Goal: Task Accomplishment & Management: Manage account settings

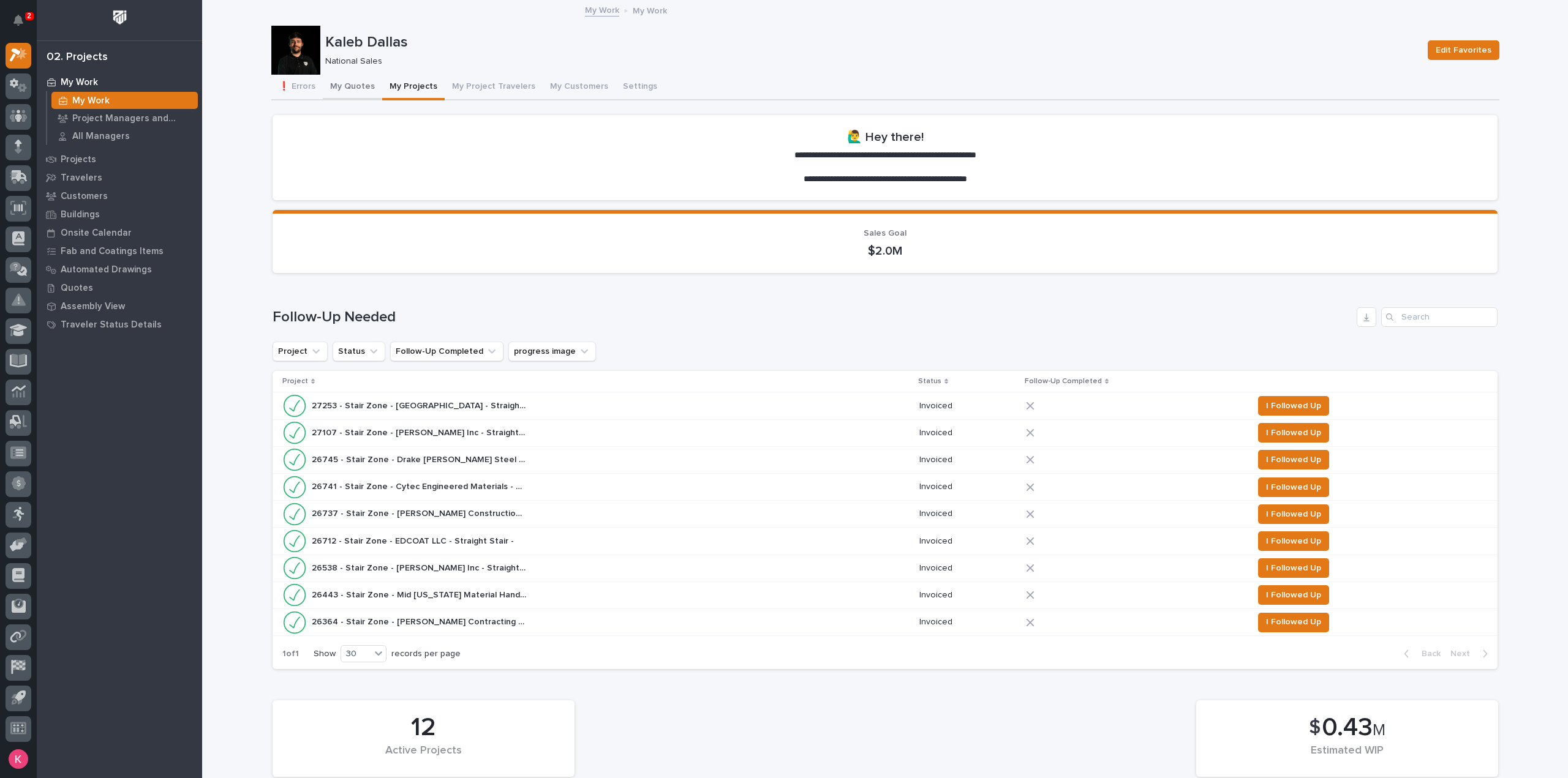
click at [341, 90] on button "My Quotes" at bounding box center [353, 87] width 60 height 26
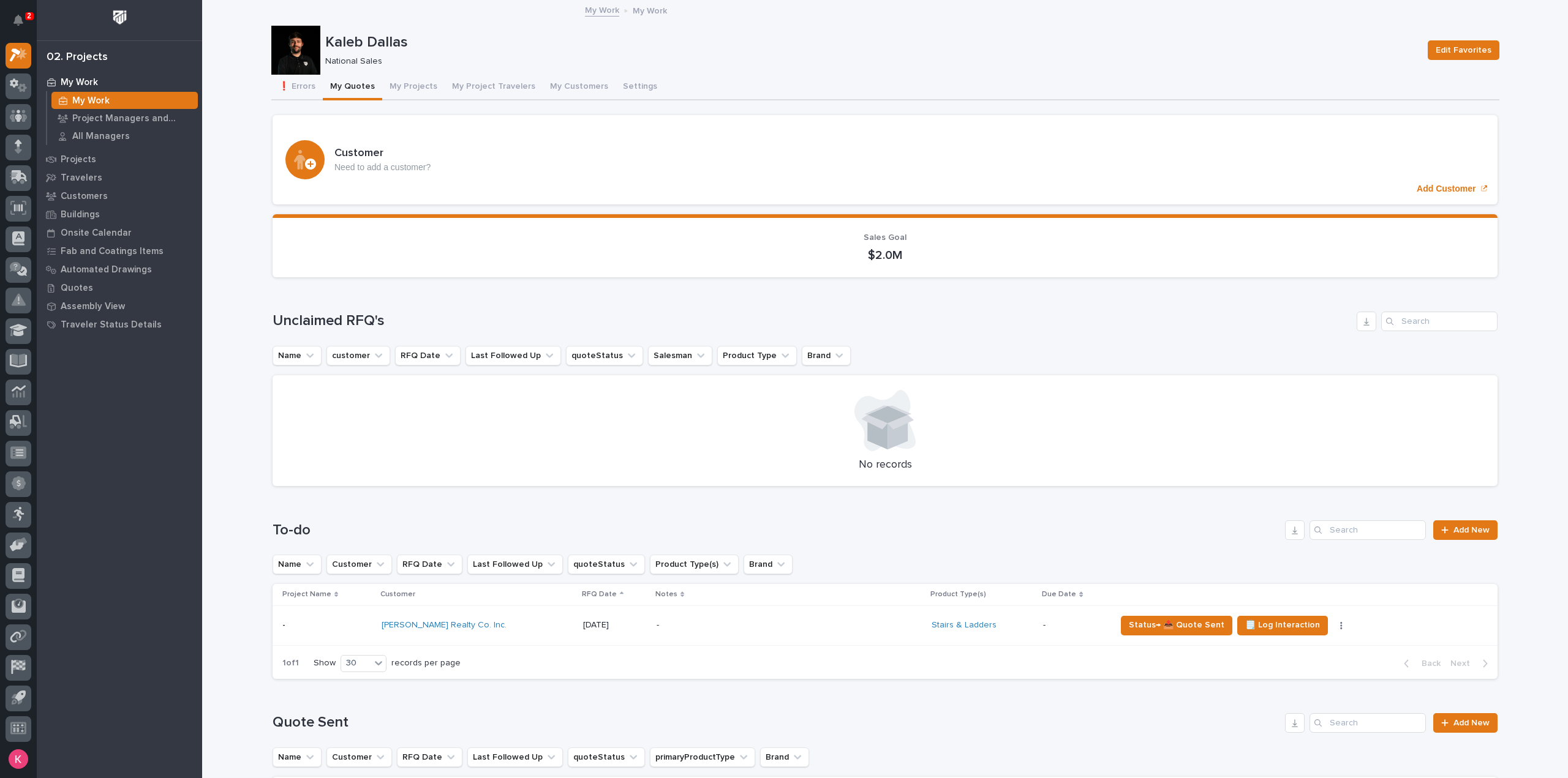
click at [676, 379] on div "No records" at bounding box center [885, 431] width 1225 height 111
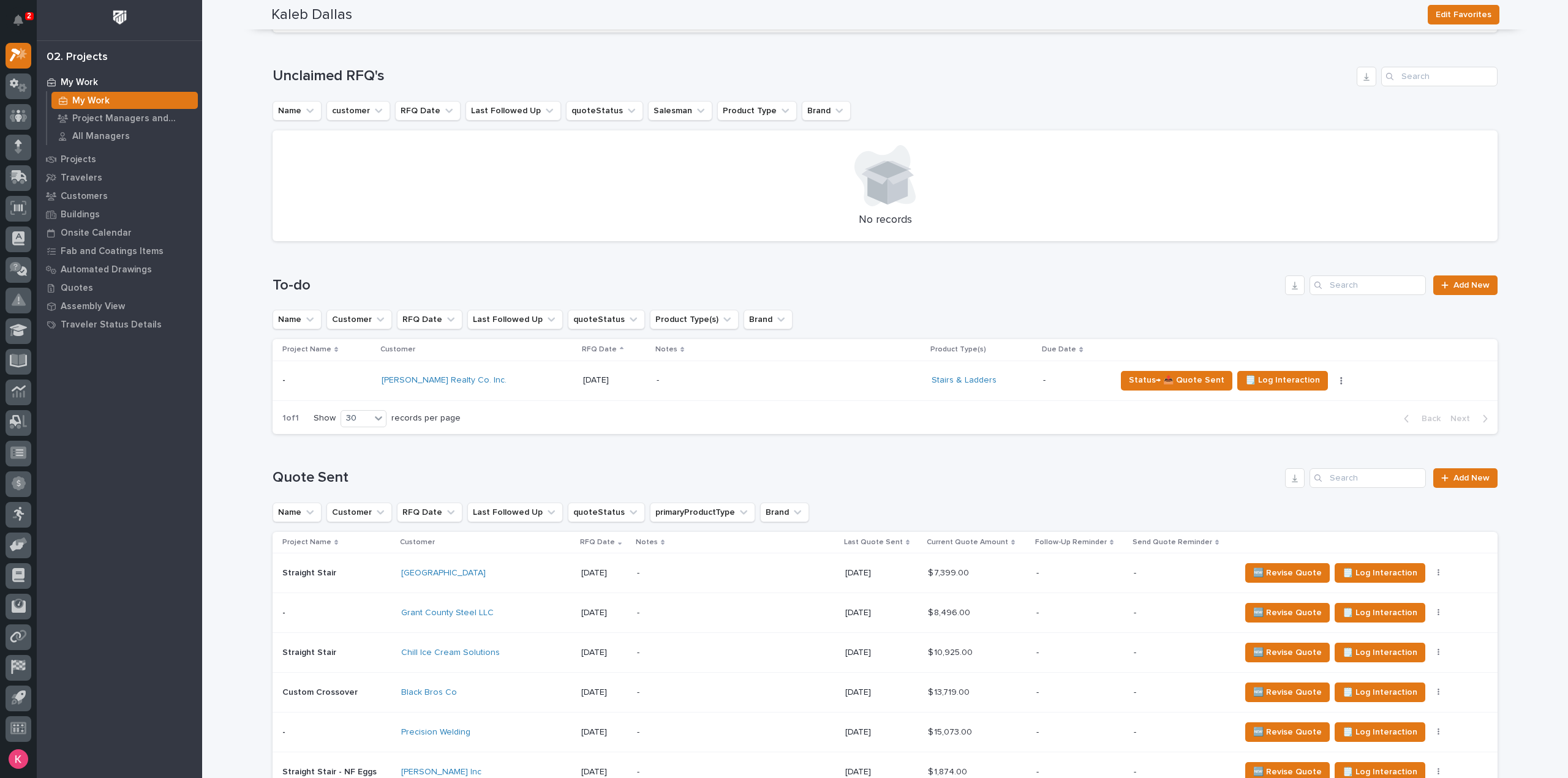
click at [657, 384] on p "-" at bounding box center [764, 380] width 215 height 10
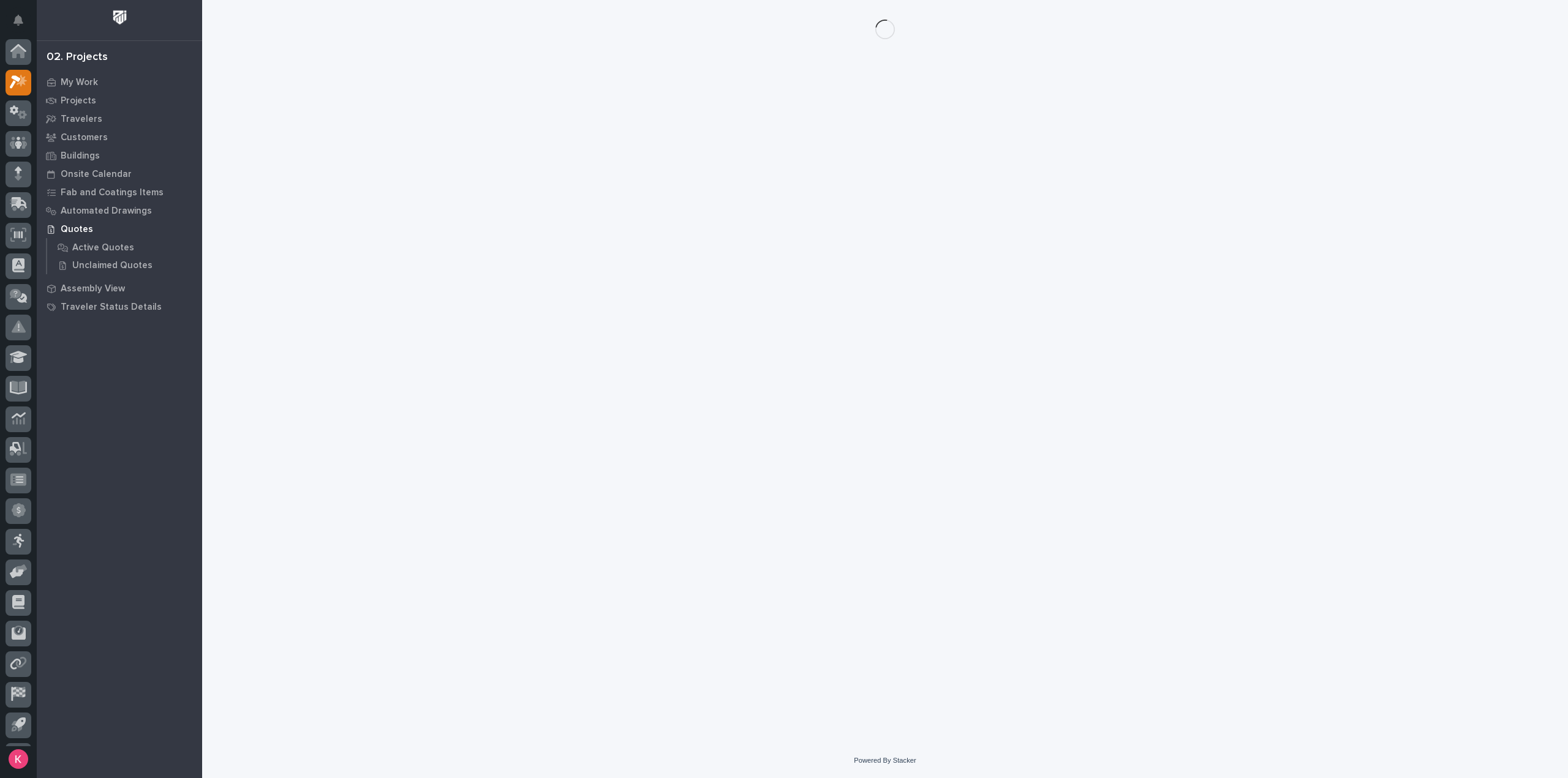
scroll to position [27, 0]
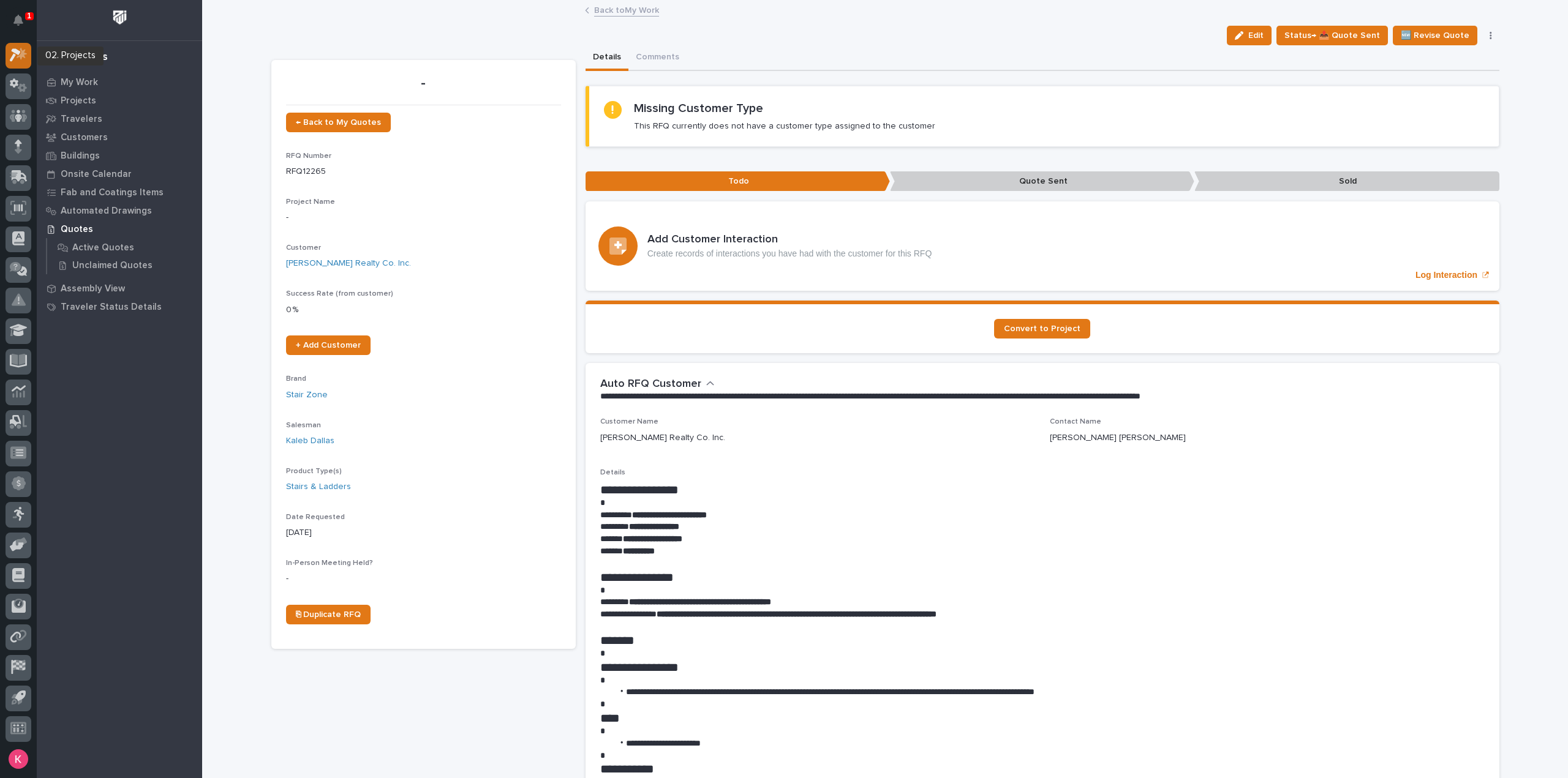
click at [23, 53] on icon at bounding box center [22, 53] width 10 height 12
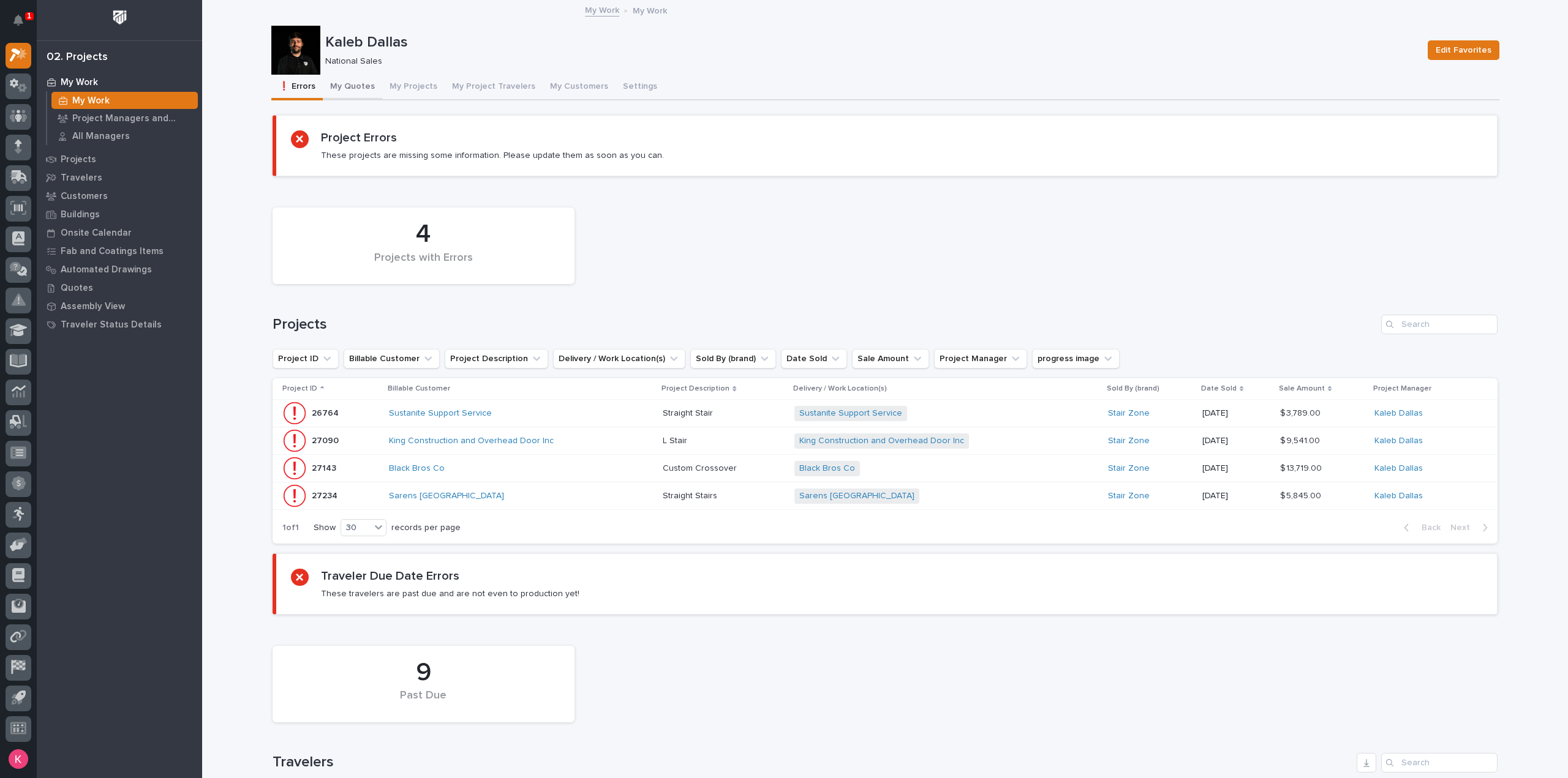
click at [344, 84] on button "My Quotes" at bounding box center [353, 87] width 60 height 26
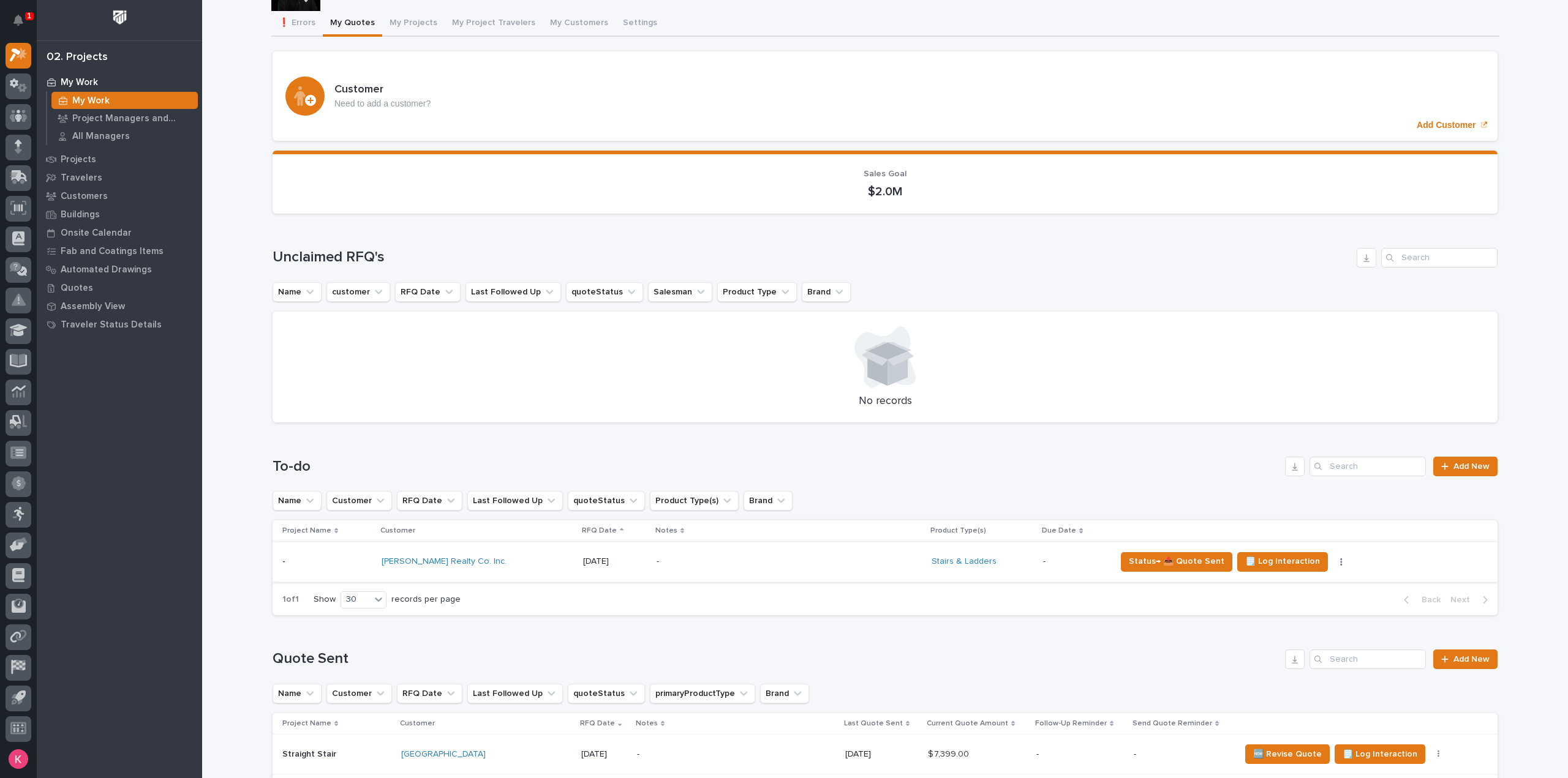
scroll to position [184, 0]
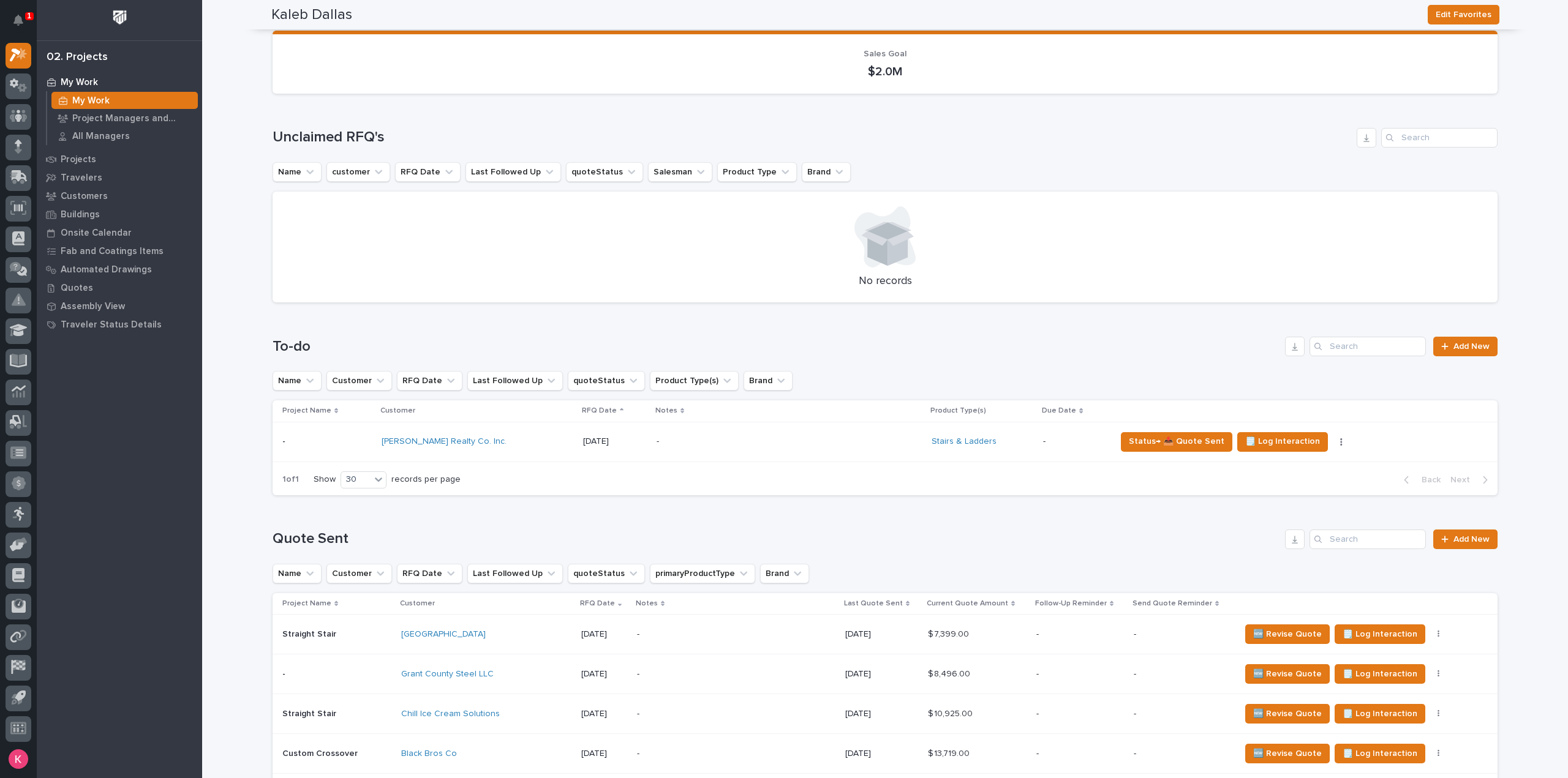
click at [478, 440] on div "Crenshaw Realty Co. Inc." at bounding box center [477, 442] width 192 height 10
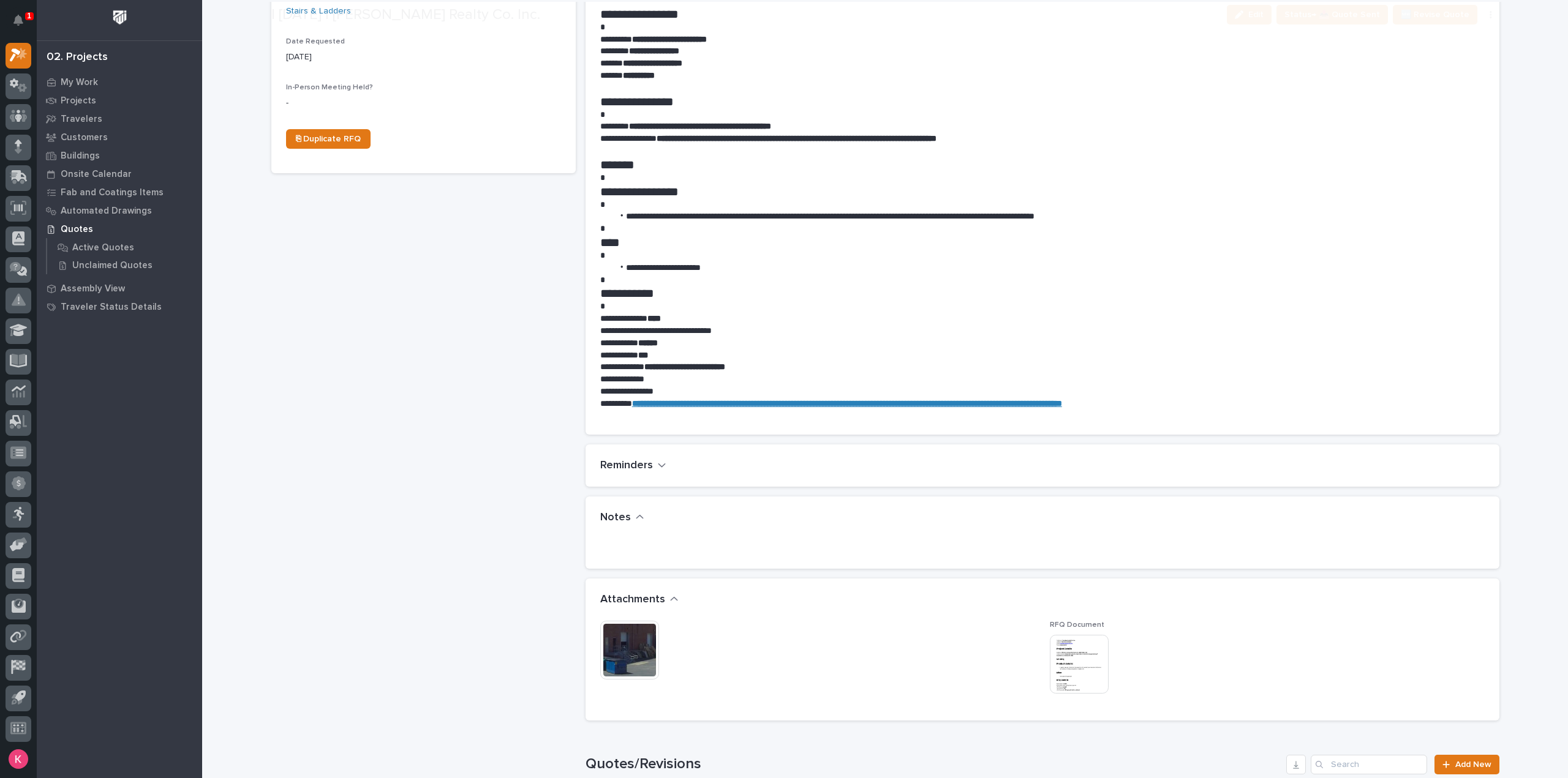
scroll to position [612, 0]
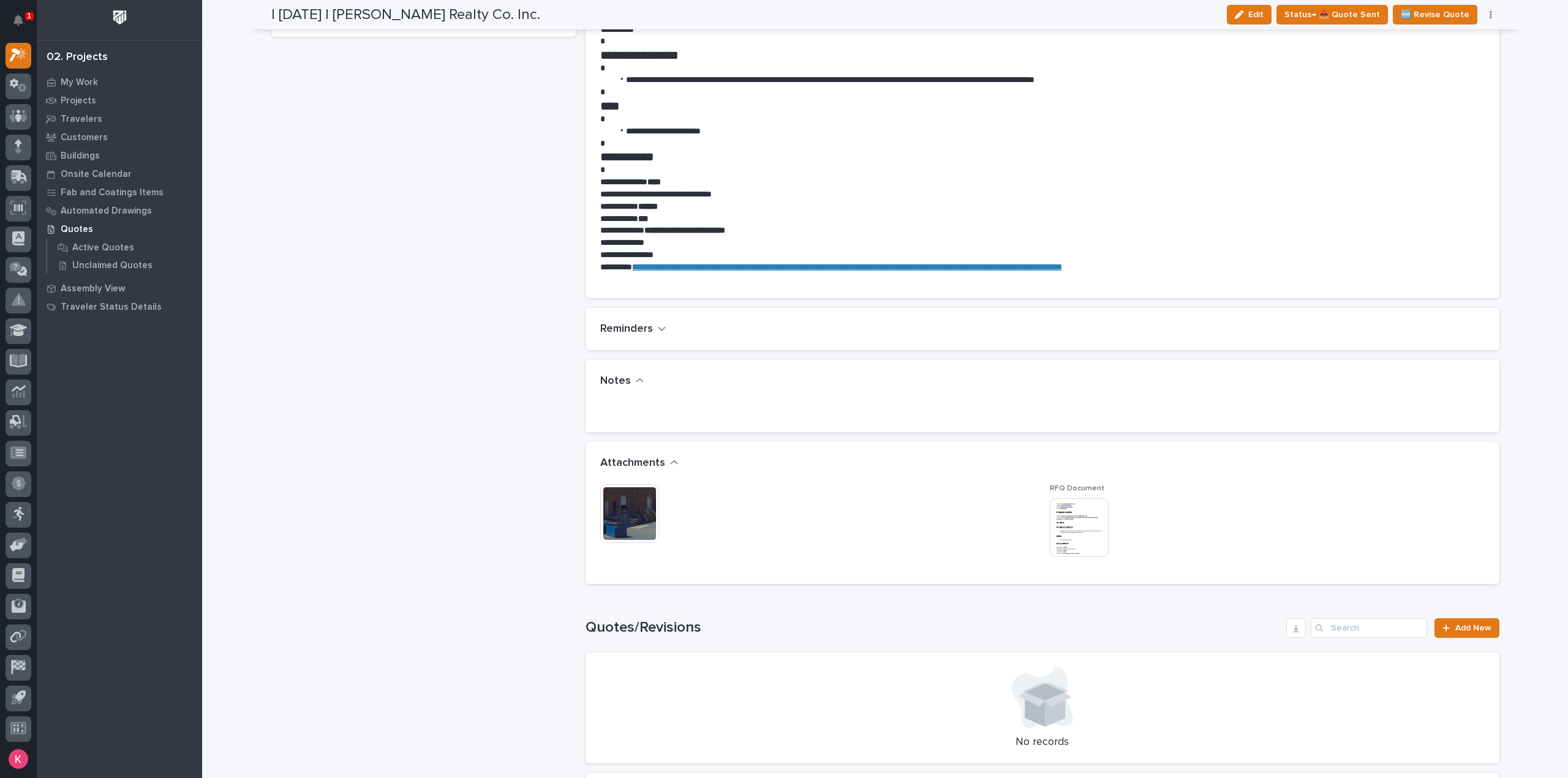
click at [607, 521] on img at bounding box center [629, 513] width 59 height 59
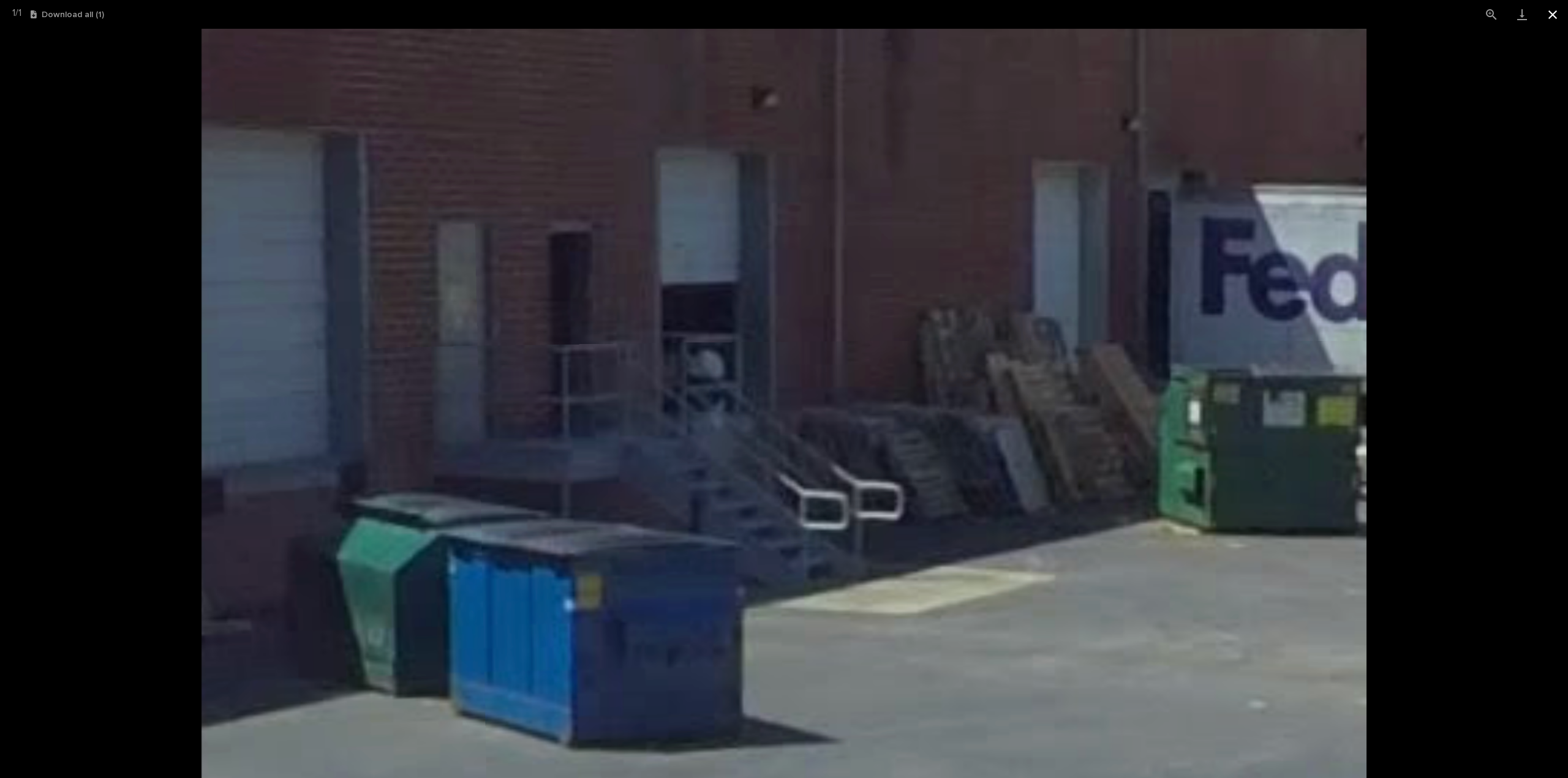
click at [1552, 13] on button "Close gallery" at bounding box center [1553, 14] width 30 height 28
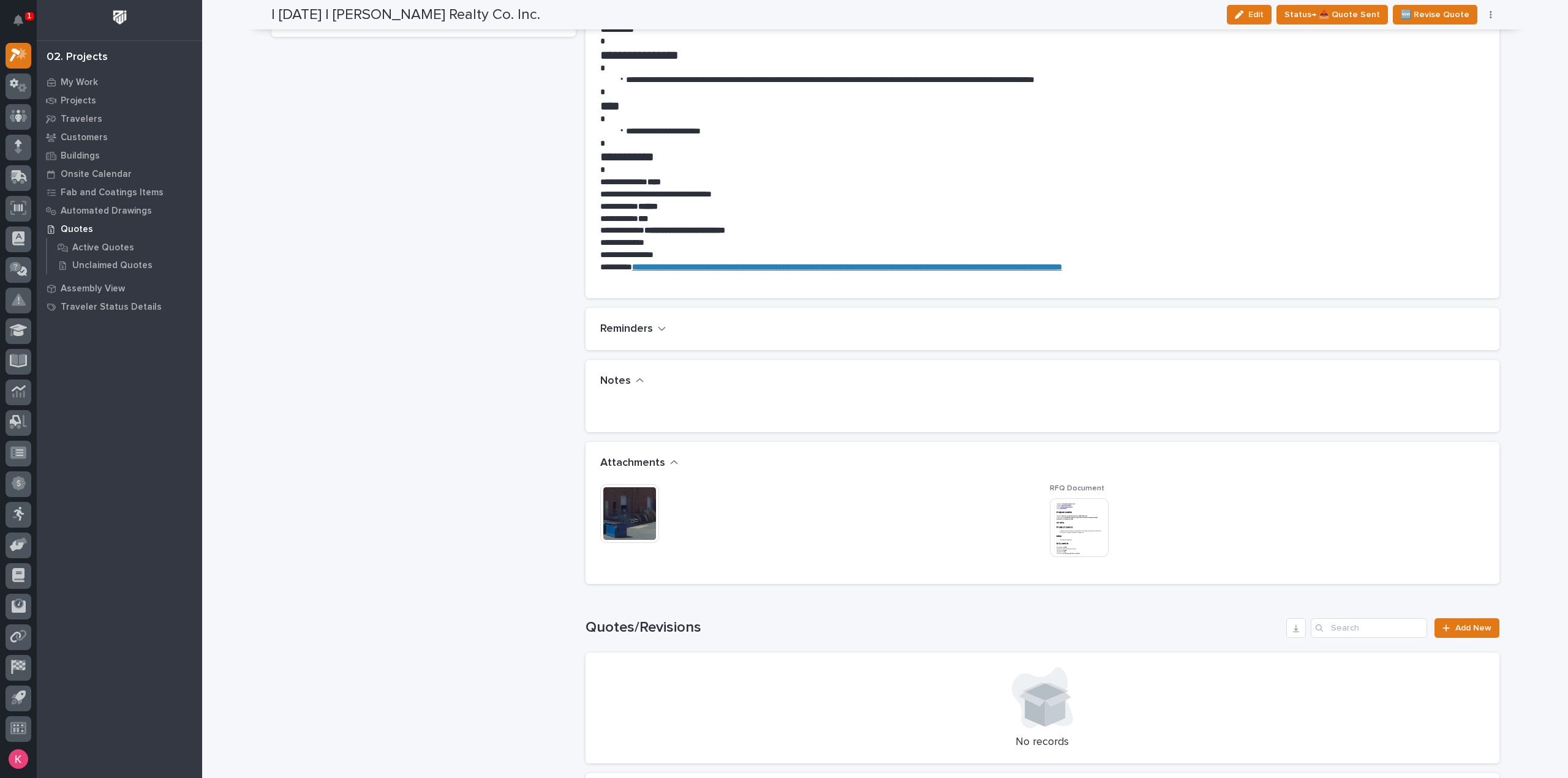
drag, startPoint x: 656, startPoint y: 511, endPoint x: 640, endPoint y: 510, distance: 16.0
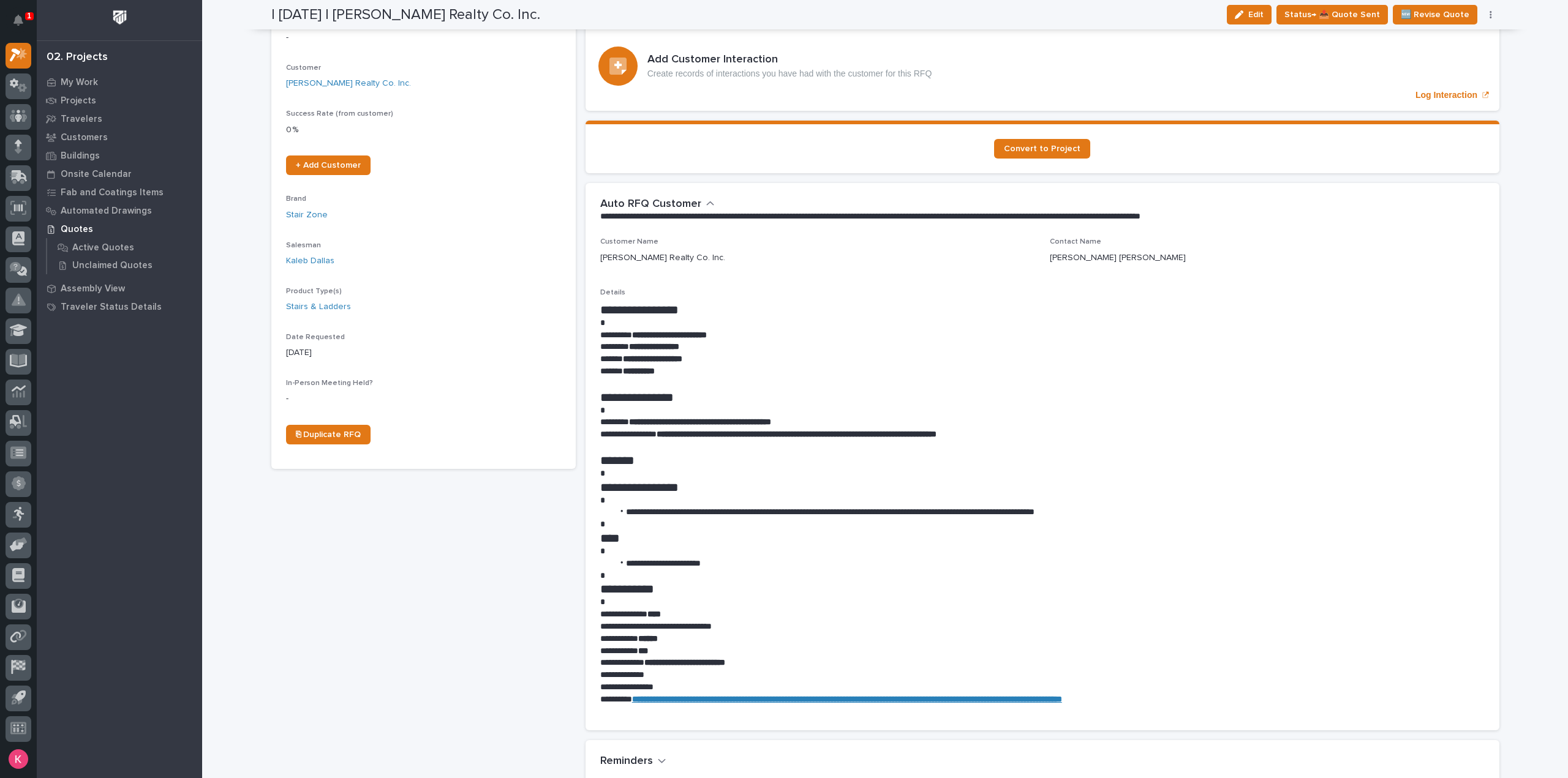
scroll to position [61, 0]
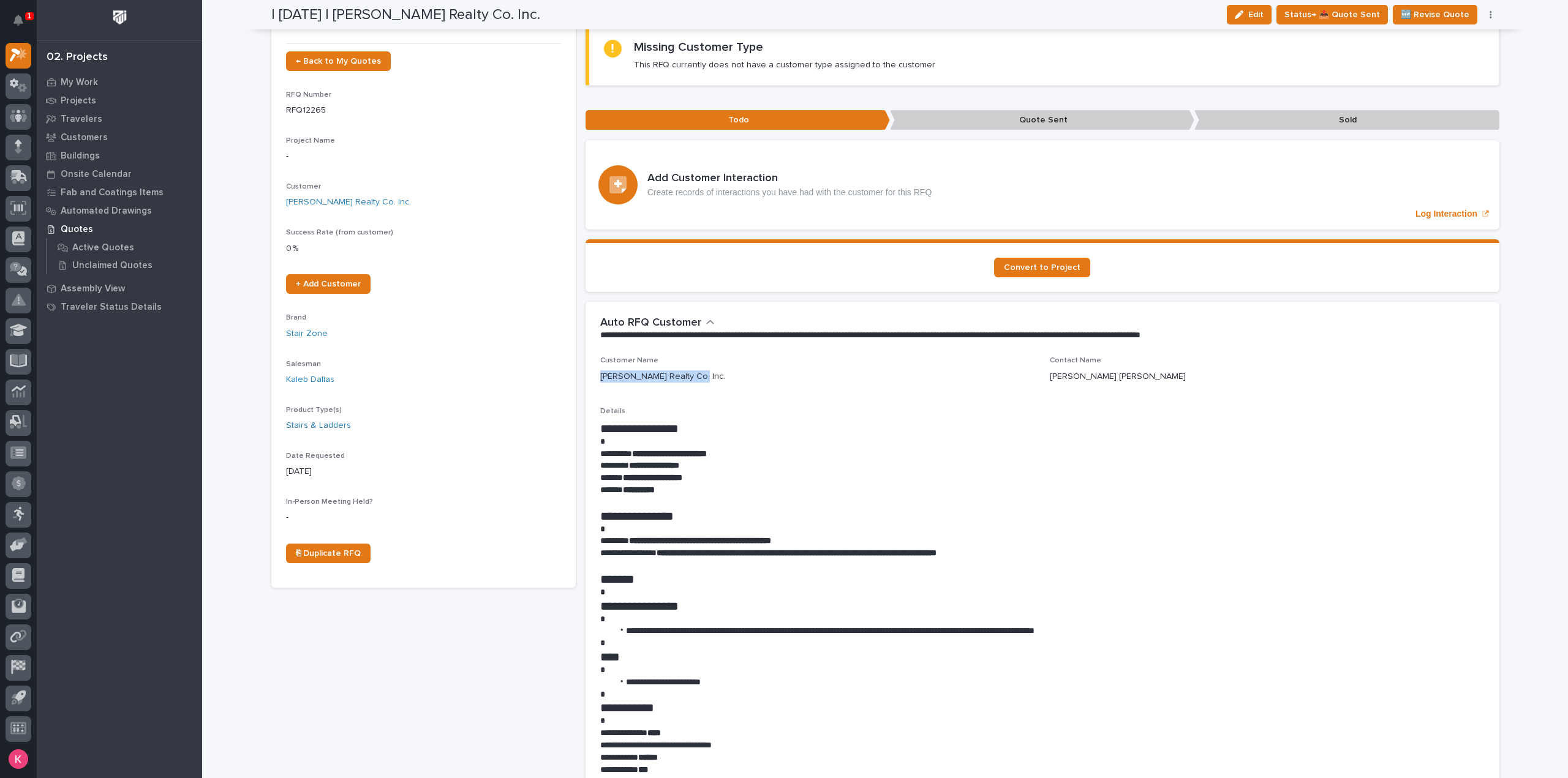
drag, startPoint x: 691, startPoint y: 377, endPoint x: 577, endPoint y: 377, distance: 114.0
click at [577, 377] on div "- ← Back to My Quotes RFQ Number RFQ12265 Project Name - Customer Crenshaw Real…" at bounding box center [885, 770] width 1228 height 1572
copy p "Crenshaw Realty Co. Inc."
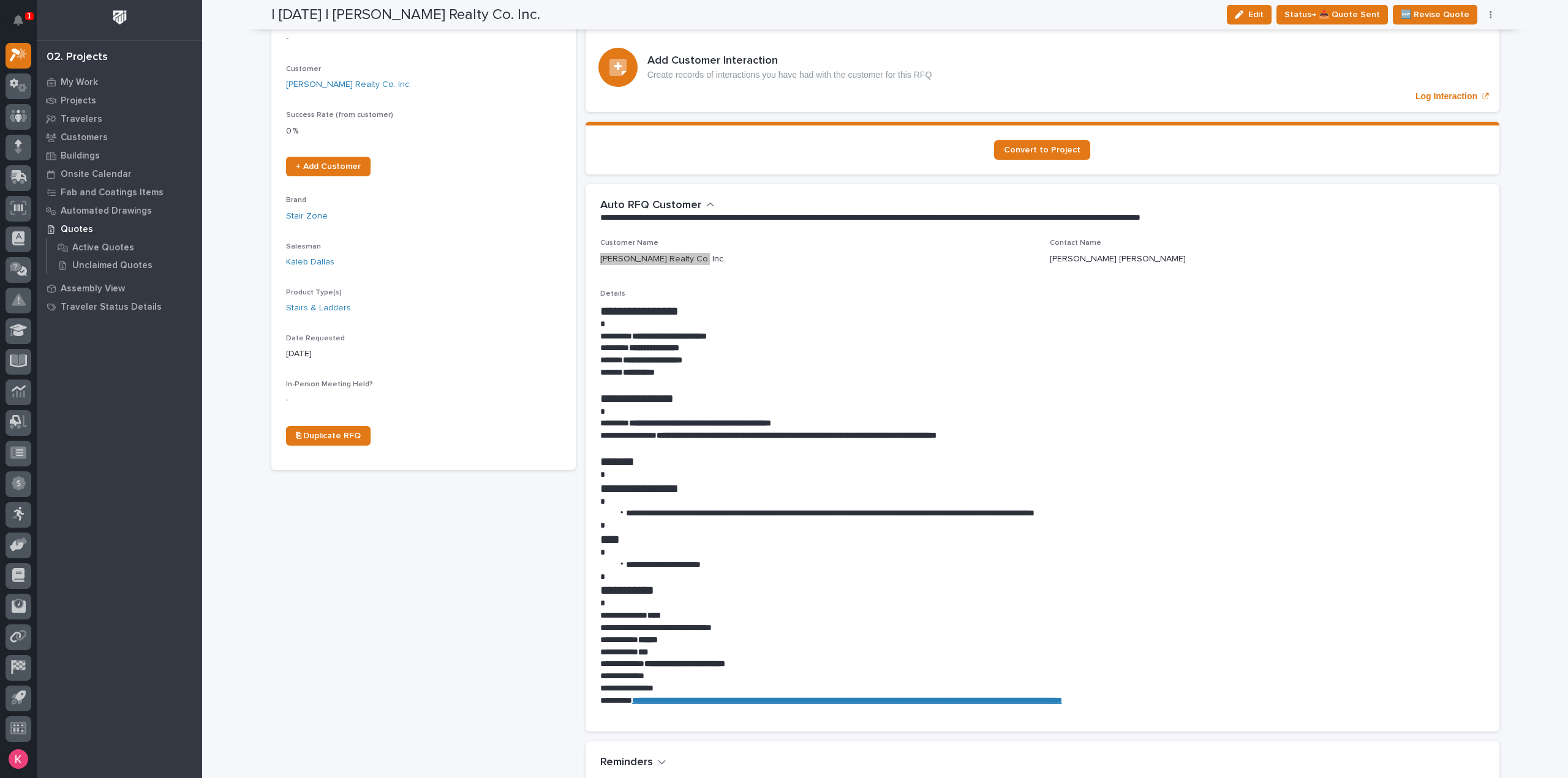
scroll to position [184, 0]
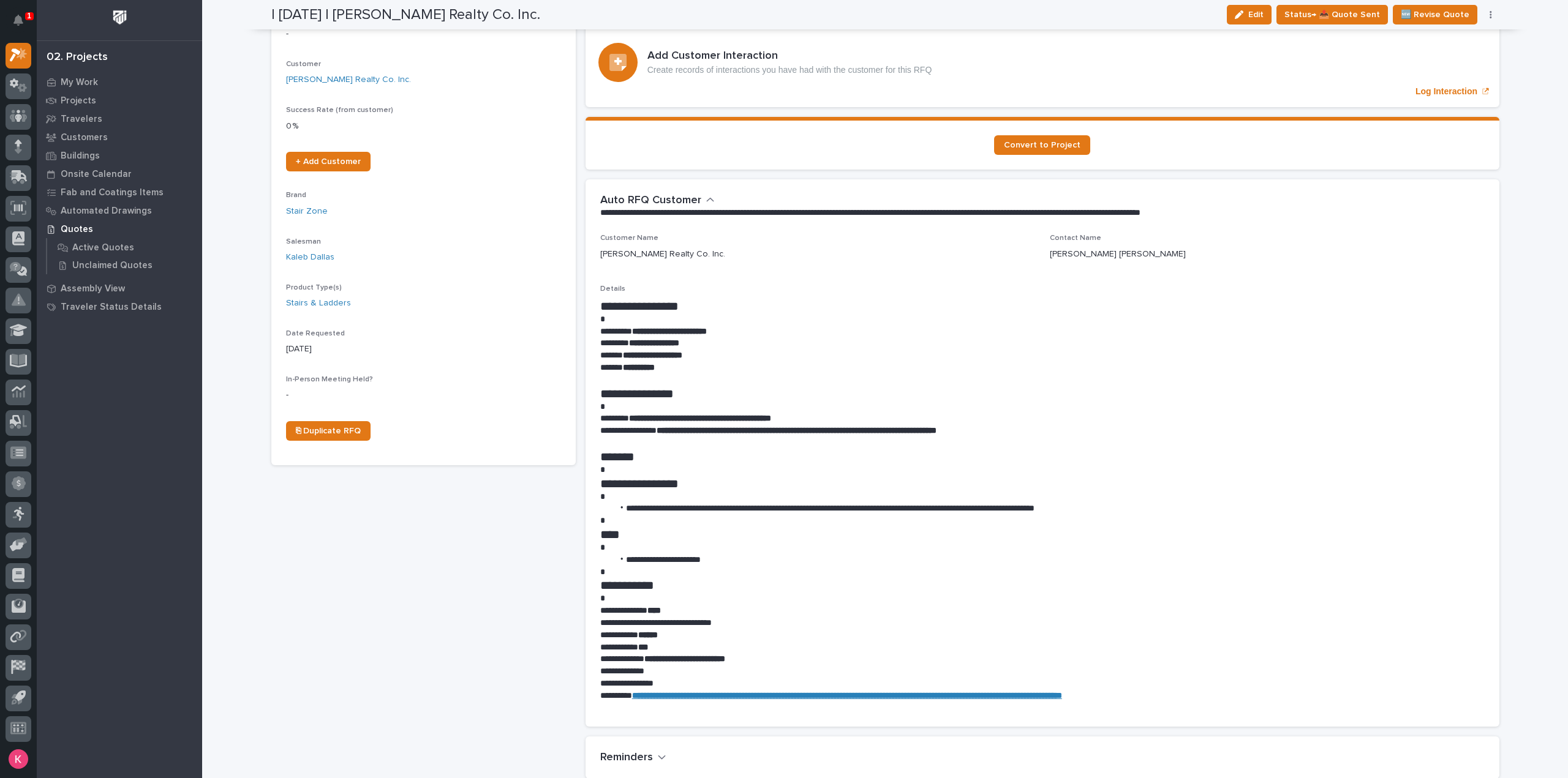
click at [1351, 260] on div "Contact Name Hatcher Crenshaw" at bounding box center [1267, 251] width 435 height 36
drag, startPoint x: 638, startPoint y: 328, endPoint x: 734, endPoint y: 331, distance: 96.0
click at [734, 331] on p "**********" at bounding box center [1042, 332] width 885 height 12
copy strong "**********"
drag, startPoint x: 631, startPoint y: 418, endPoint x: 699, endPoint y: 417, distance: 68.0
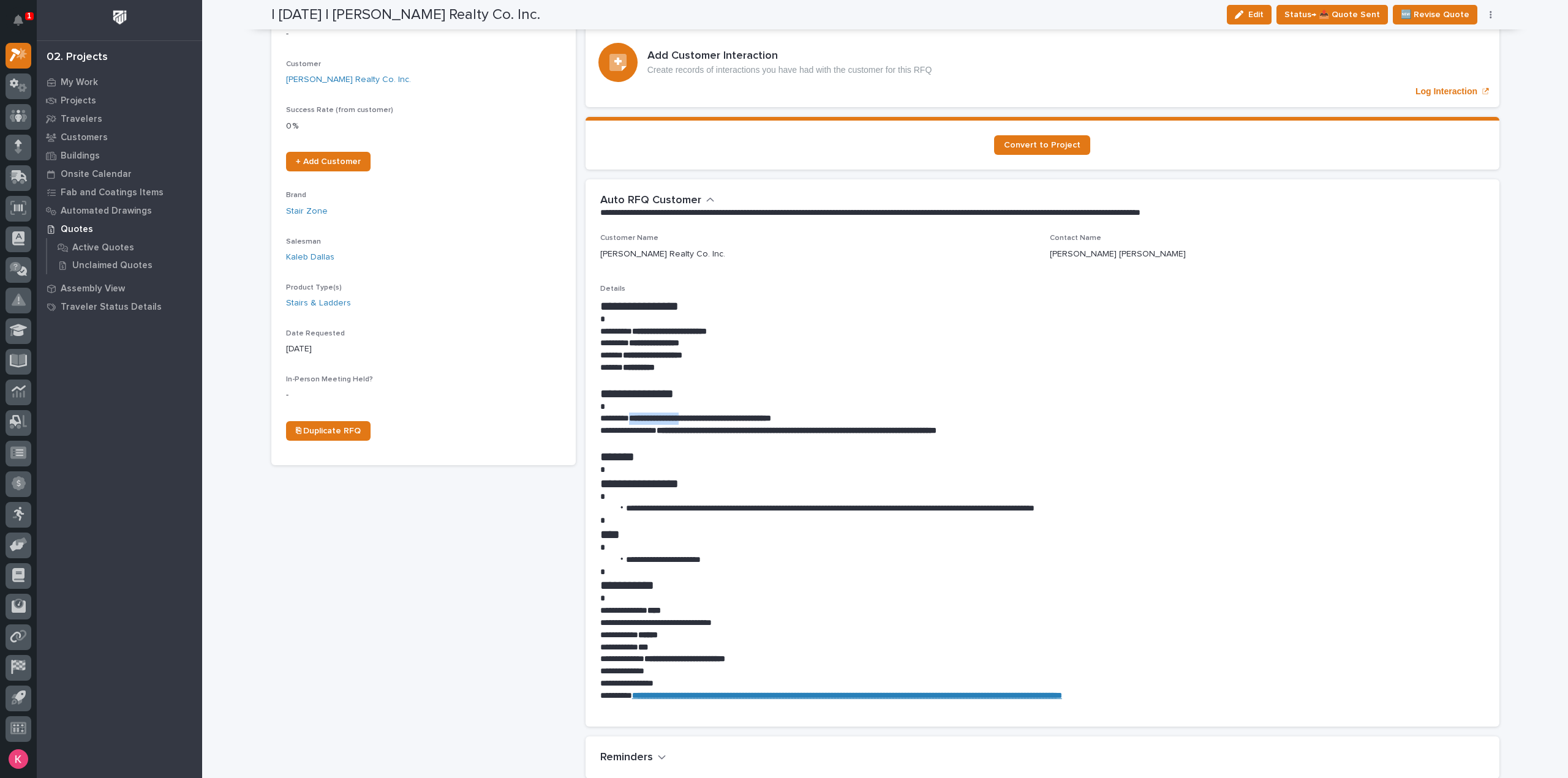
click at [699, 417] on strong "**********" at bounding box center [700, 418] width 142 height 9
copy strong "**********"
click at [707, 418] on strong "**********" at bounding box center [700, 418] width 142 height 9
click at [702, 418] on strong "**********" at bounding box center [700, 418] width 142 height 9
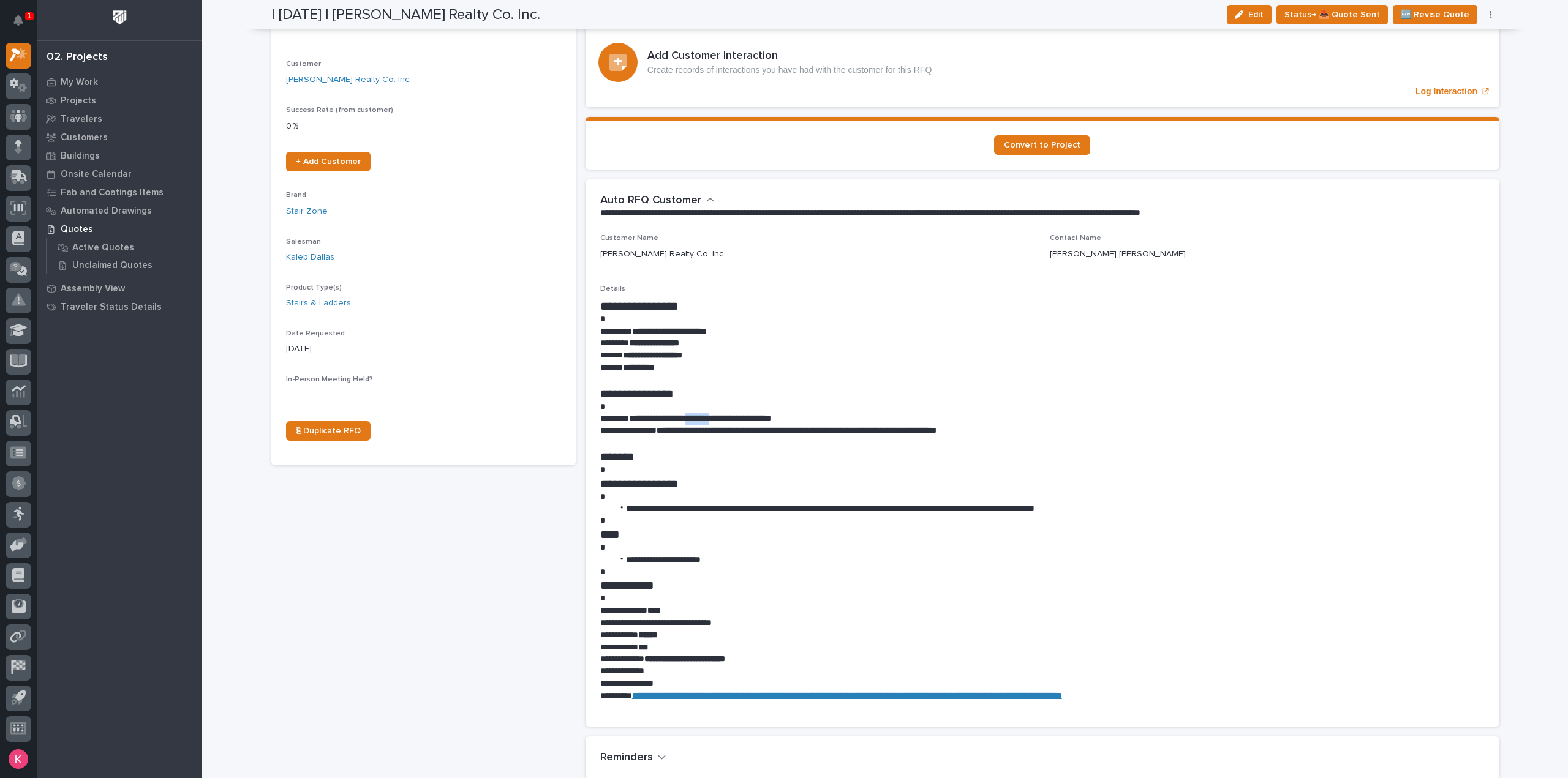
drag, startPoint x: 702, startPoint y: 417, endPoint x: 724, endPoint y: 417, distance: 22.0
click at [721, 417] on strong "**********" at bounding box center [700, 418] width 142 height 9
click at [726, 417] on strong "**********" at bounding box center [700, 418] width 142 height 9
click at [719, 432] on strong "**********" at bounding box center [797, 430] width 280 height 9
drag, startPoint x: 703, startPoint y: 417, endPoint x: 807, endPoint y: 417, distance: 104.0
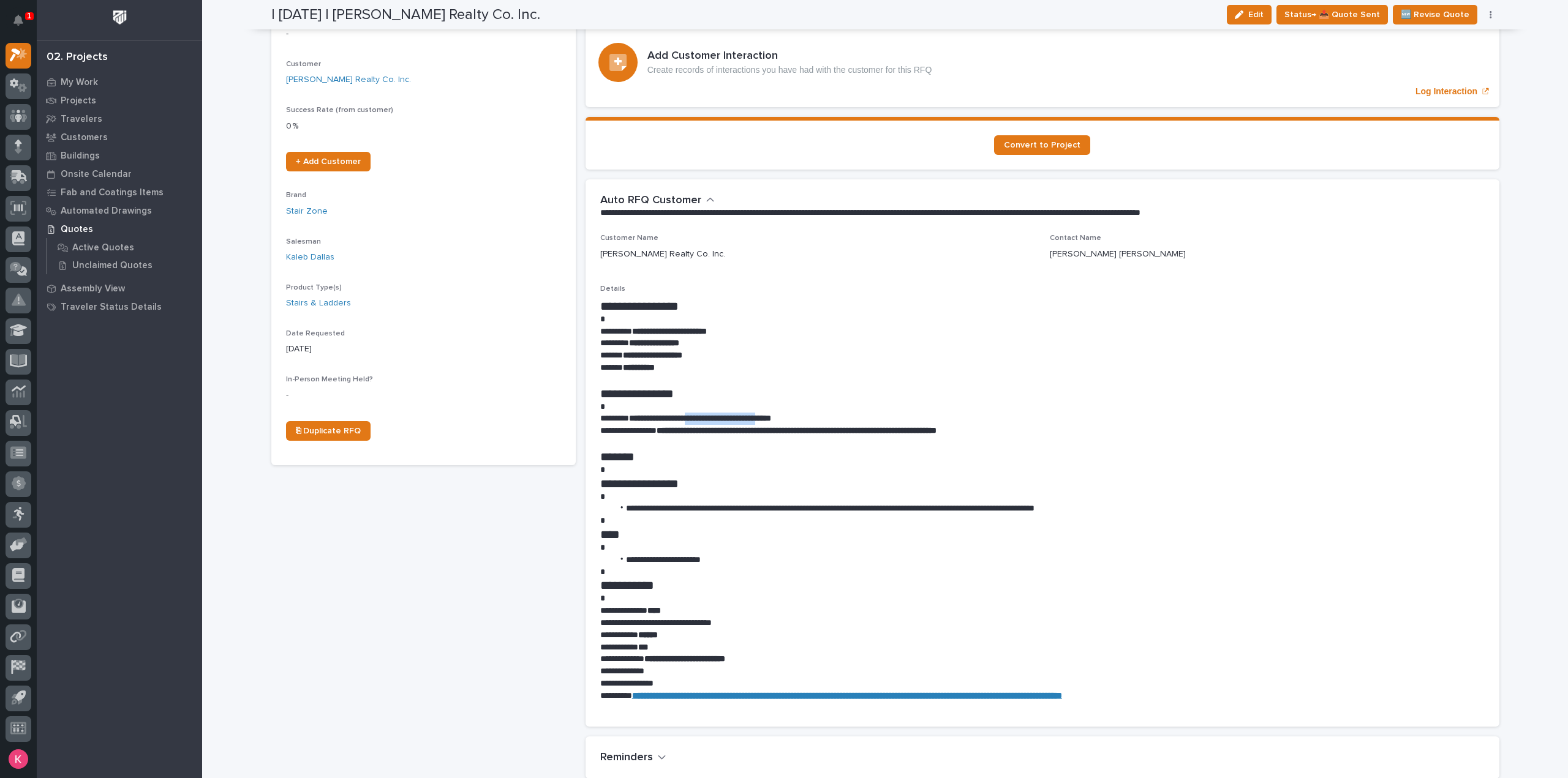
click at [771, 417] on strong "**********" at bounding box center [700, 418] width 142 height 9
copy strong "**********"
click at [745, 337] on p "**********" at bounding box center [1042, 343] width 885 height 12
drag, startPoint x: 710, startPoint y: 354, endPoint x: 619, endPoint y: 357, distance: 91.0
click at [619, 357] on p "**********" at bounding box center [1042, 355] width 885 height 12
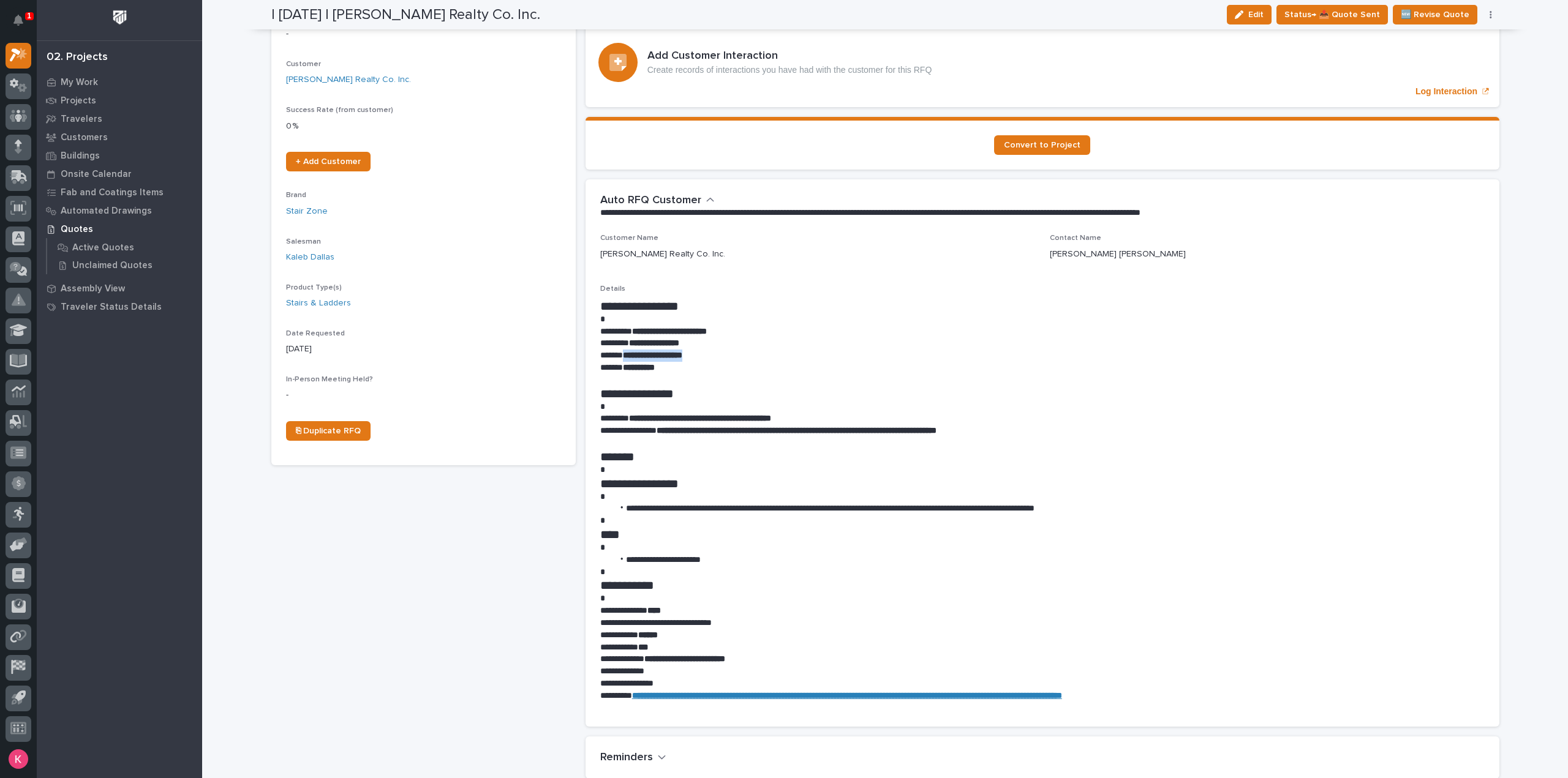
copy strong "**********"
click at [1457, 343] on p "**********" at bounding box center [1042, 343] width 885 height 12
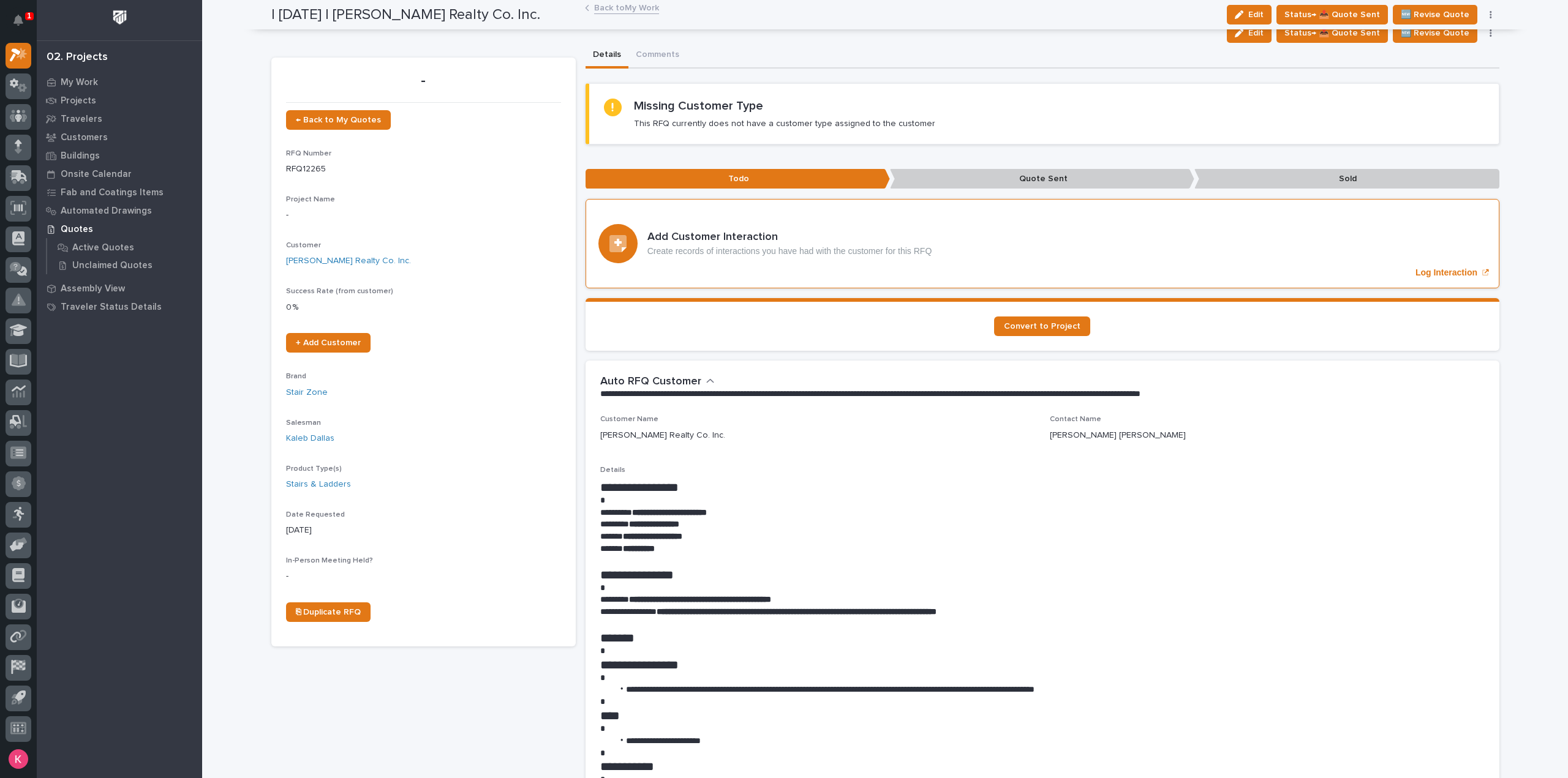
scroll to position [0, 0]
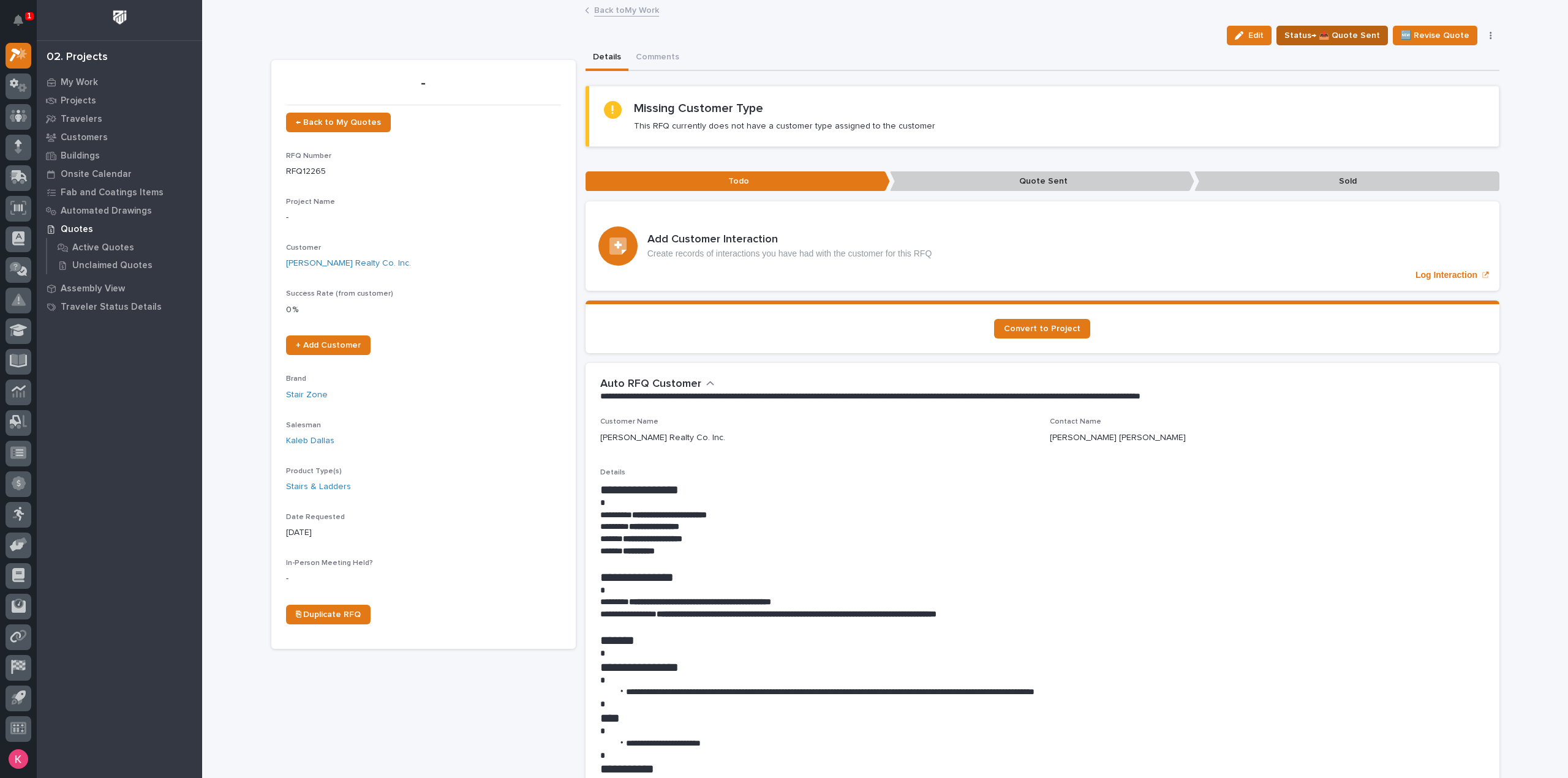
click at [1348, 40] on span "Status→ 📤 Quote Sent" at bounding box center [1332, 35] width 96 height 15
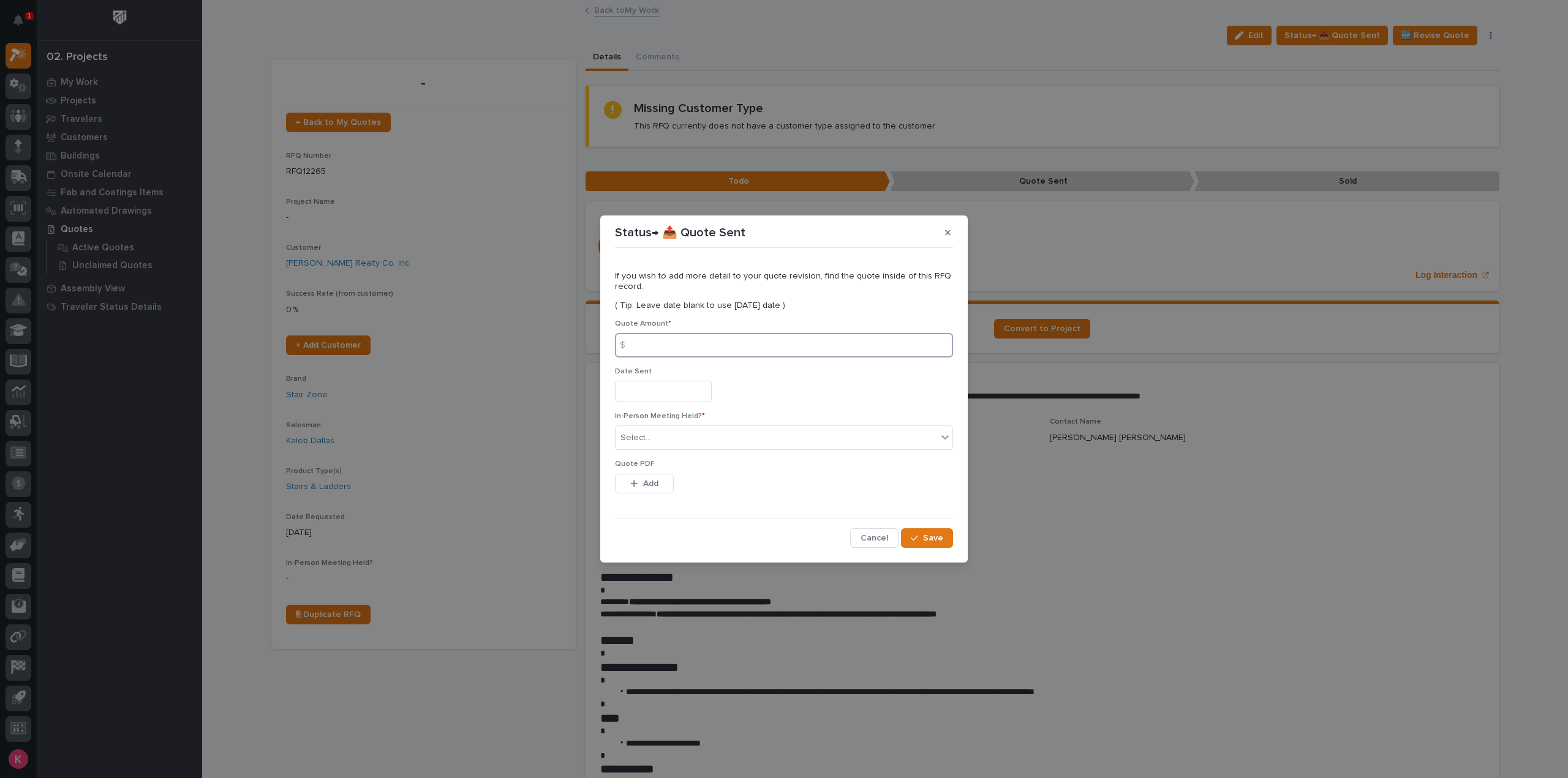
click at [692, 342] on input at bounding box center [784, 345] width 338 height 25
click at [681, 345] on input at bounding box center [784, 345] width 338 height 25
type input "8742"
click at [705, 395] on input "text" at bounding box center [663, 392] width 97 height 22
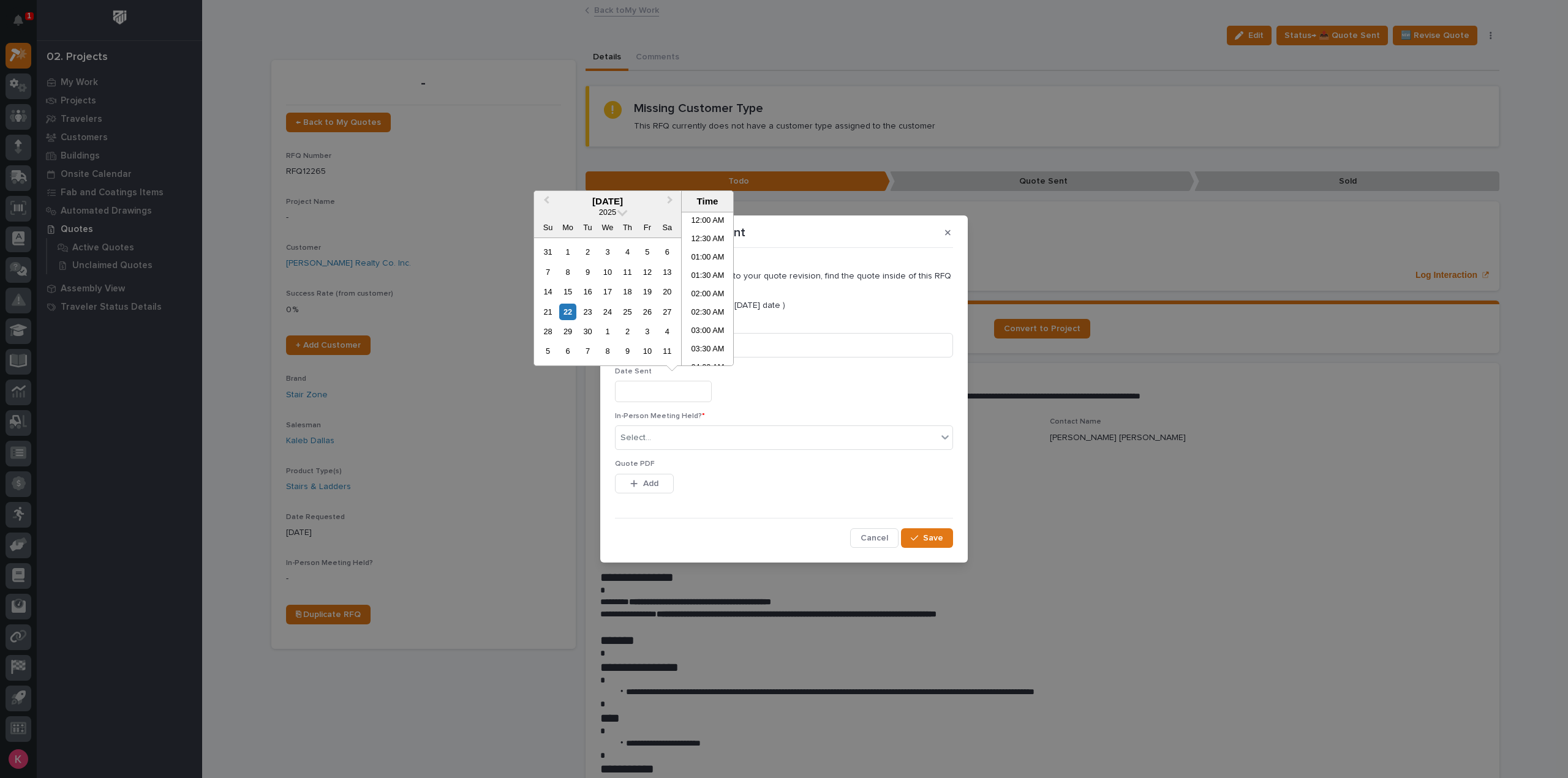
scroll to position [447, 0]
click at [563, 316] on div "22" at bounding box center [567, 312] width 16 height 16
type input "**********"
click at [682, 445] on div "Select..." at bounding box center [776, 438] width 322 height 20
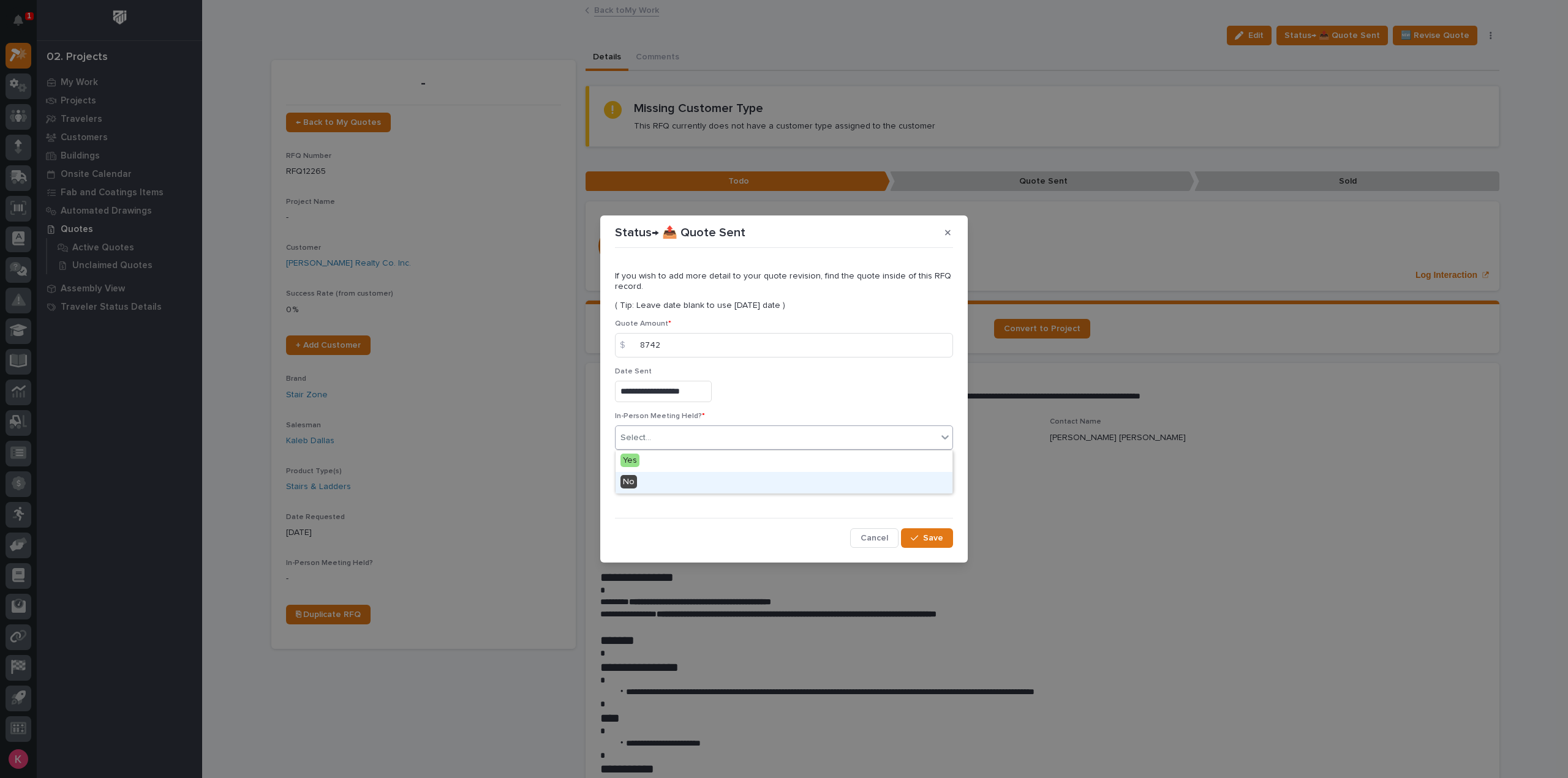
click at [669, 479] on div "No" at bounding box center [784, 483] width 337 height 22
click at [653, 483] on span "Add" at bounding box center [651, 483] width 15 height 11
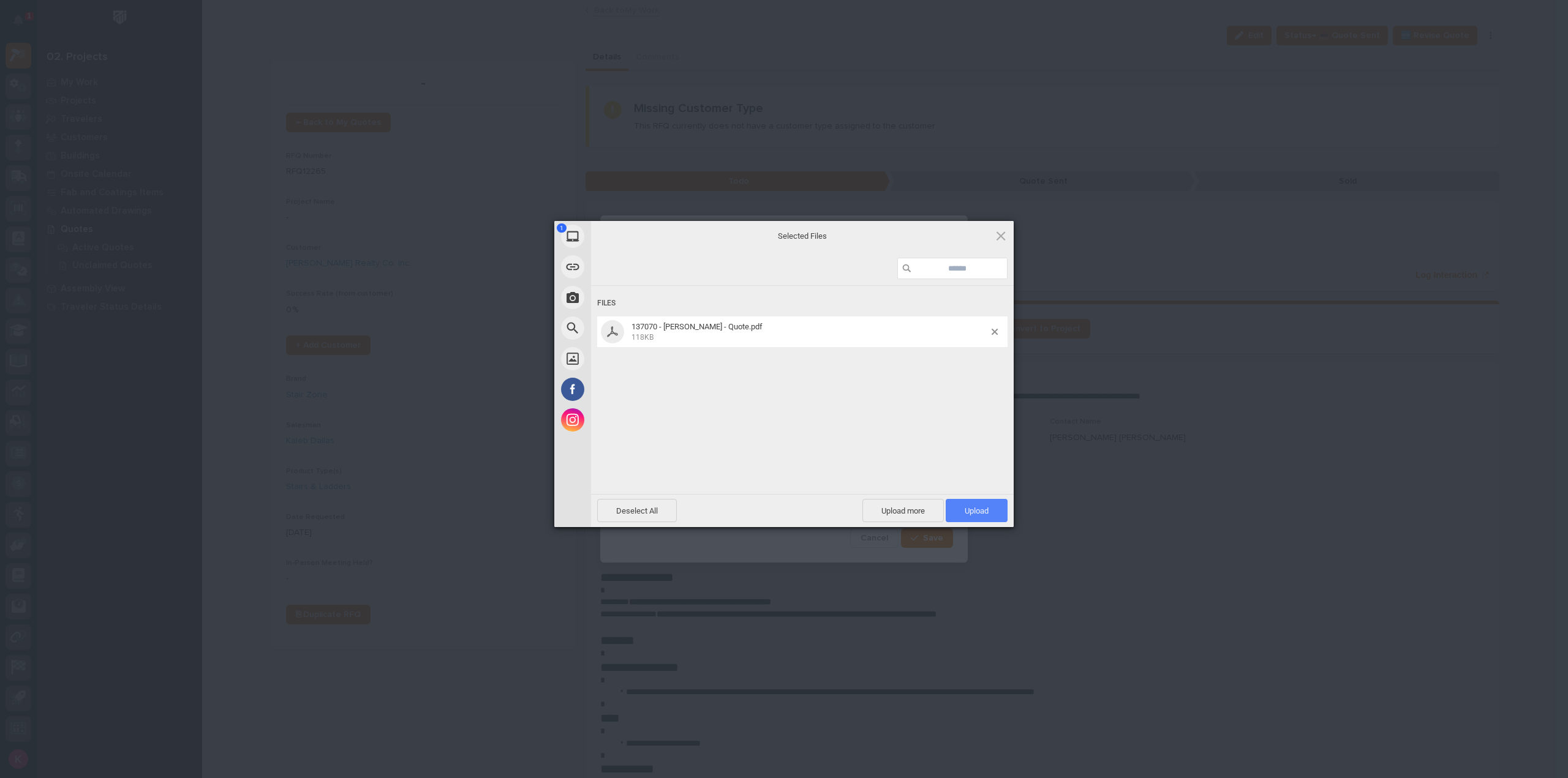
click at [977, 504] on span "Upload 1" at bounding box center [977, 510] width 62 height 23
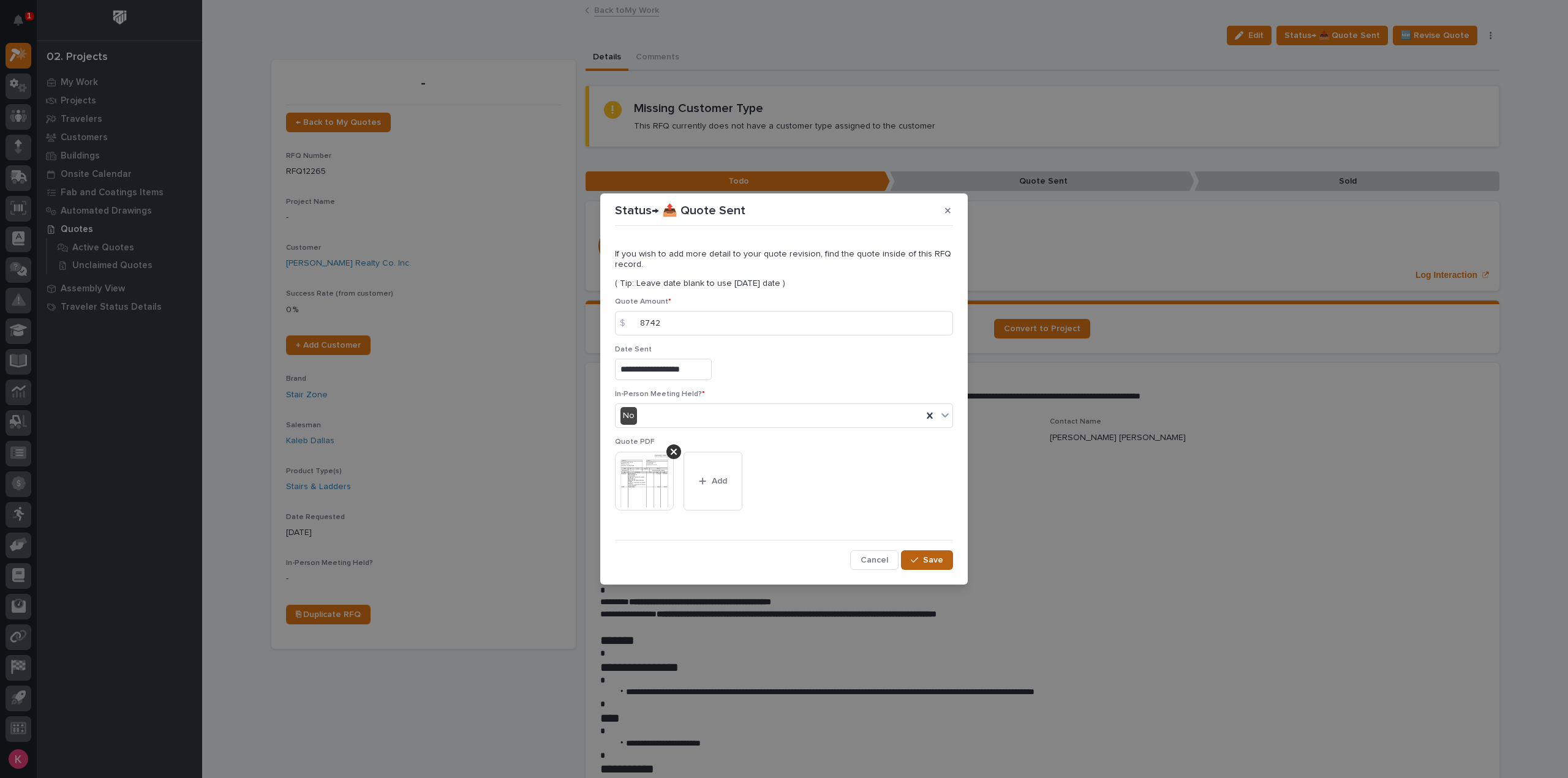
click at [949, 561] on button "Save" at bounding box center [927, 560] width 52 height 20
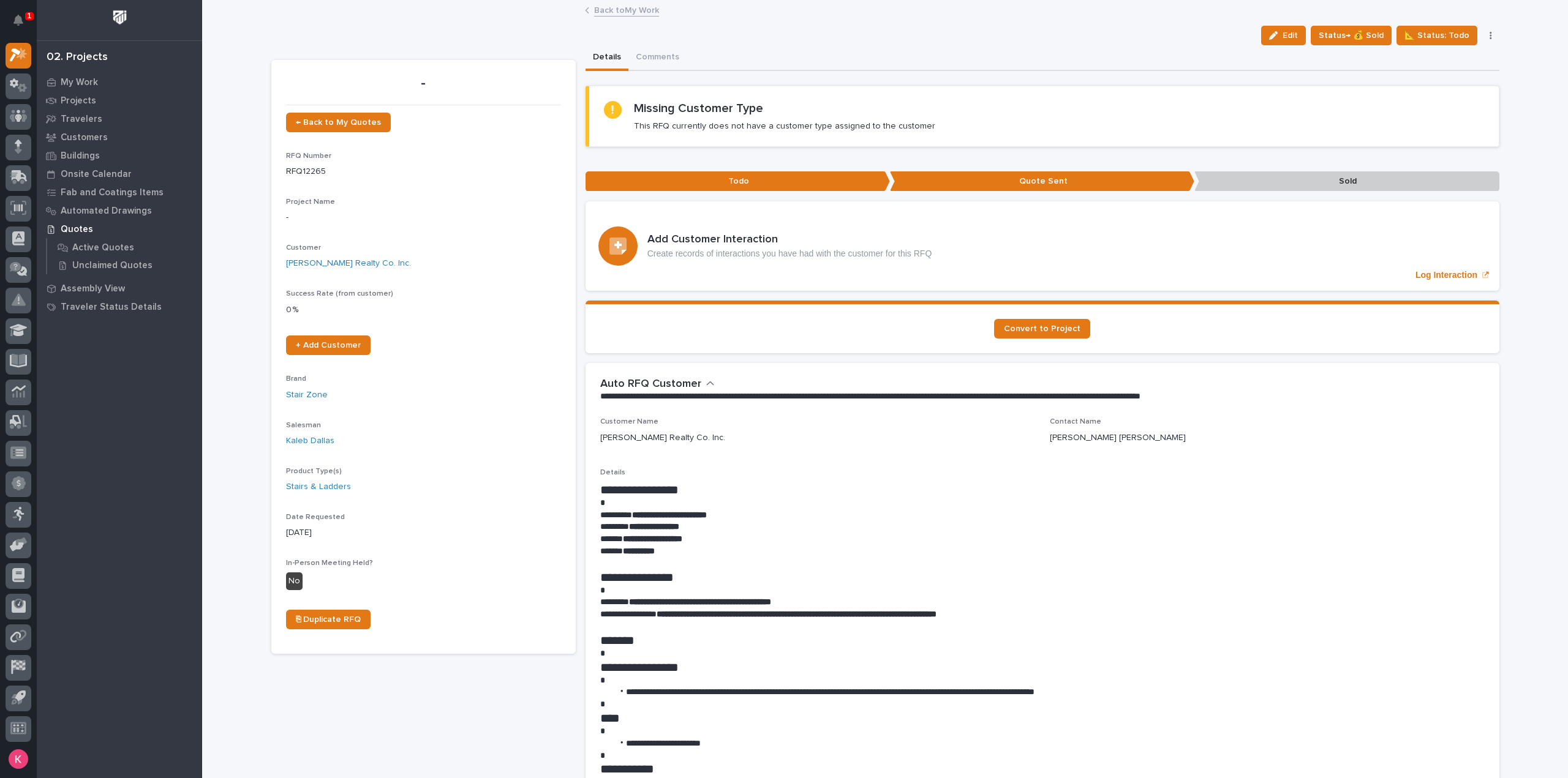
click at [1118, 633] on h1 "*******" at bounding box center [1042, 640] width 885 height 15
click at [612, 11] on link "Back to My Work" at bounding box center [626, 9] width 65 height 14
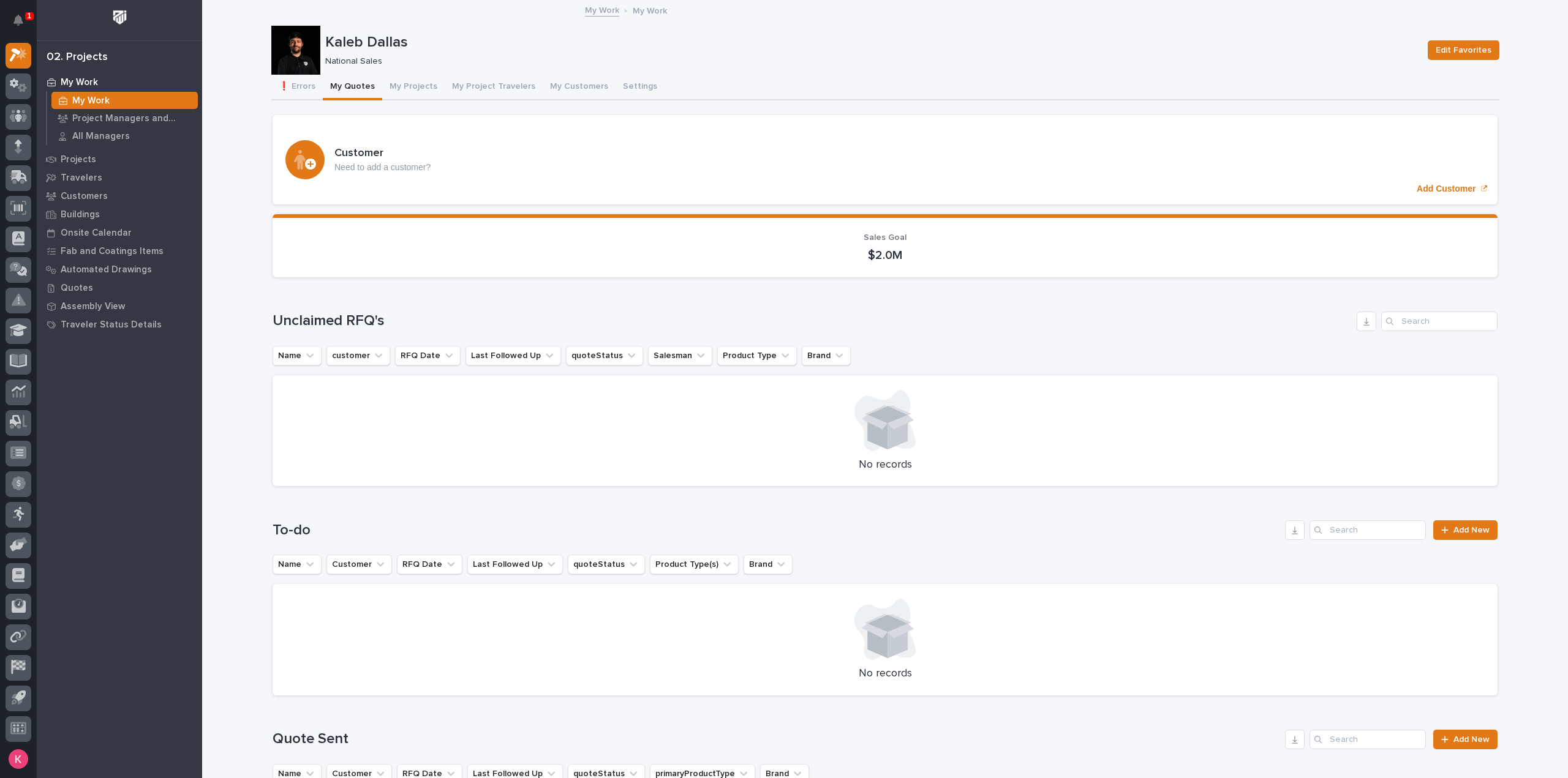
scroll to position [429, 0]
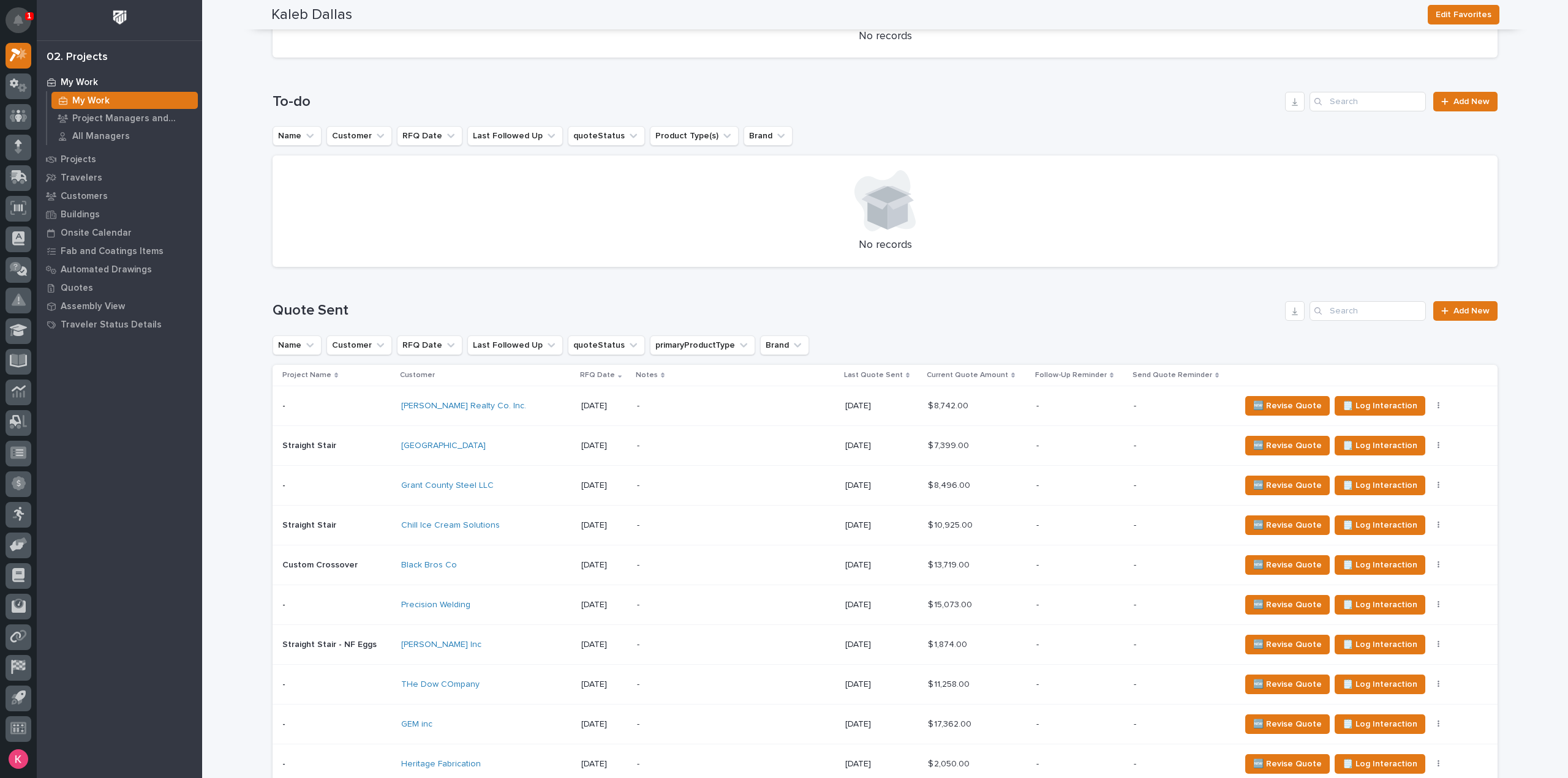
click at [25, 26] on button "Notifications" at bounding box center [18, 20] width 26 height 26
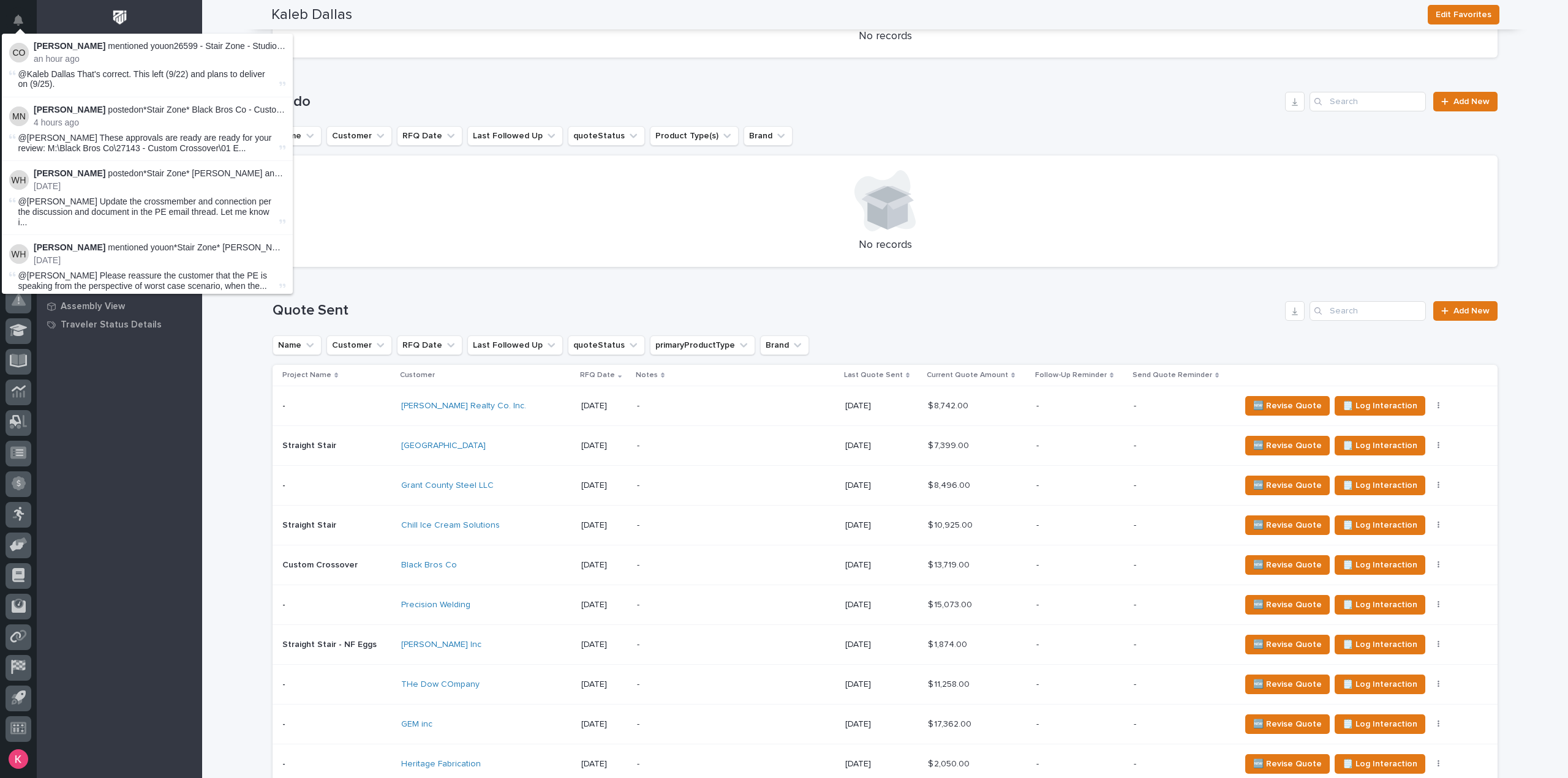
click at [25, 26] on button "Notifications" at bounding box center [18, 20] width 26 height 26
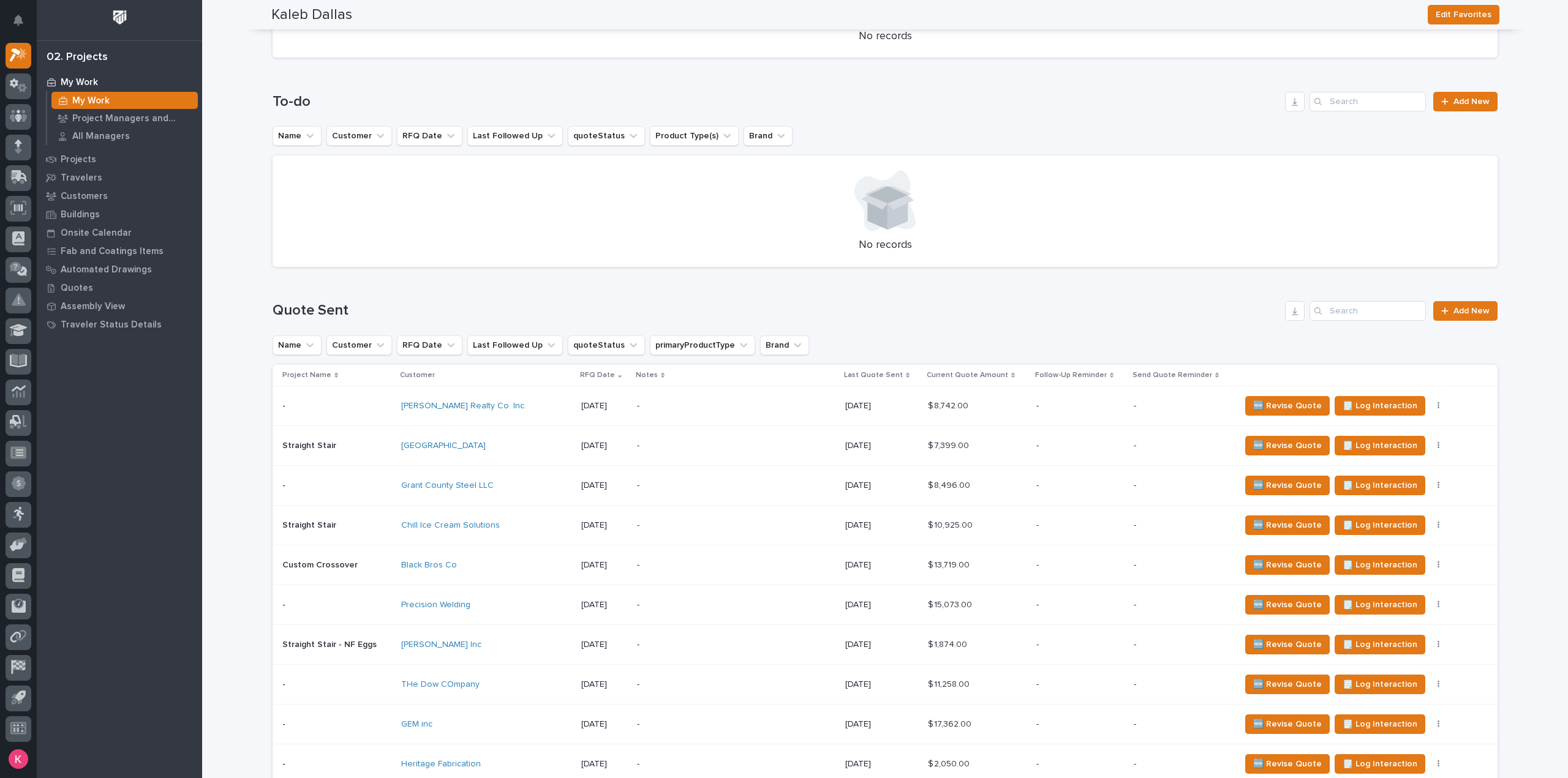
click at [25, 28] on button "Notifications" at bounding box center [18, 20] width 26 height 26
click at [182, 505] on div "My Work My Work Project Managers and Engineers All Managers Projects Travelers …" at bounding box center [119, 425] width 165 height 705
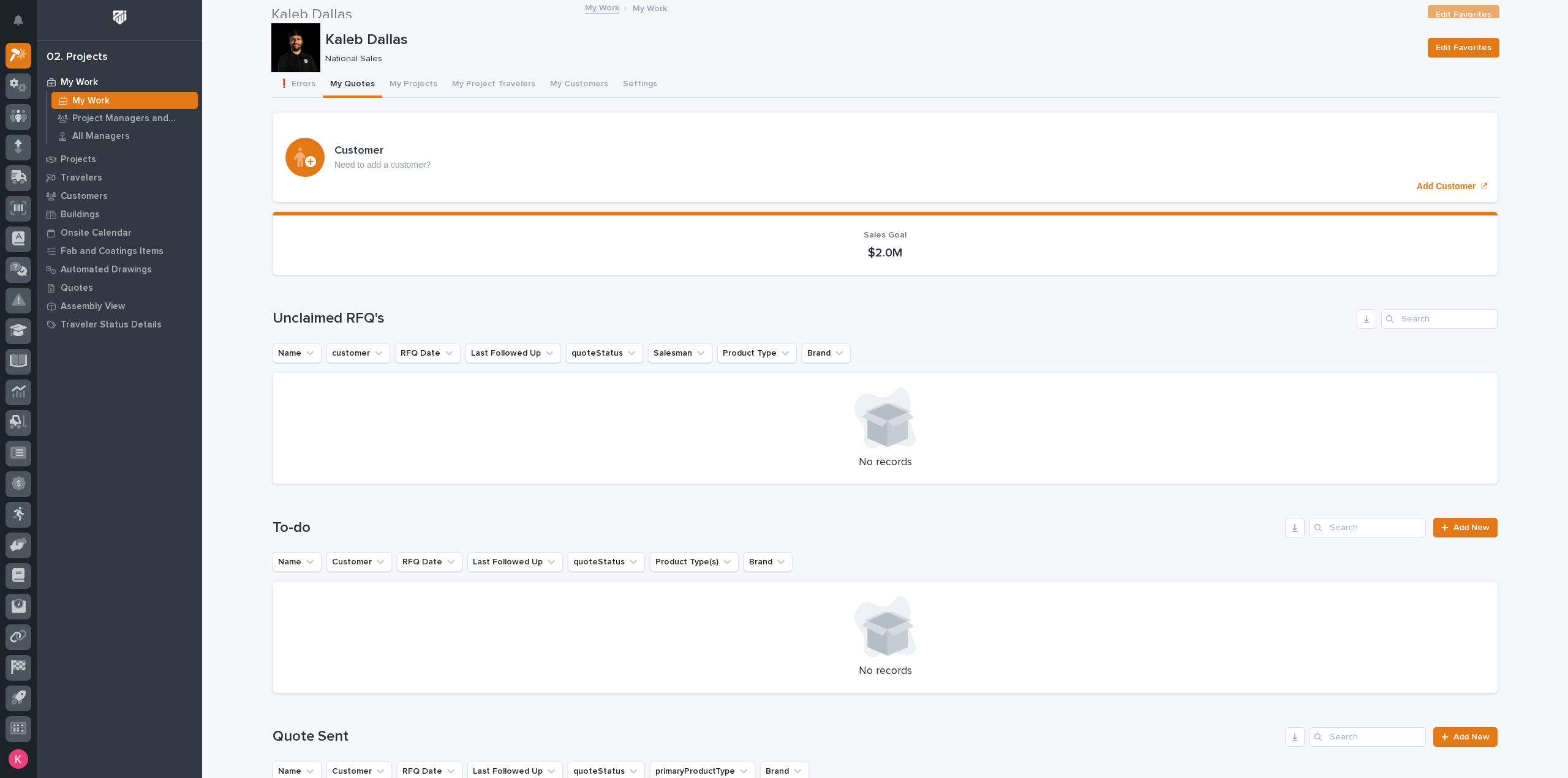
scroll to position [0, 0]
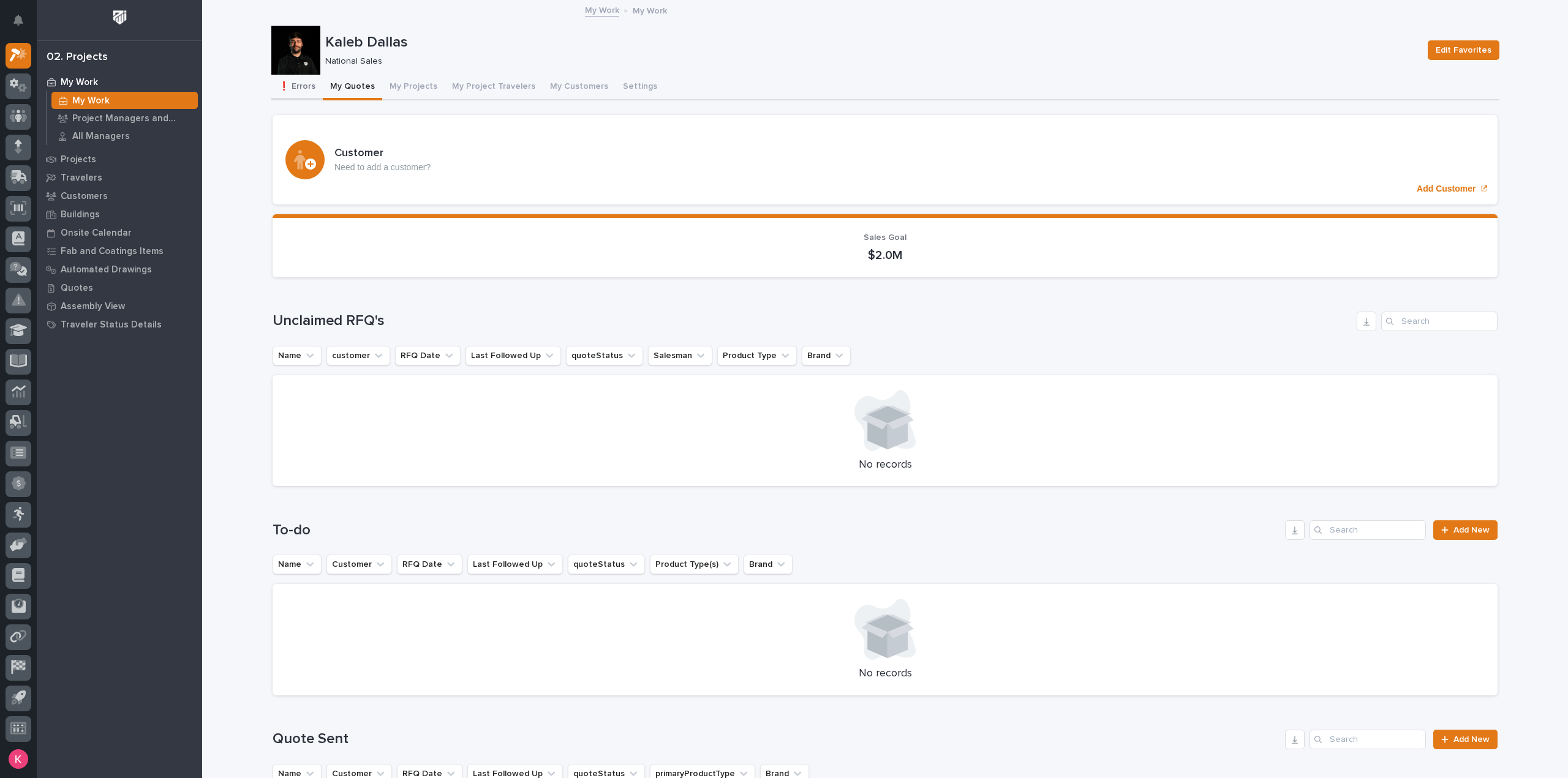
click at [301, 85] on button "❗ Errors" at bounding box center [296, 87] width 51 height 26
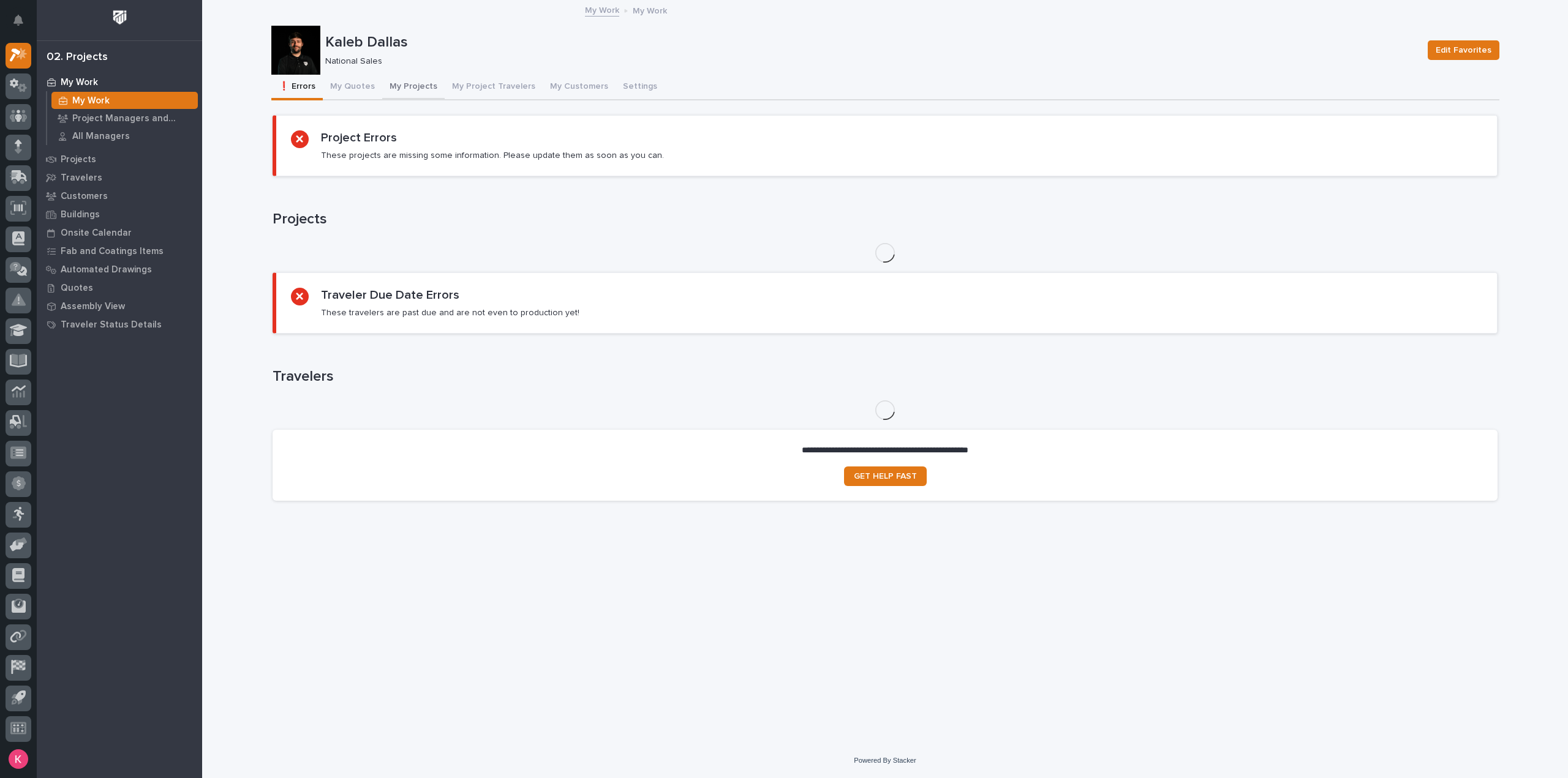
click at [364, 83] on button "My Quotes" at bounding box center [353, 87] width 60 height 26
click at [416, 84] on button "My Projects" at bounding box center [414, 87] width 63 height 26
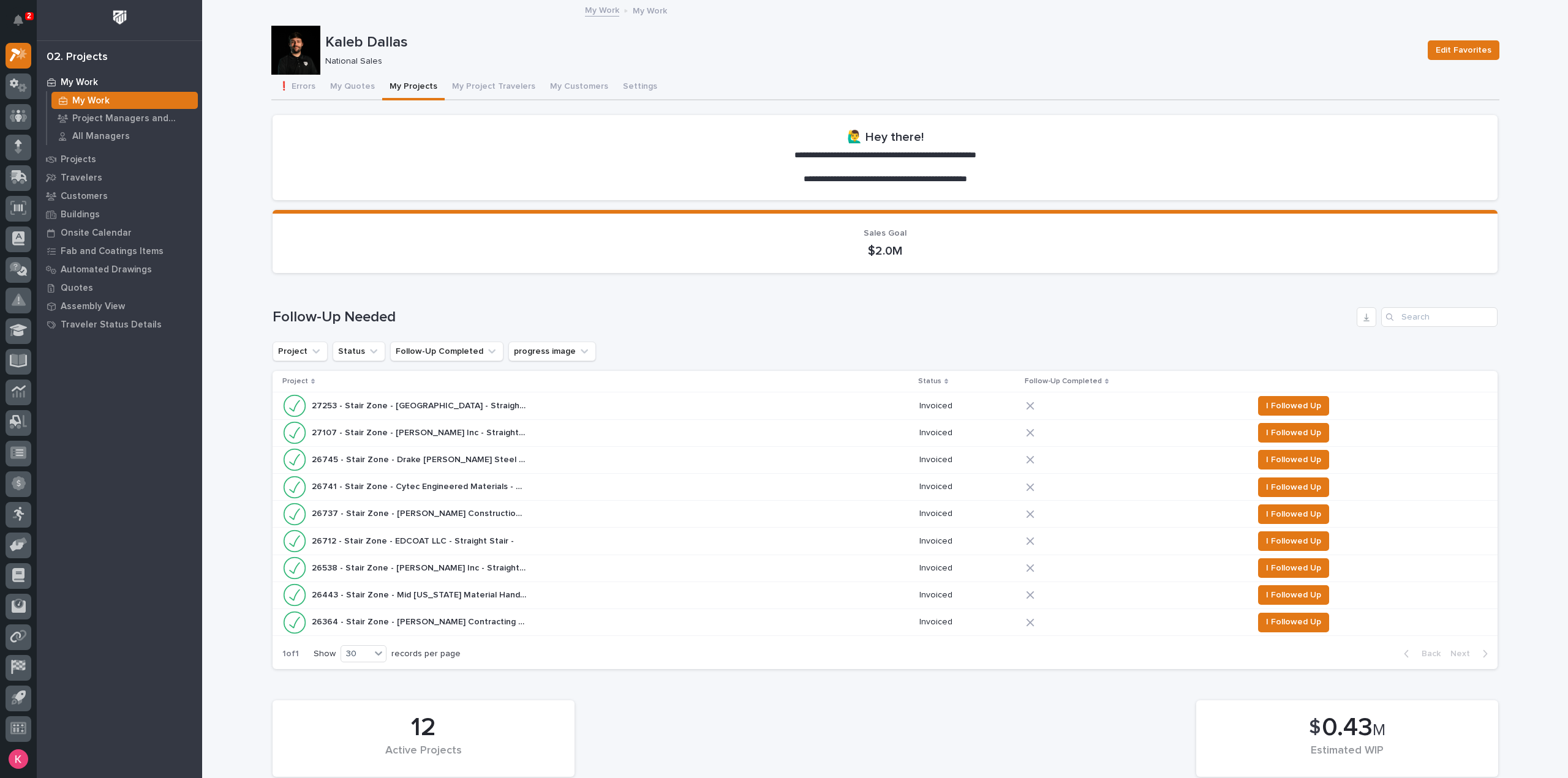
click at [18, 23] on icon "Notifications" at bounding box center [18, 20] width 9 height 11
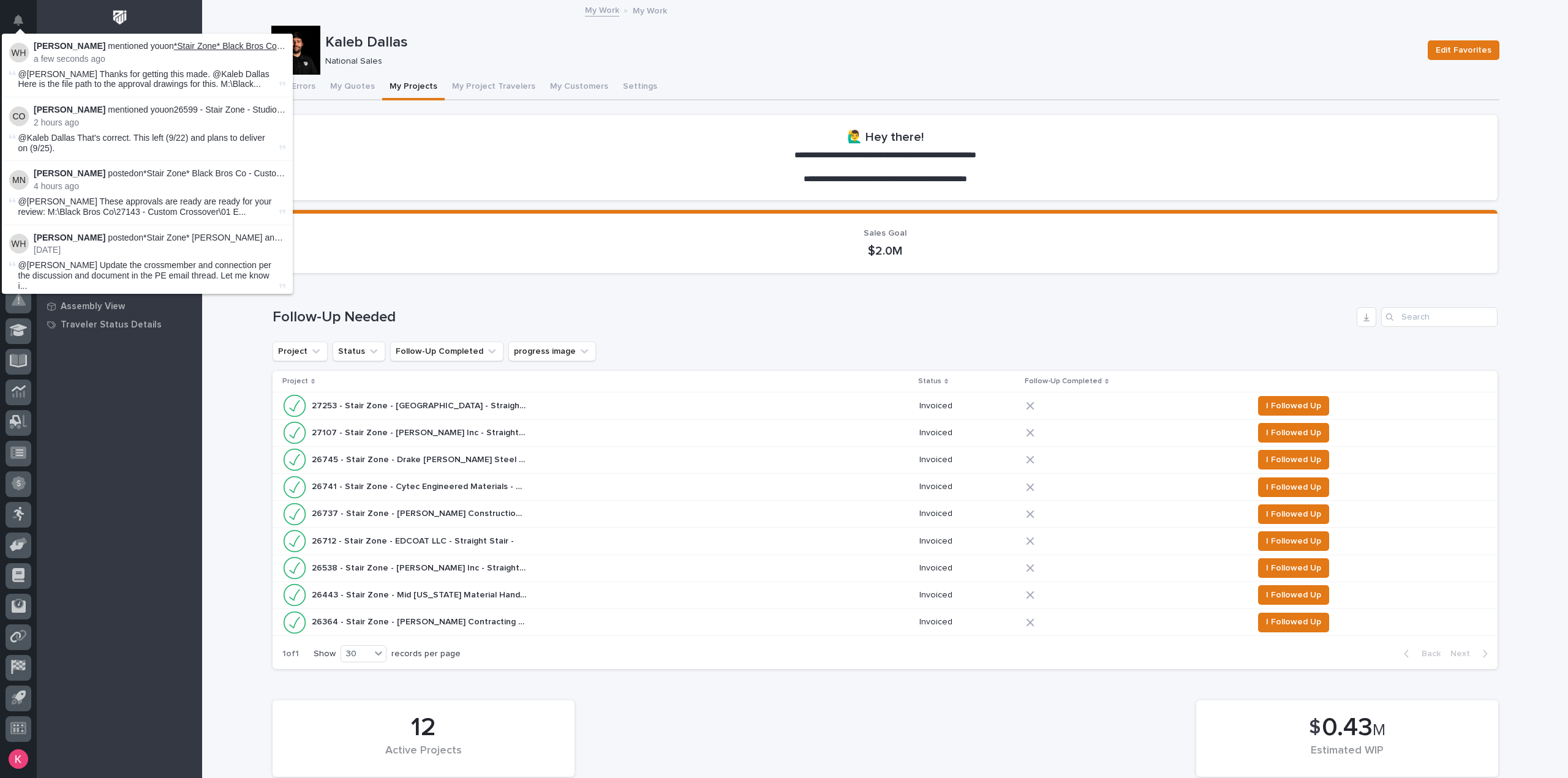
click at [237, 45] on link "*Stair Zone* Black Bros Co - Custom Crossover" at bounding box center [265, 46] width 181 height 9
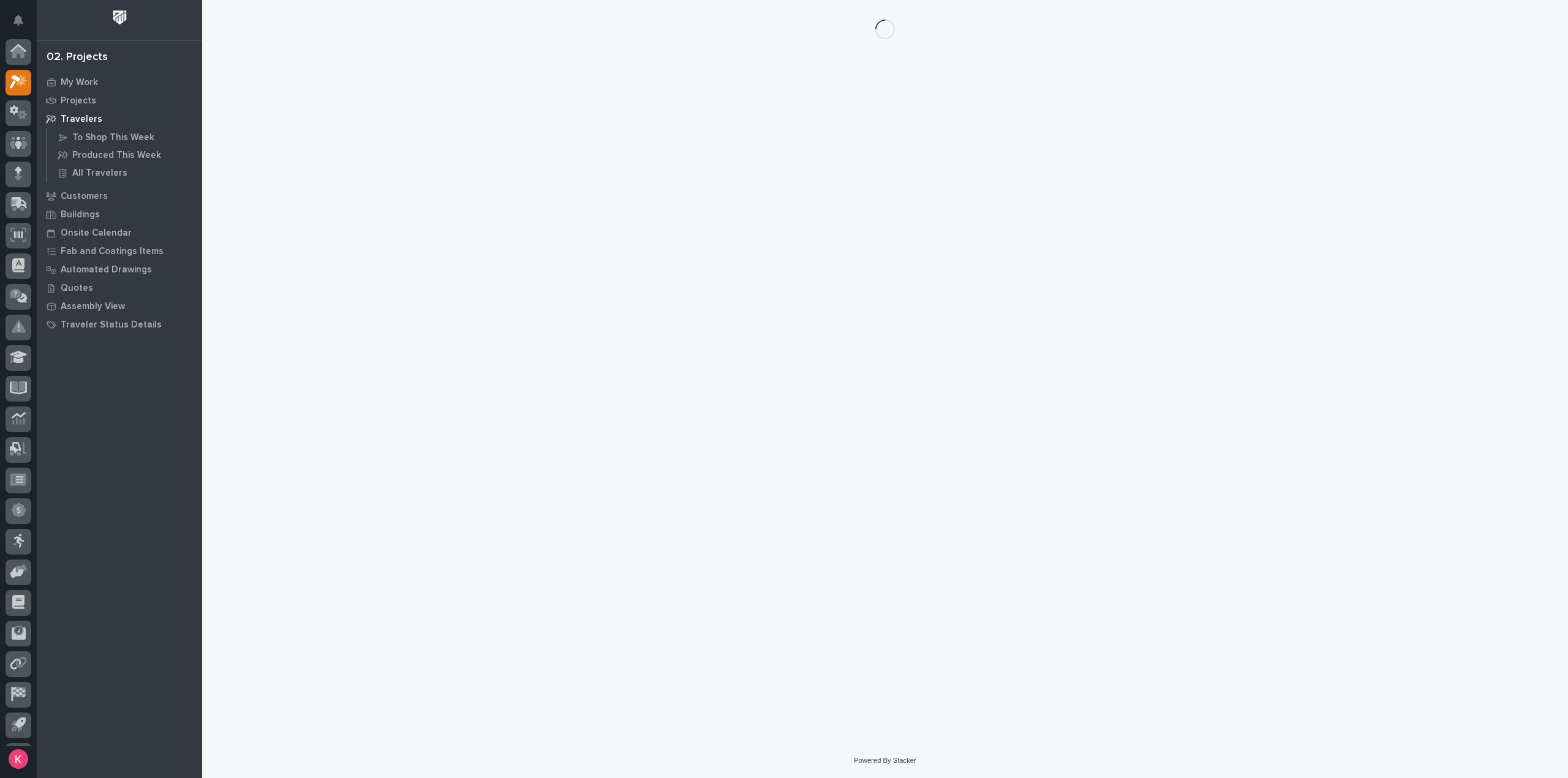
scroll to position [27, 0]
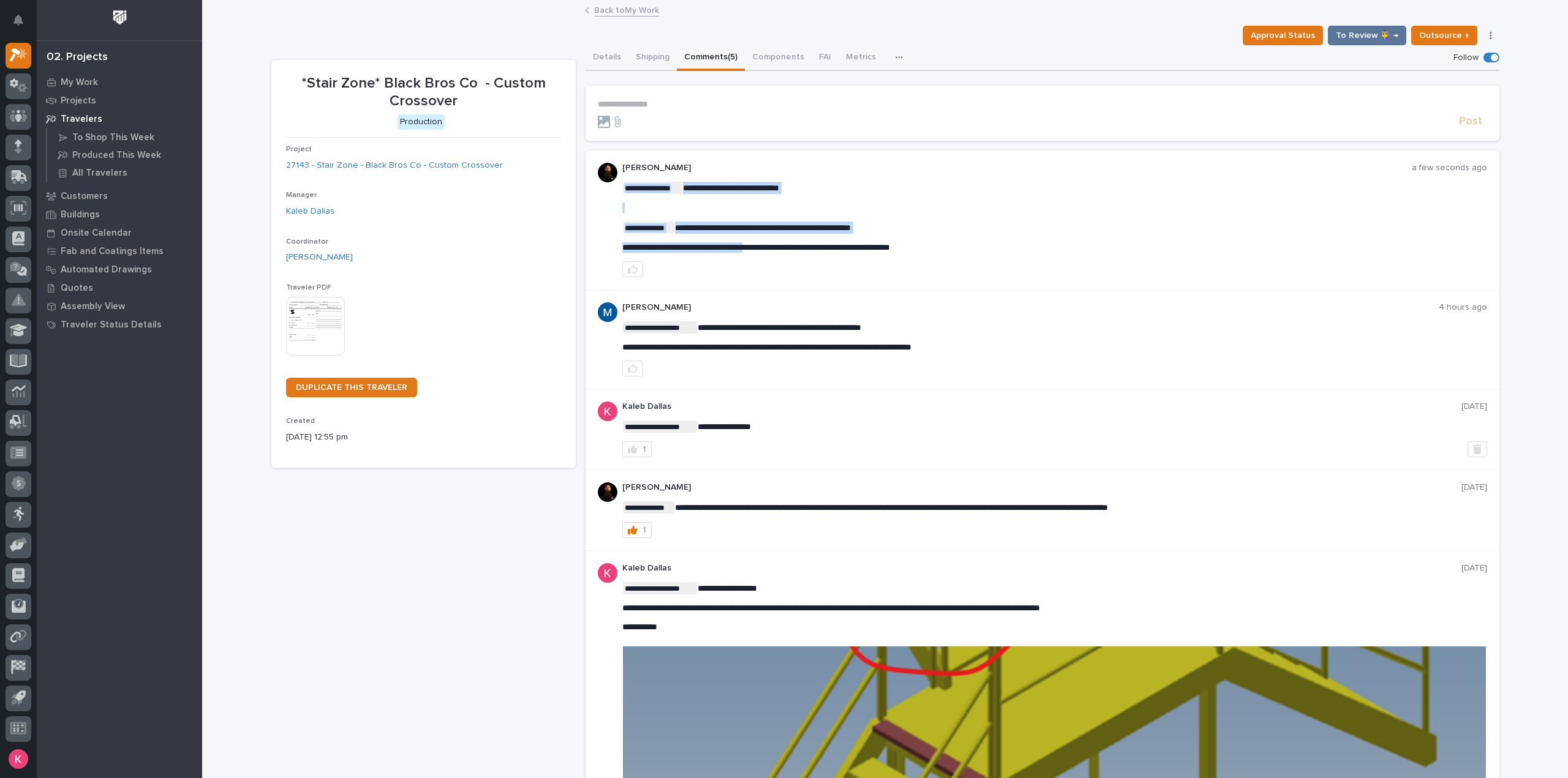
drag, startPoint x: 982, startPoint y: 248, endPoint x: 776, endPoint y: 250, distance: 206.0
click at [776, 250] on span "**********" at bounding box center [756, 248] width 268 height 9
click at [697, 292] on div "**********" at bounding box center [1042, 340] width 914 height 100
drag, startPoint x: 605, startPoint y: 249, endPoint x: 1028, endPoint y: 252, distance: 423.0
click at [1027, 251] on div "**********" at bounding box center [1042, 220] width 914 height 140
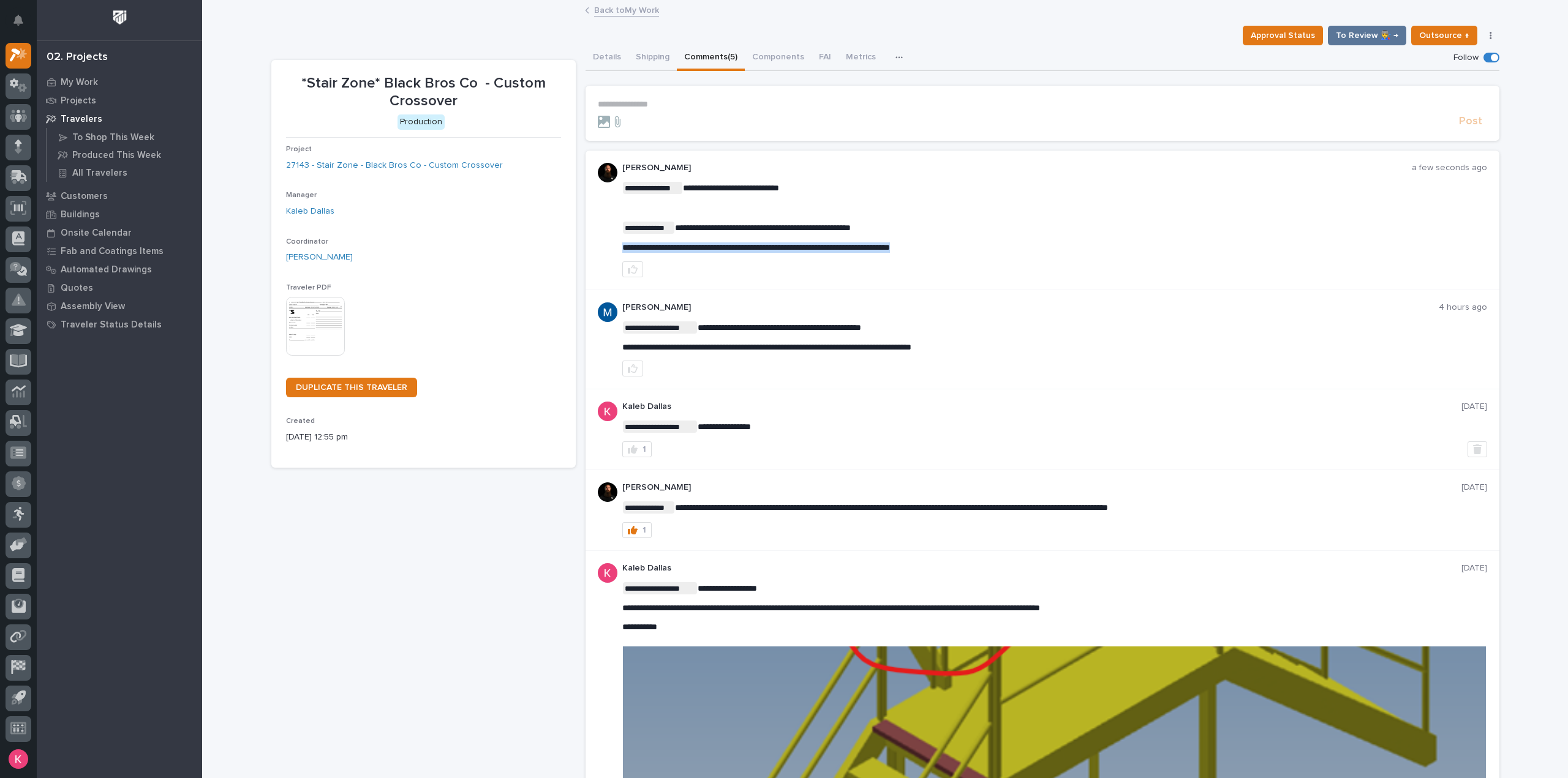
drag, startPoint x: 857, startPoint y: 242, endPoint x: 812, endPoint y: 249, distance: 45.5
copy span "**********"
click at [308, 583] on div "*Stair Zone* Black Bros Co - Custom Crossover Production Project 27143 - Stair …" at bounding box center [423, 467] width 305 height 813
click at [17, 85] on icon at bounding box center [18, 85] width 18 height 14
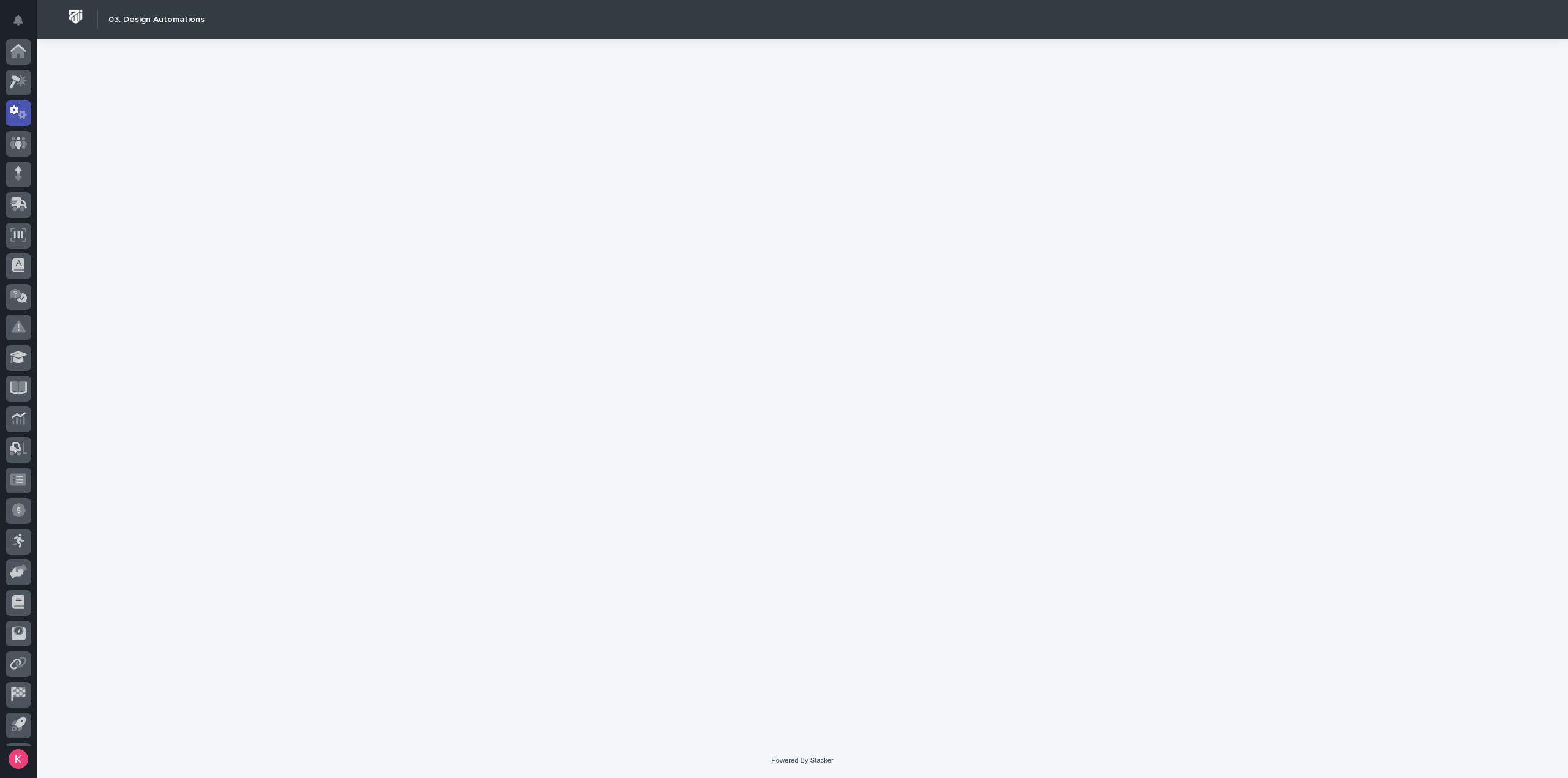
scroll to position [27, 0]
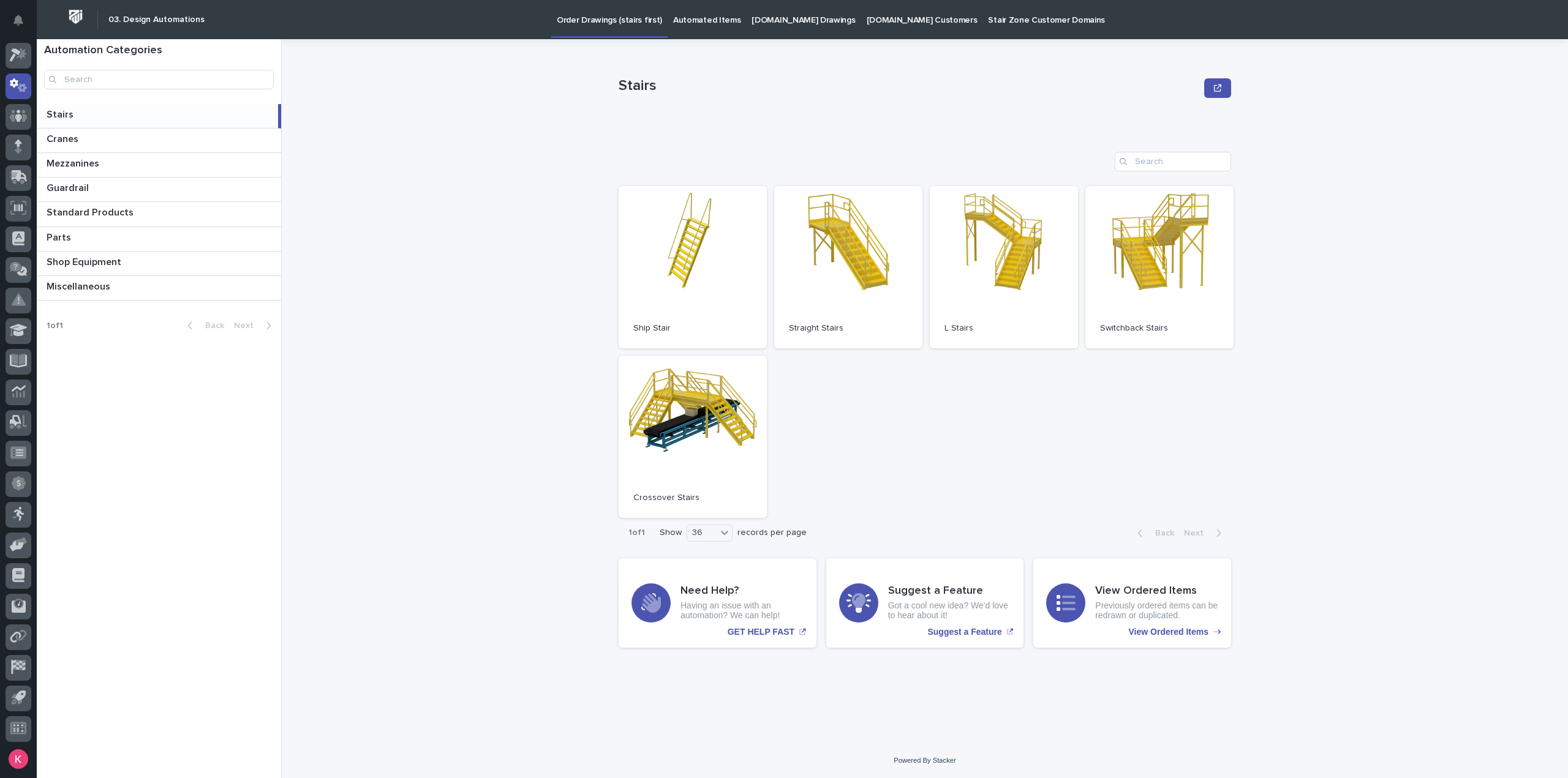
click at [4, 57] on div at bounding box center [18, 392] width 37 height 707
click at [12, 57] on icon at bounding box center [15, 55] width 11 height 13
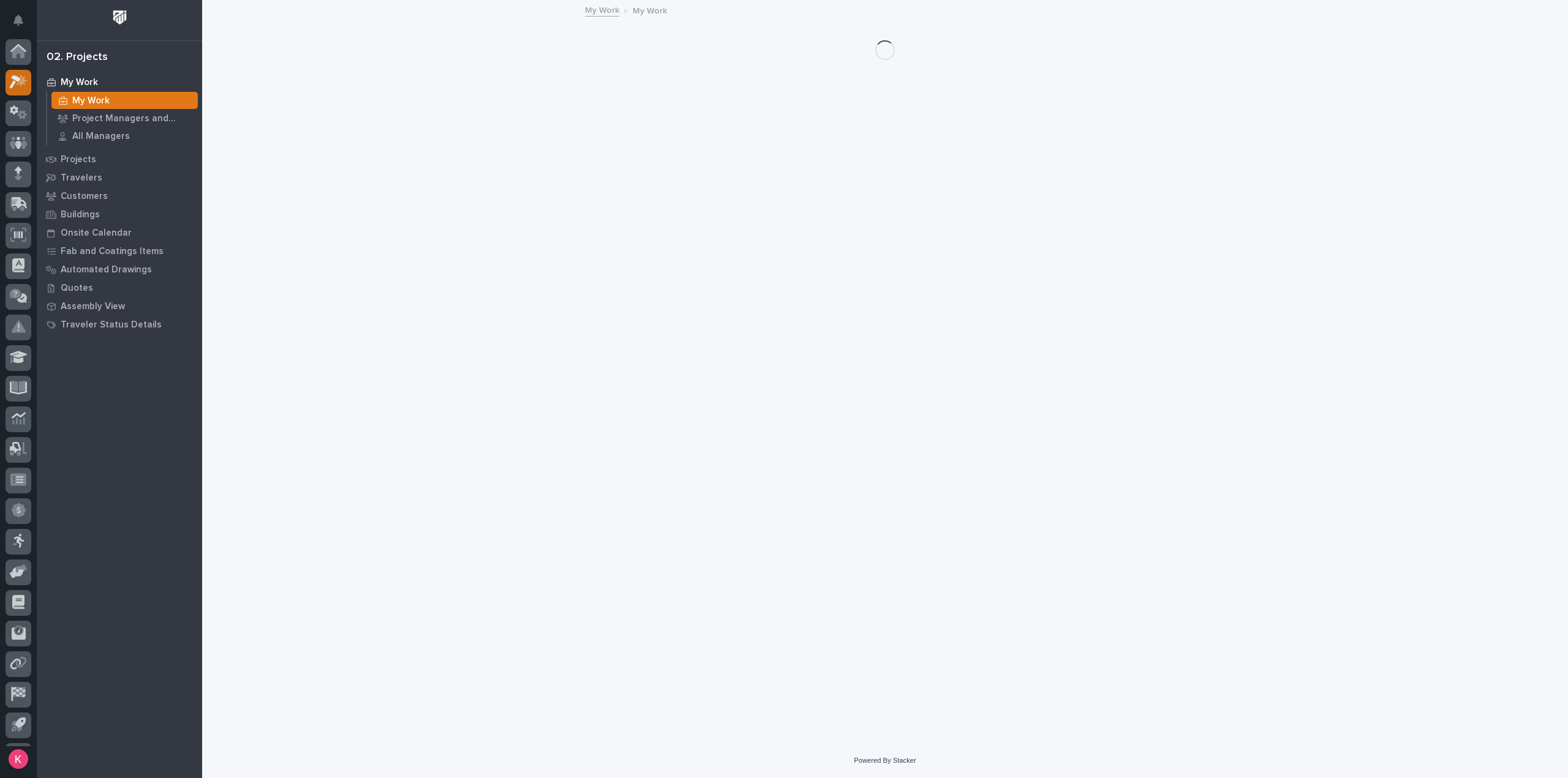
scroll to position [27, 0]
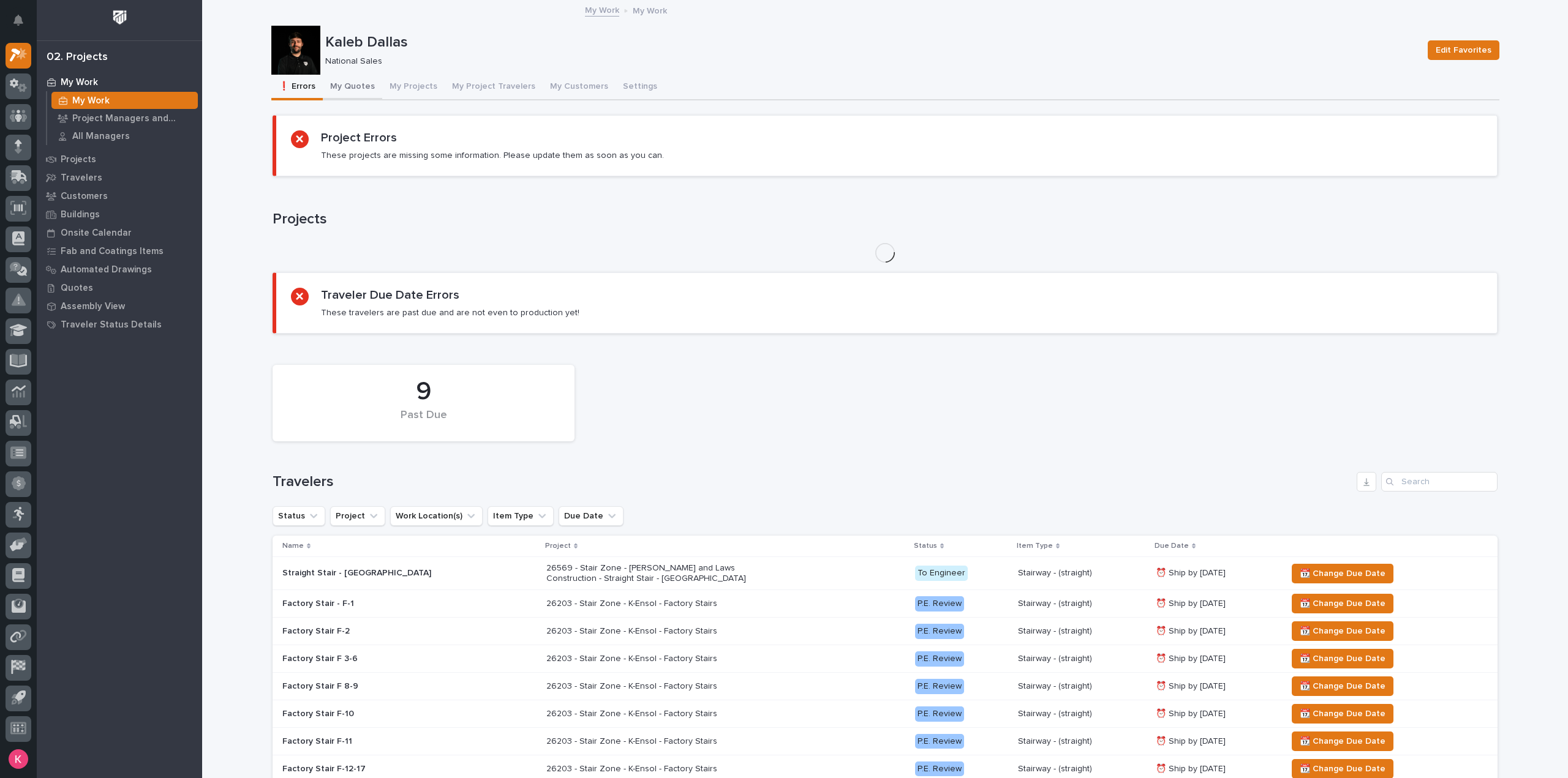
click at [351, 85] on button "My Quotes" at bounding box center [353, 87] width 60 height 26
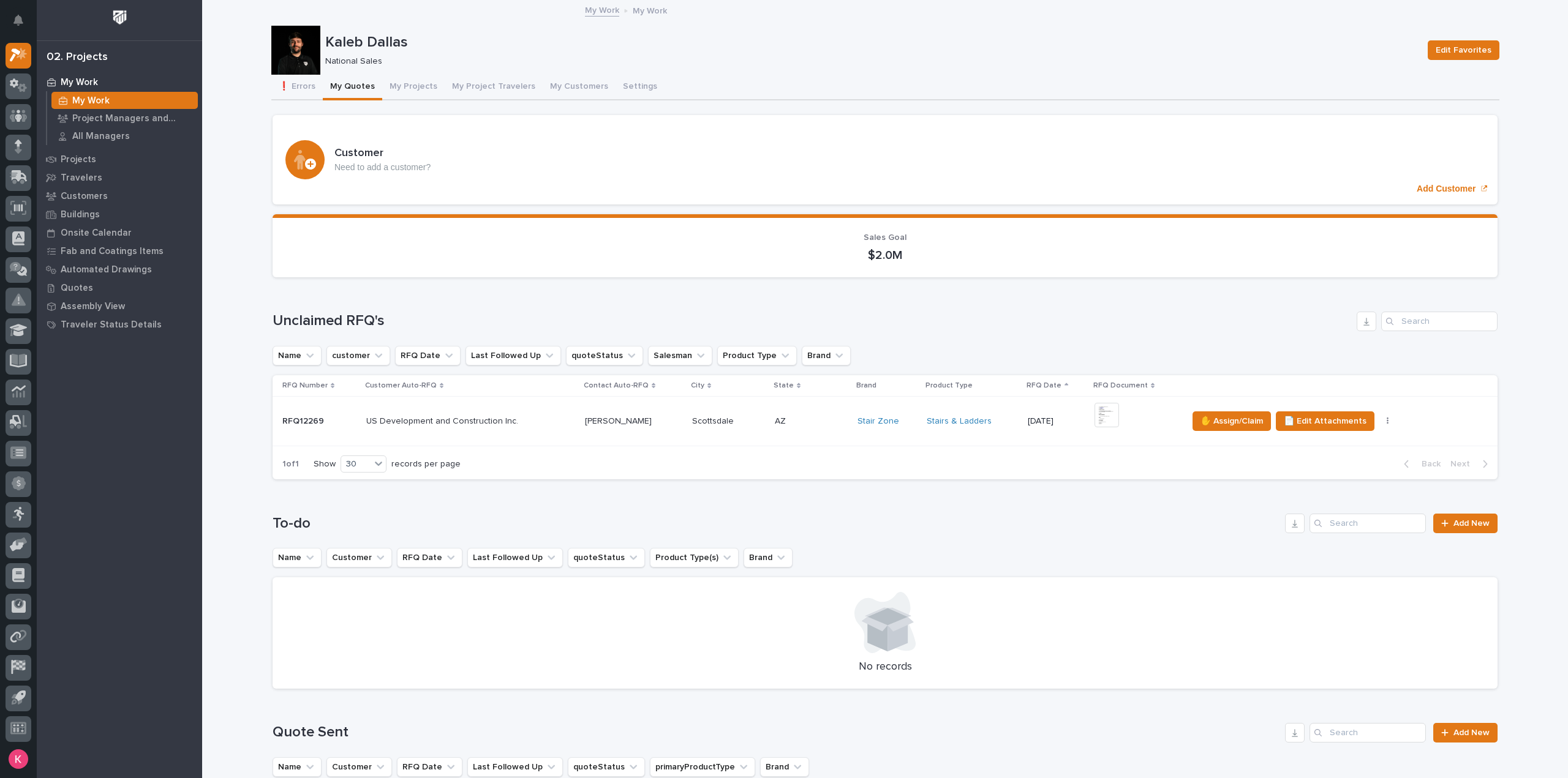
click at [567, 423] on td "US Development and Construction Inc. US Development and Construction Inc." at bounding box center [471, 421] width 218 height 49
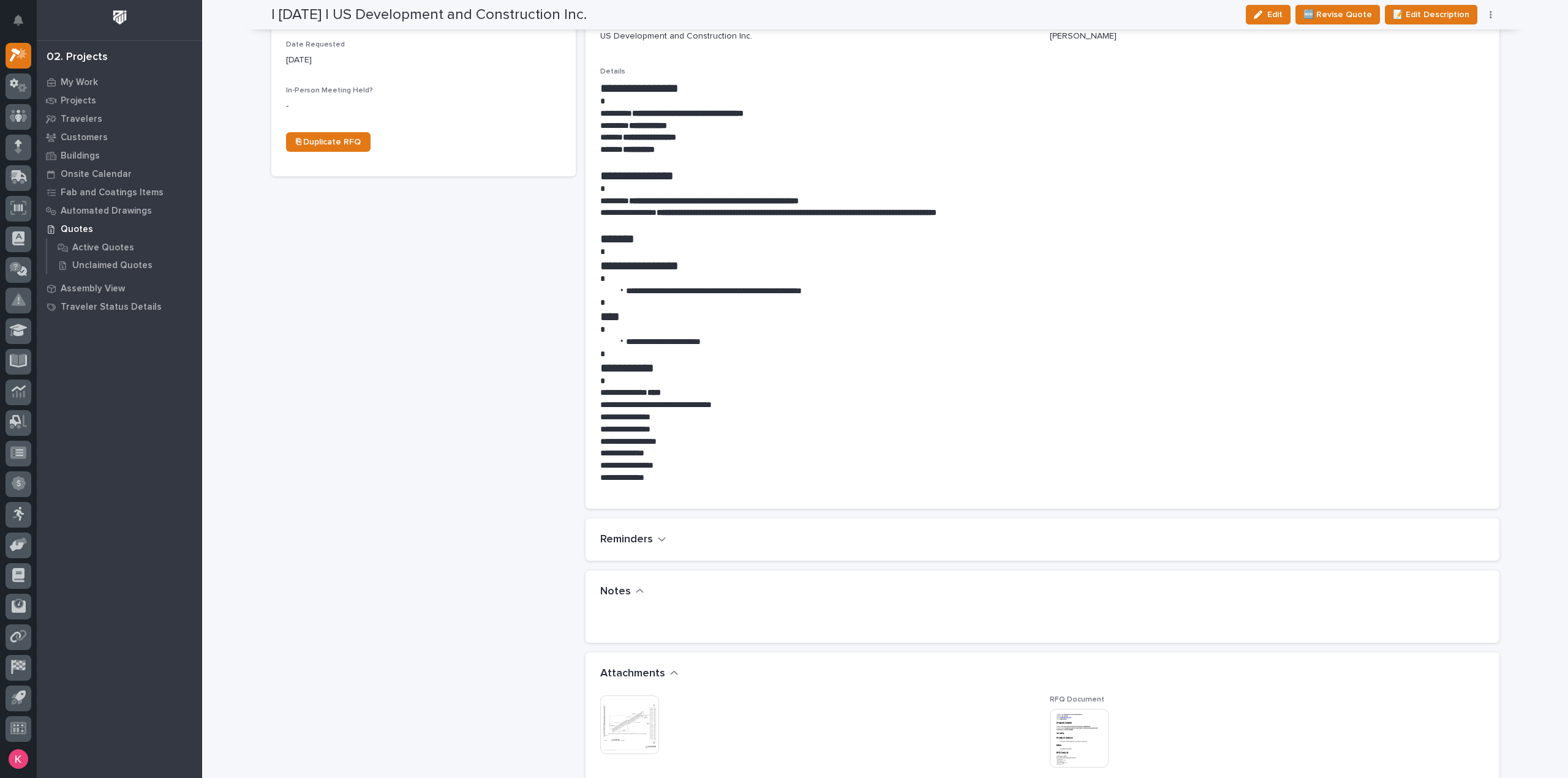
scroll to position [551, 0]
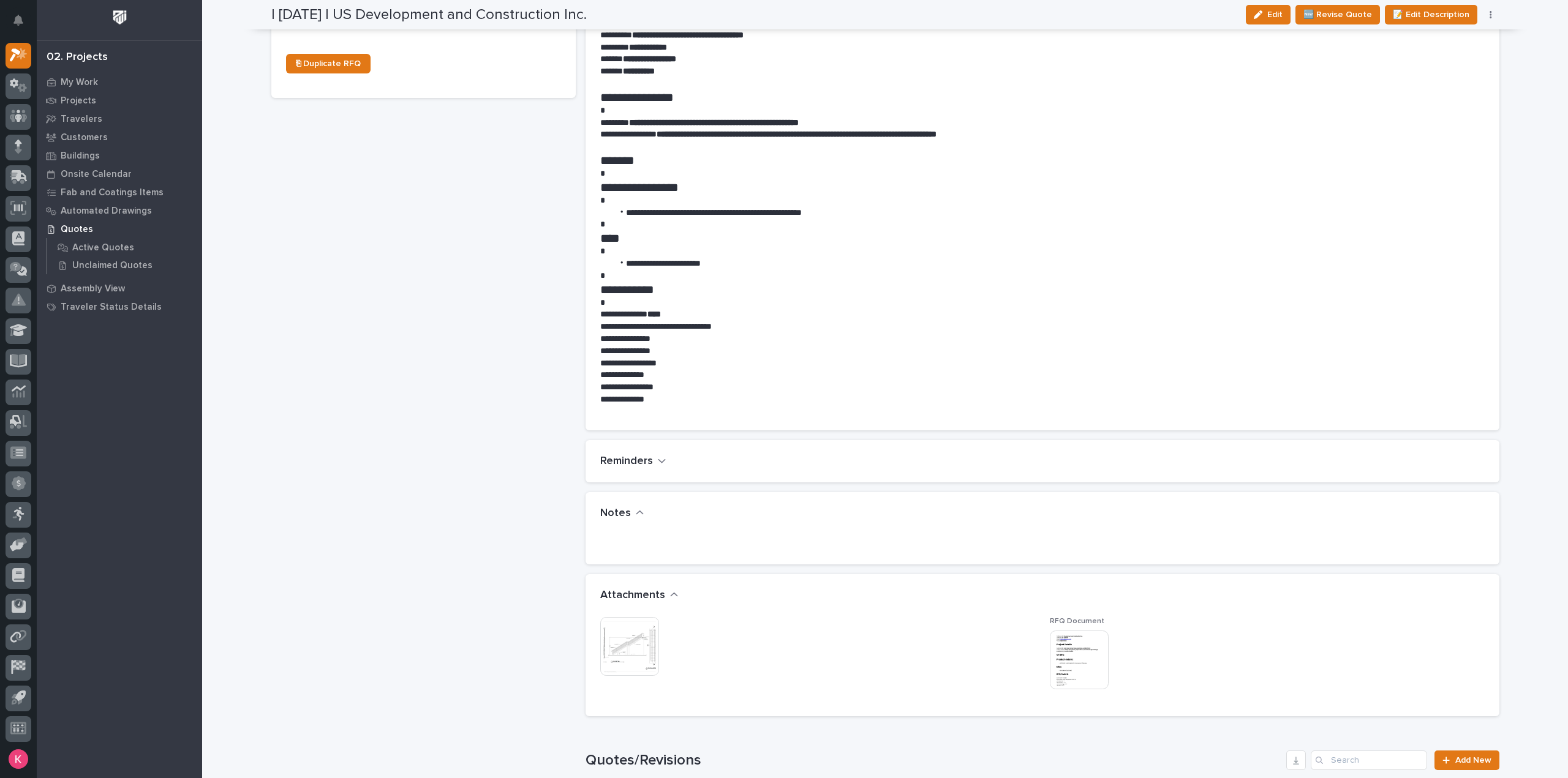
click at [633, 636] on img at bounding box center [629, 646] width 59 height 59
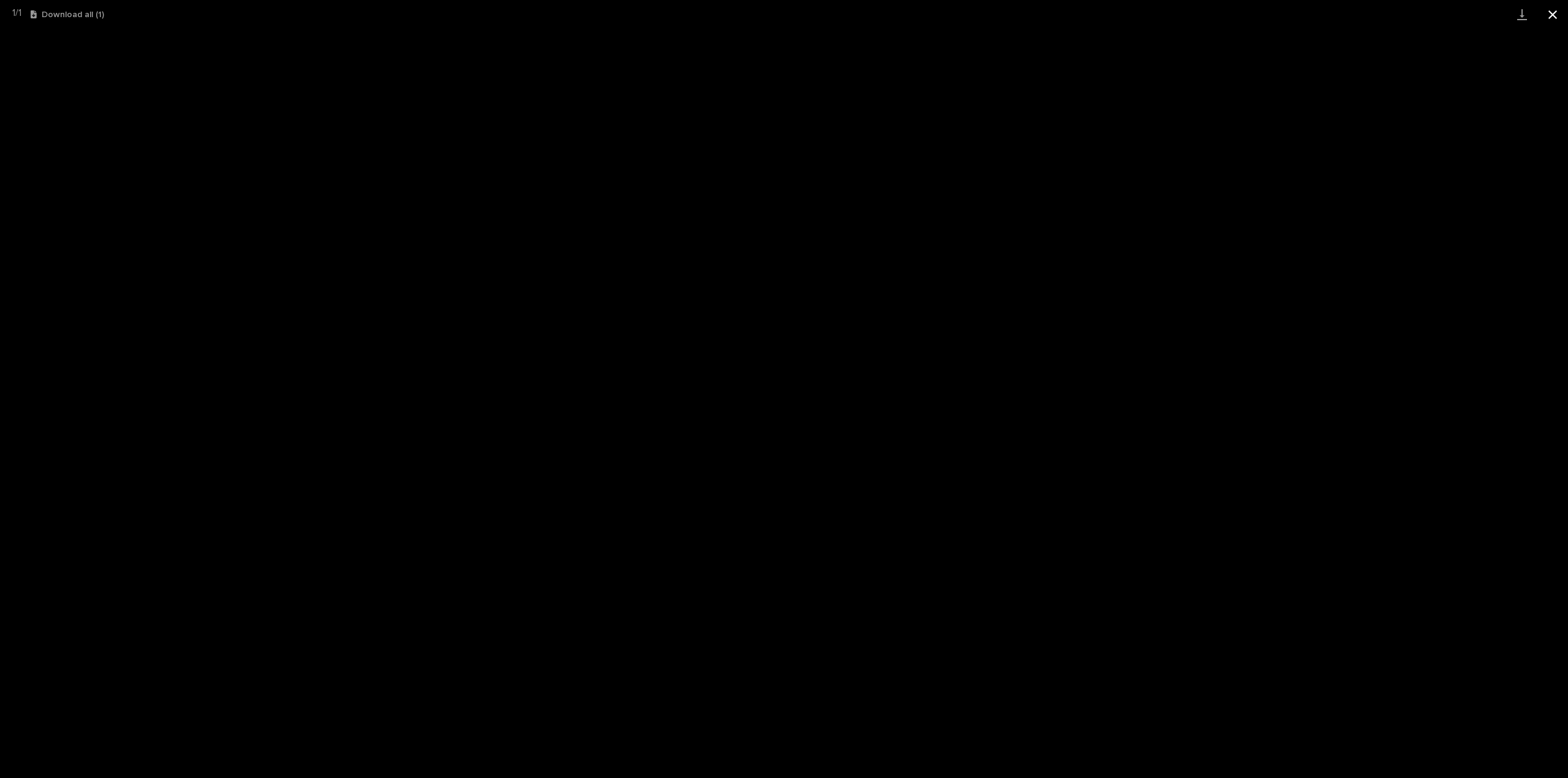
click at [1547, 16] on button "Close gallery" at bounding box center [1553, 14] width 30 height 28
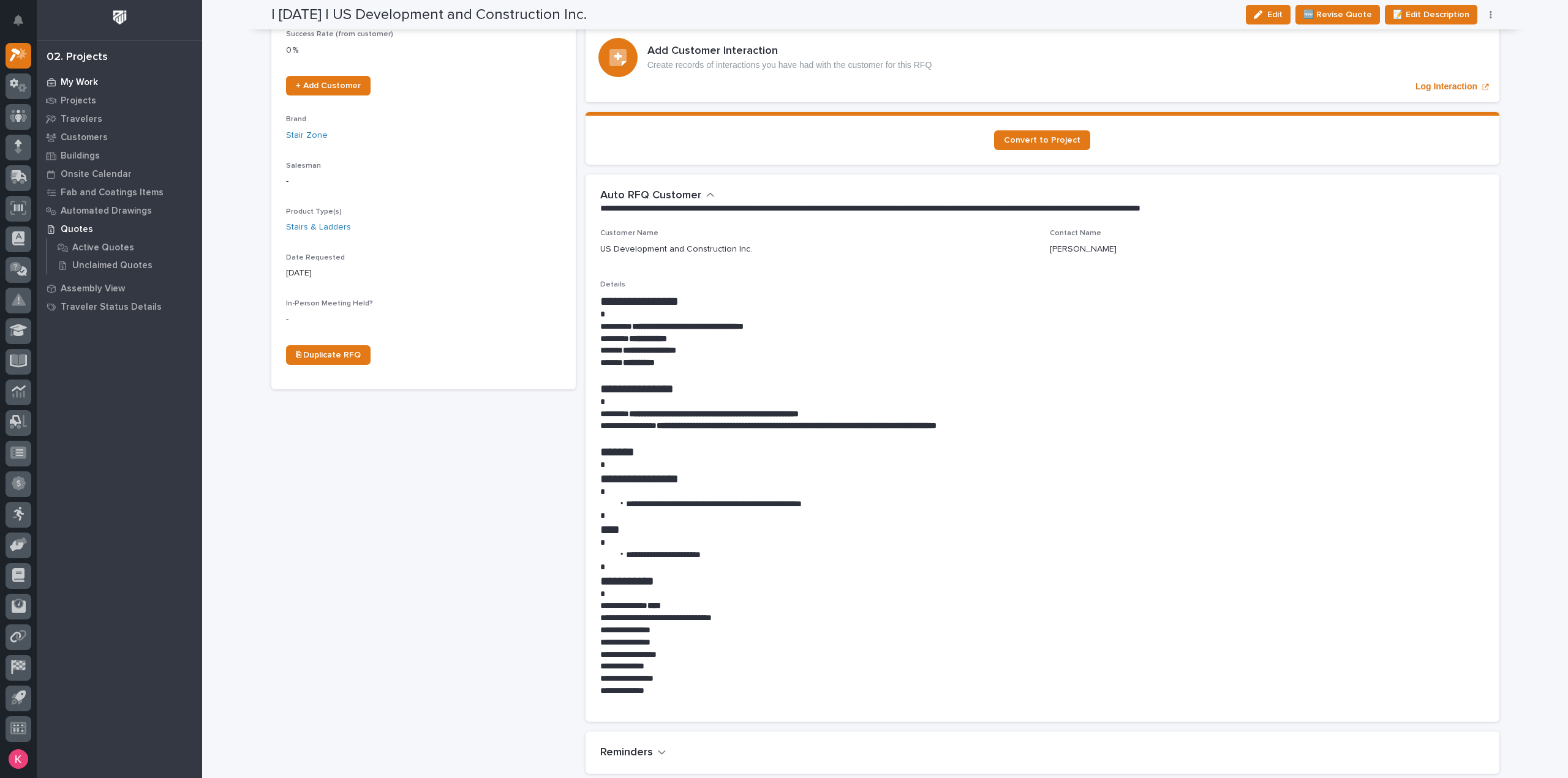
scroll to position [0, 0]
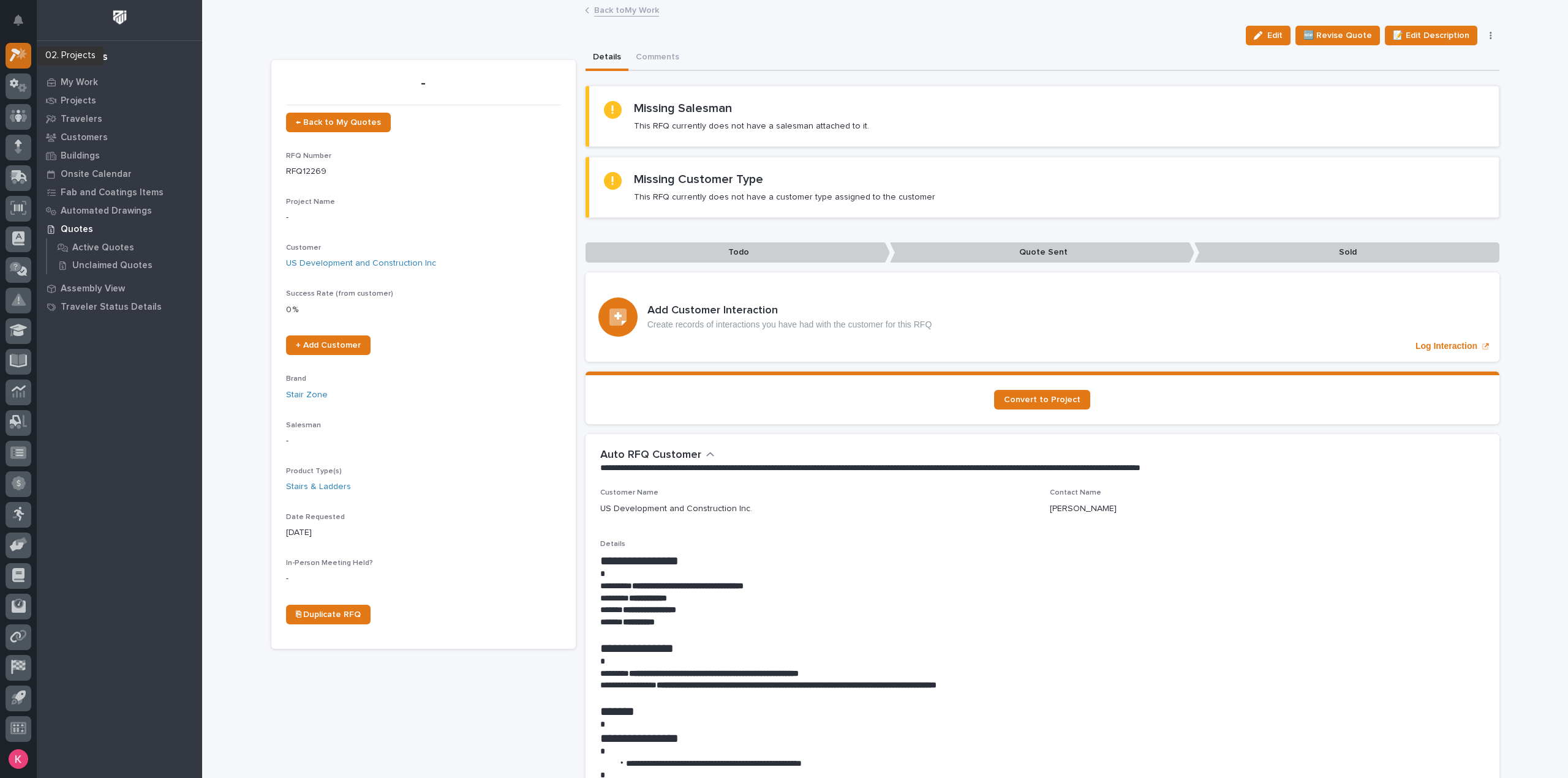
click at [24, 47] on div at bounding box center [18, 56] width 26 height 26
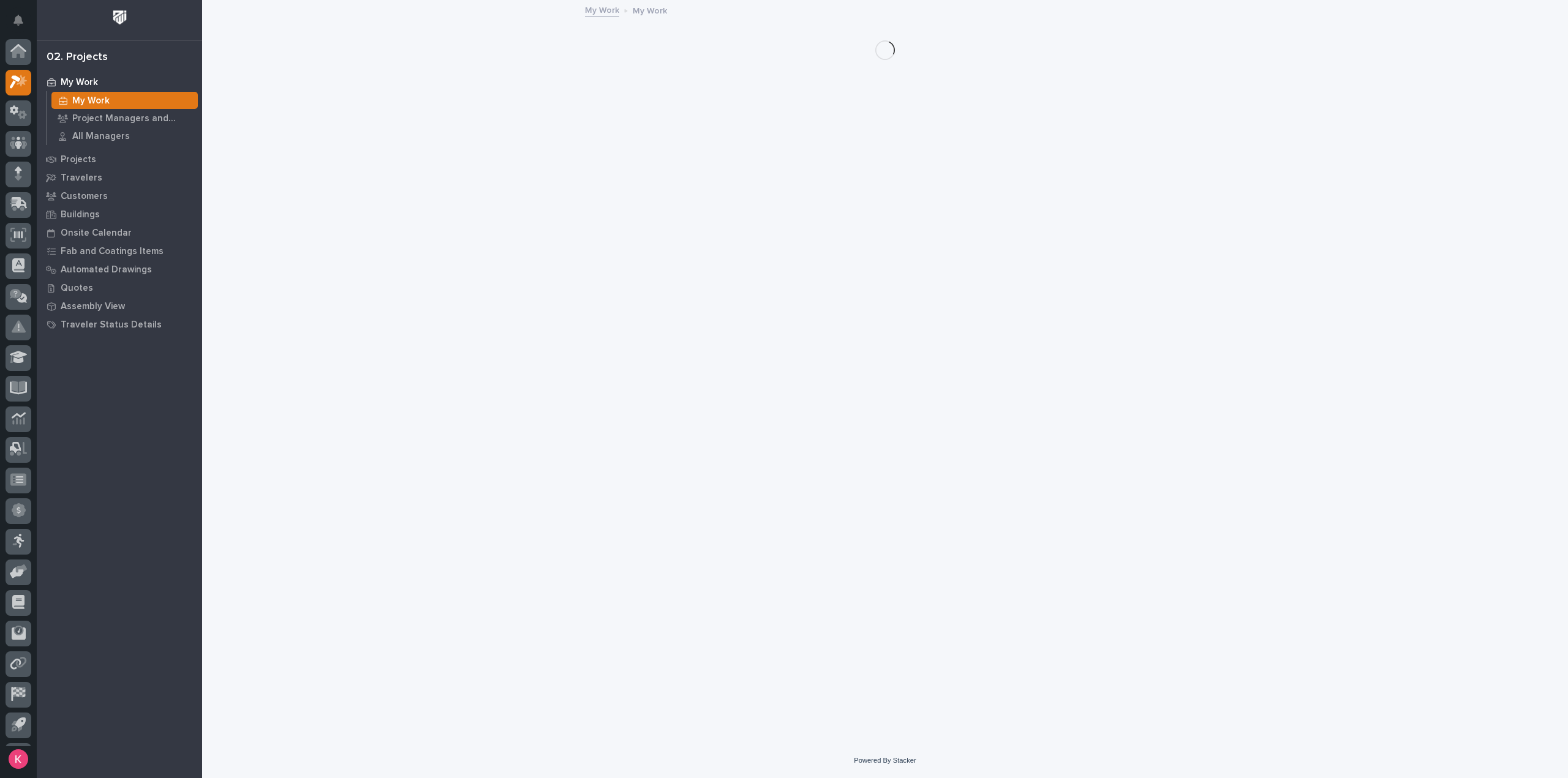
scroll to position [27, 0]
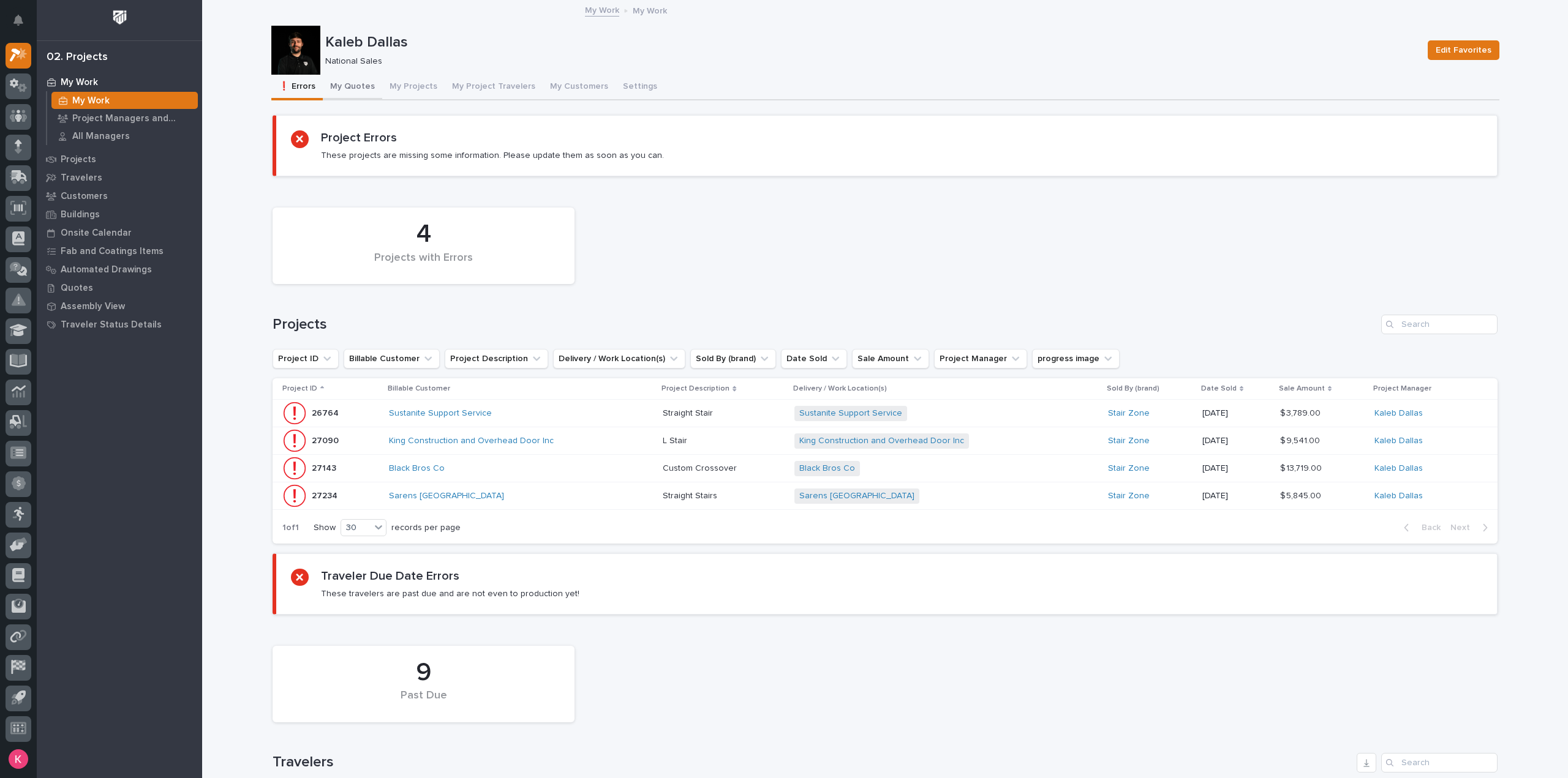
click at [342, 90] on button "My Quotes" at bounding box center [353, 87] width 60 height 26
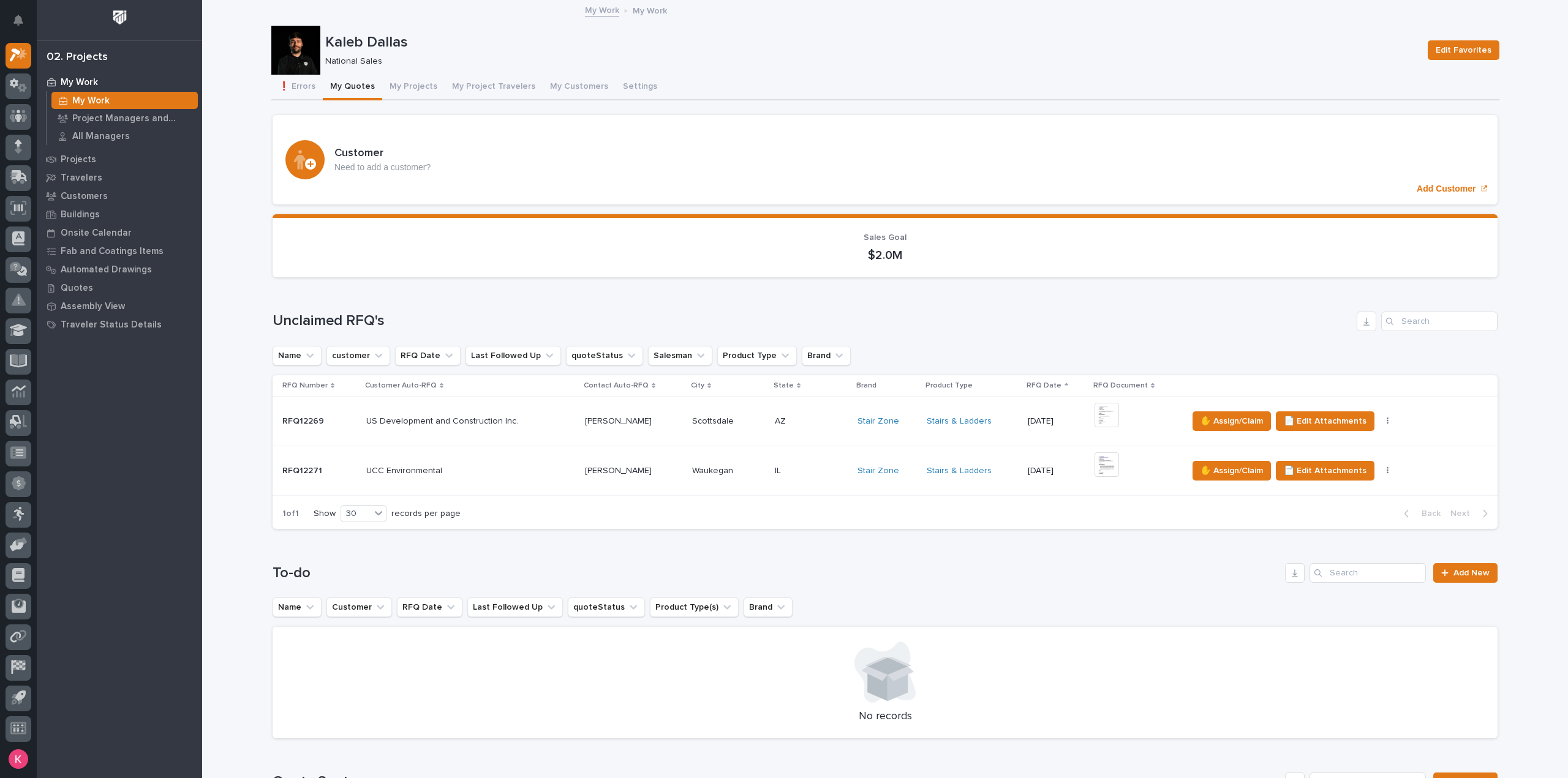
click at [809, 474] on p at bounding box center [811, 471] width 73 height 10
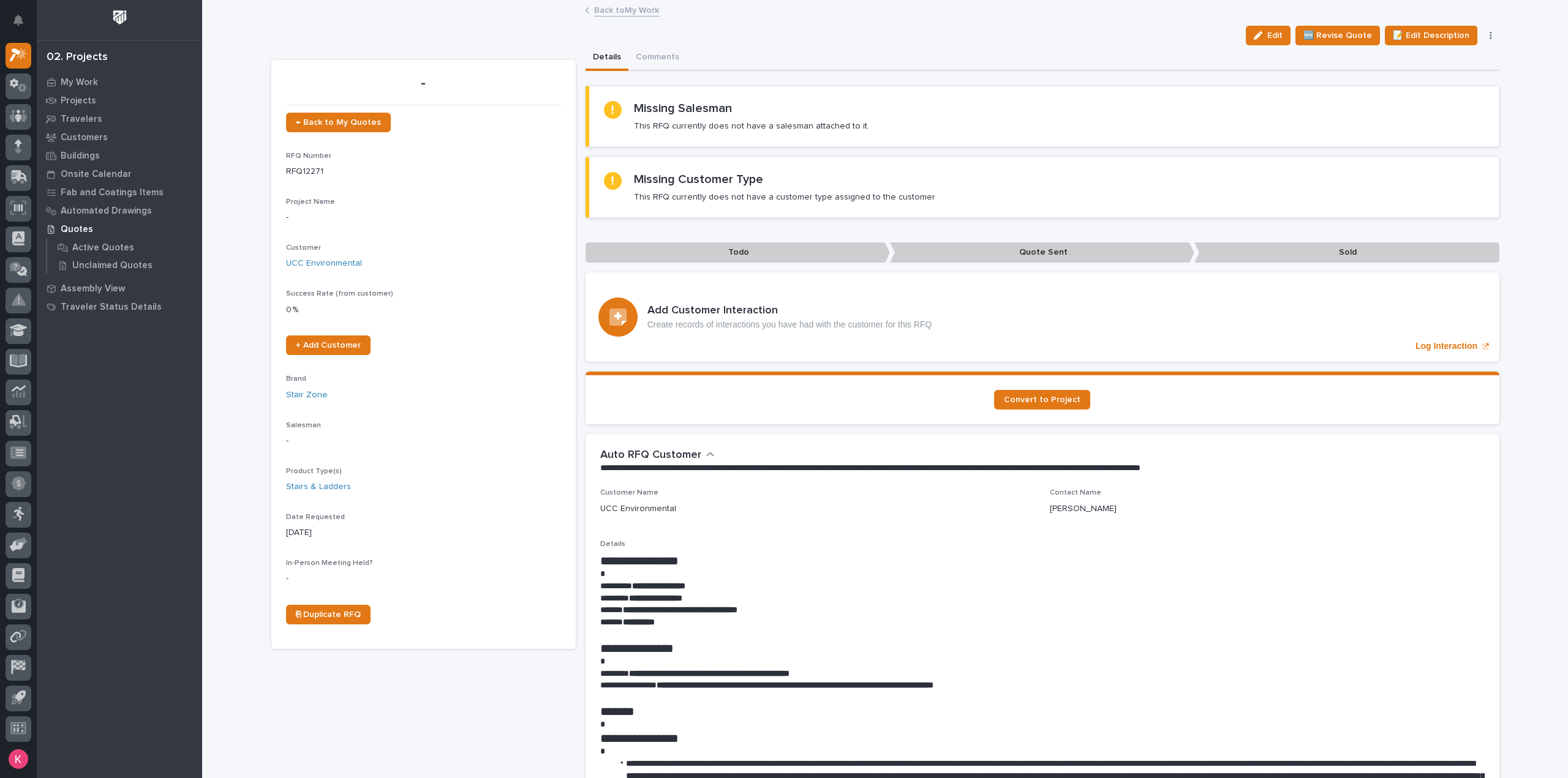
click at [612, 11] on link "Back to My Work" at bounding box center [626, 9] width 65 height 14
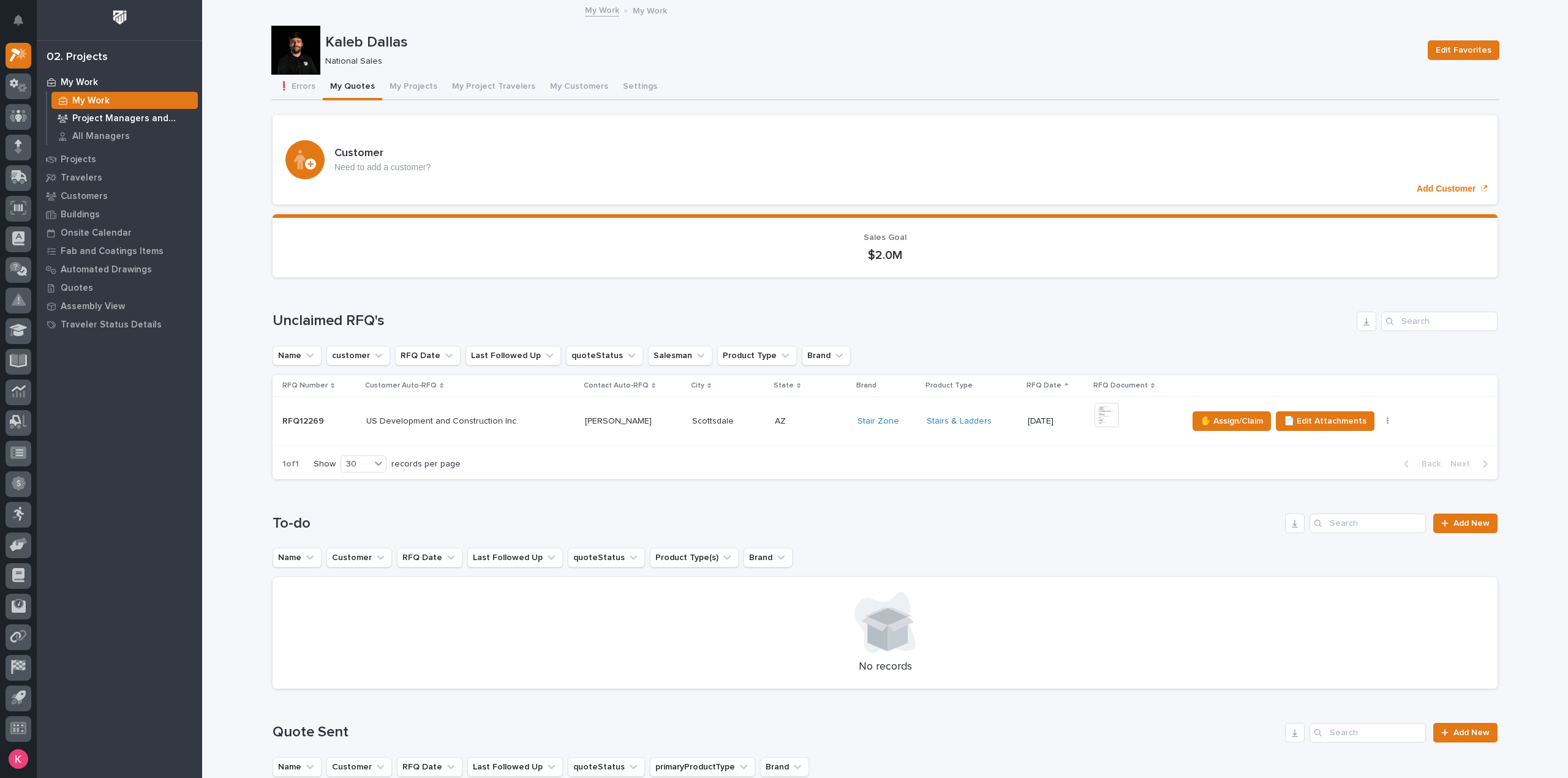
click at [99, 118] on p "Project Managers and Engineers" at bounding box center [132, 118] width 121 height 11
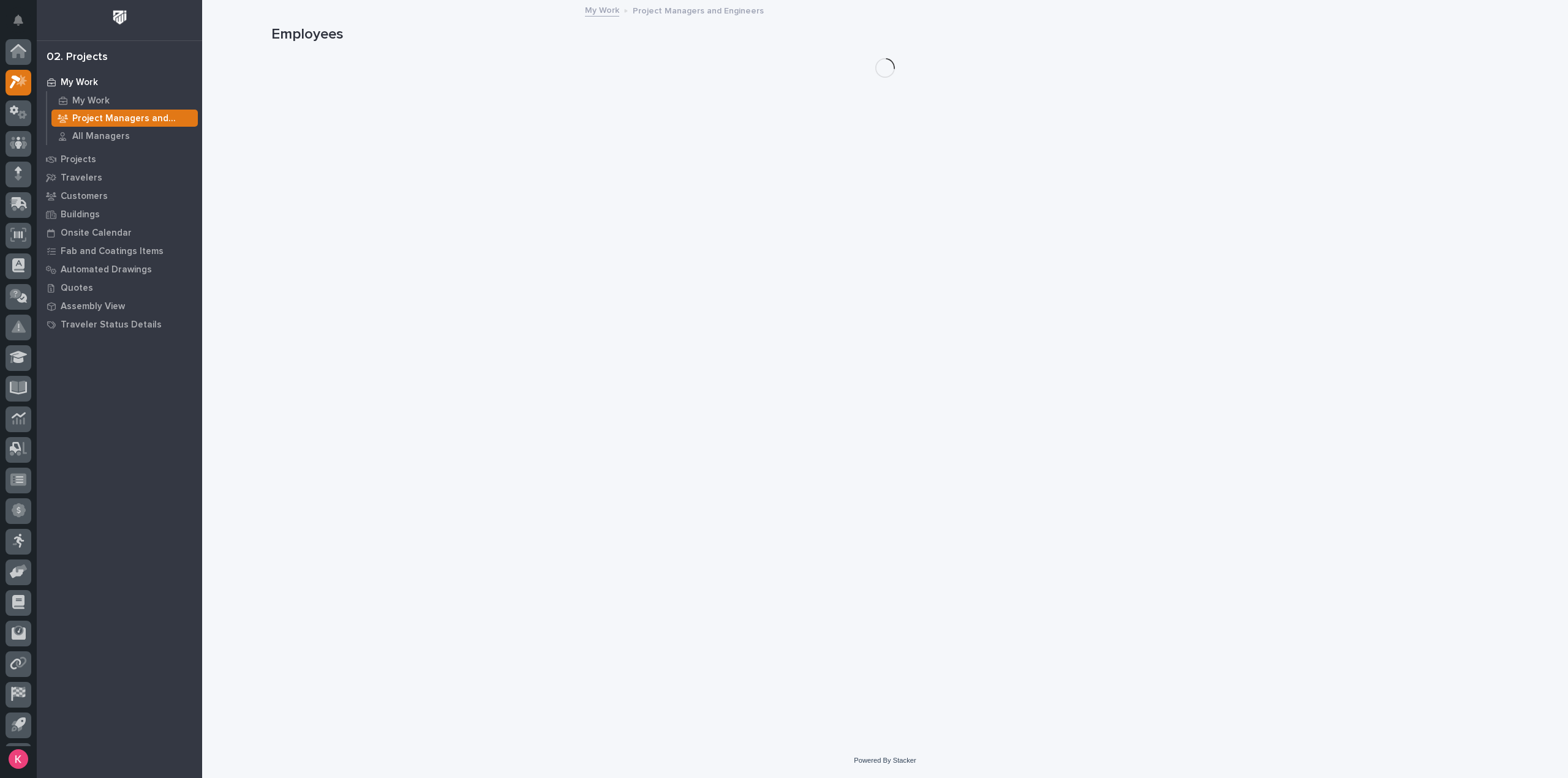
scroll to position [27, 0]
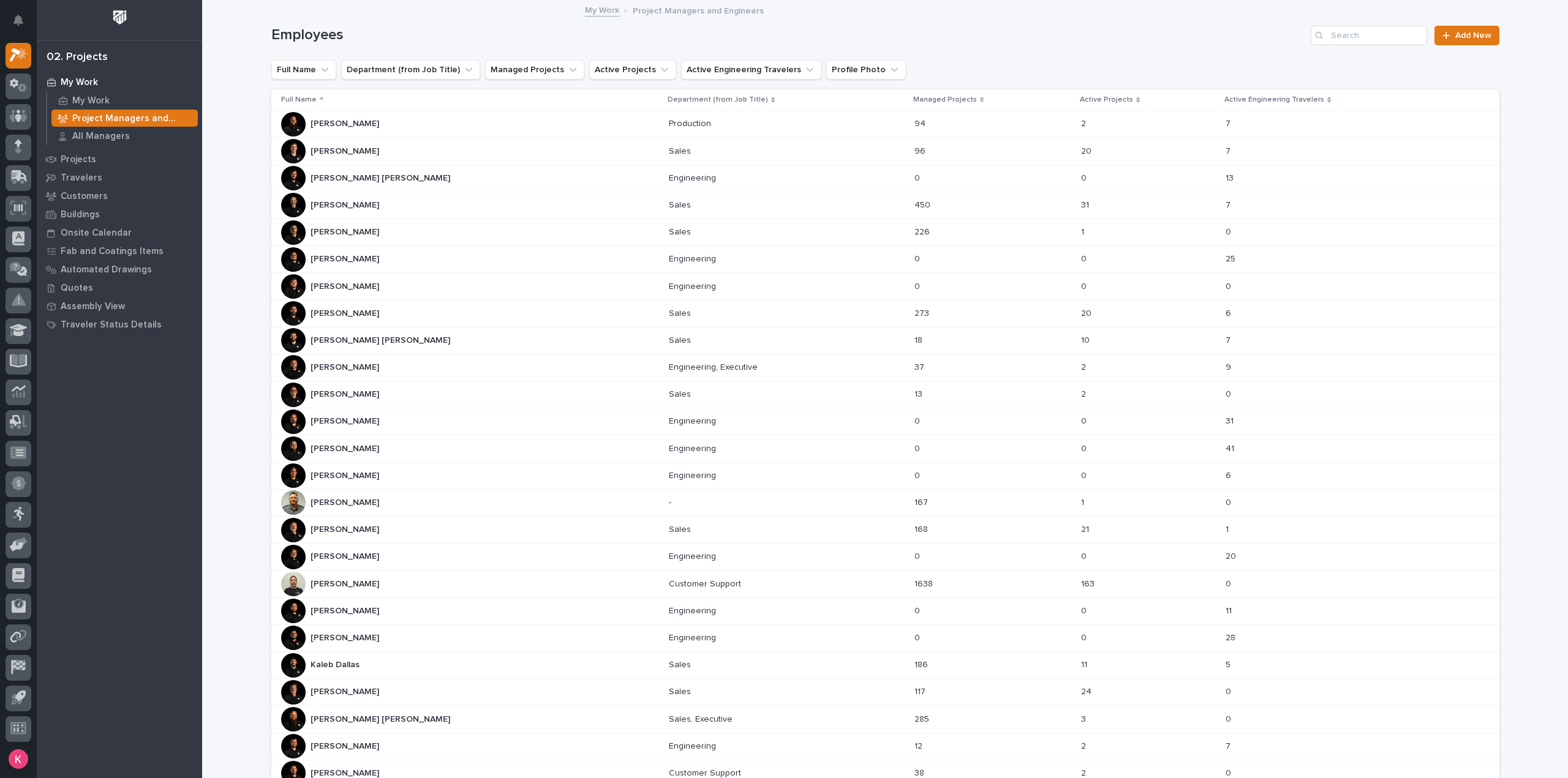
click at [378, 341] on div "[PERSON_NAME] [PERSON_NAME] [PERSON_NAME] [PERSON_NAME]" at bounding box center [471, 340] width 379 height 25
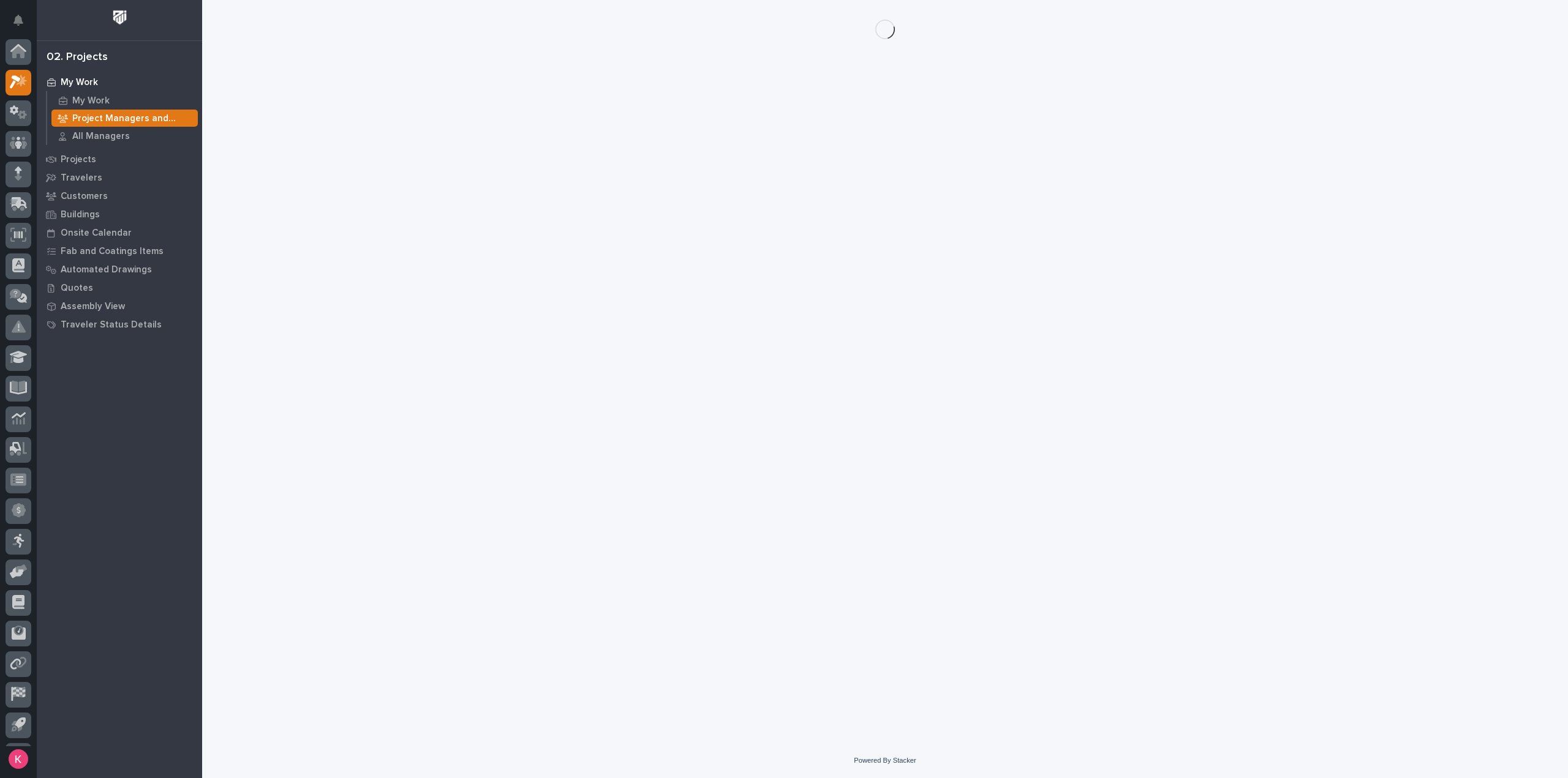
scroll to position [27, 0]
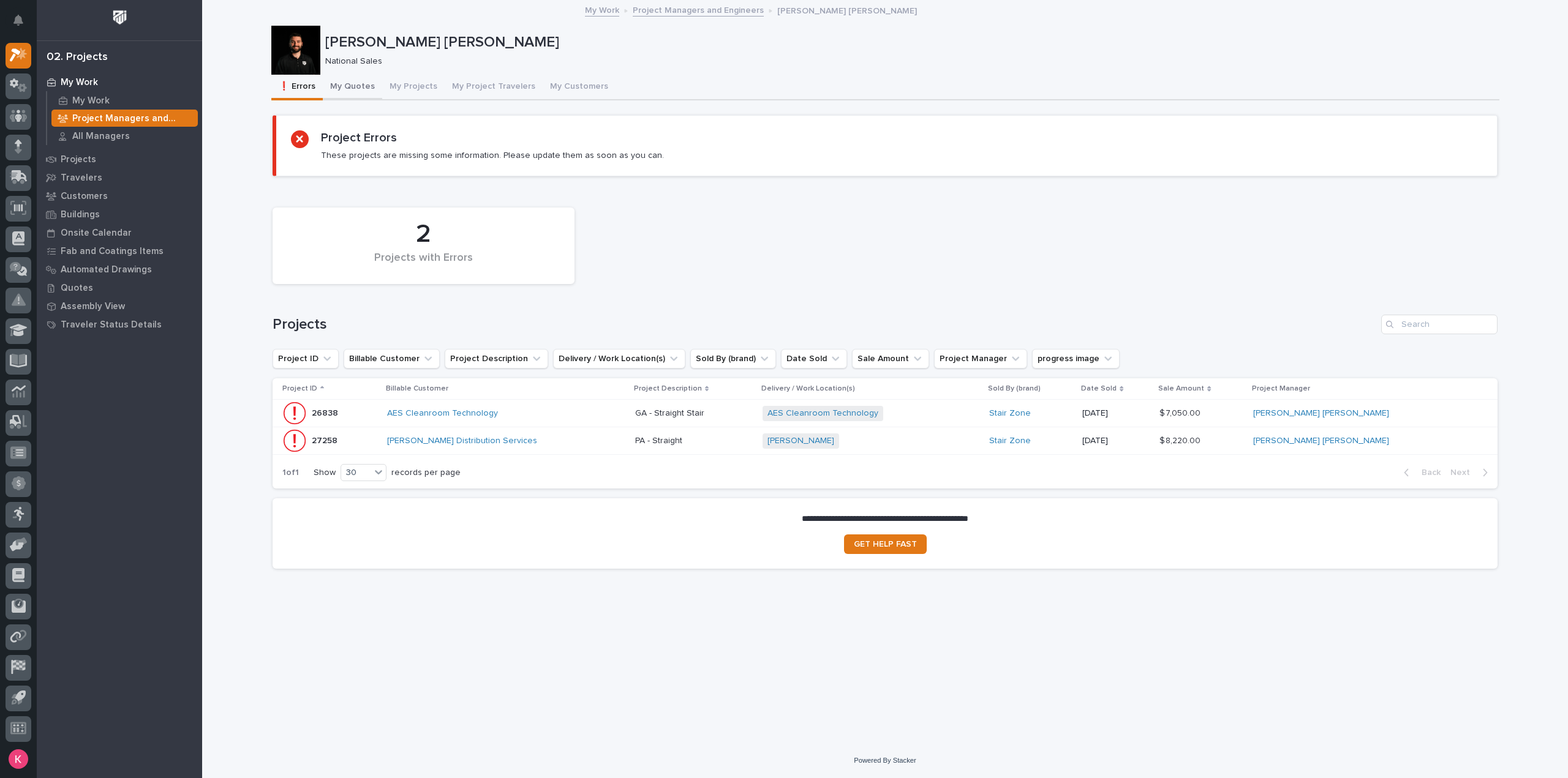
click at [349, 84] on button "My Quotes" at bounding box center [353, 87] width 60 height 26
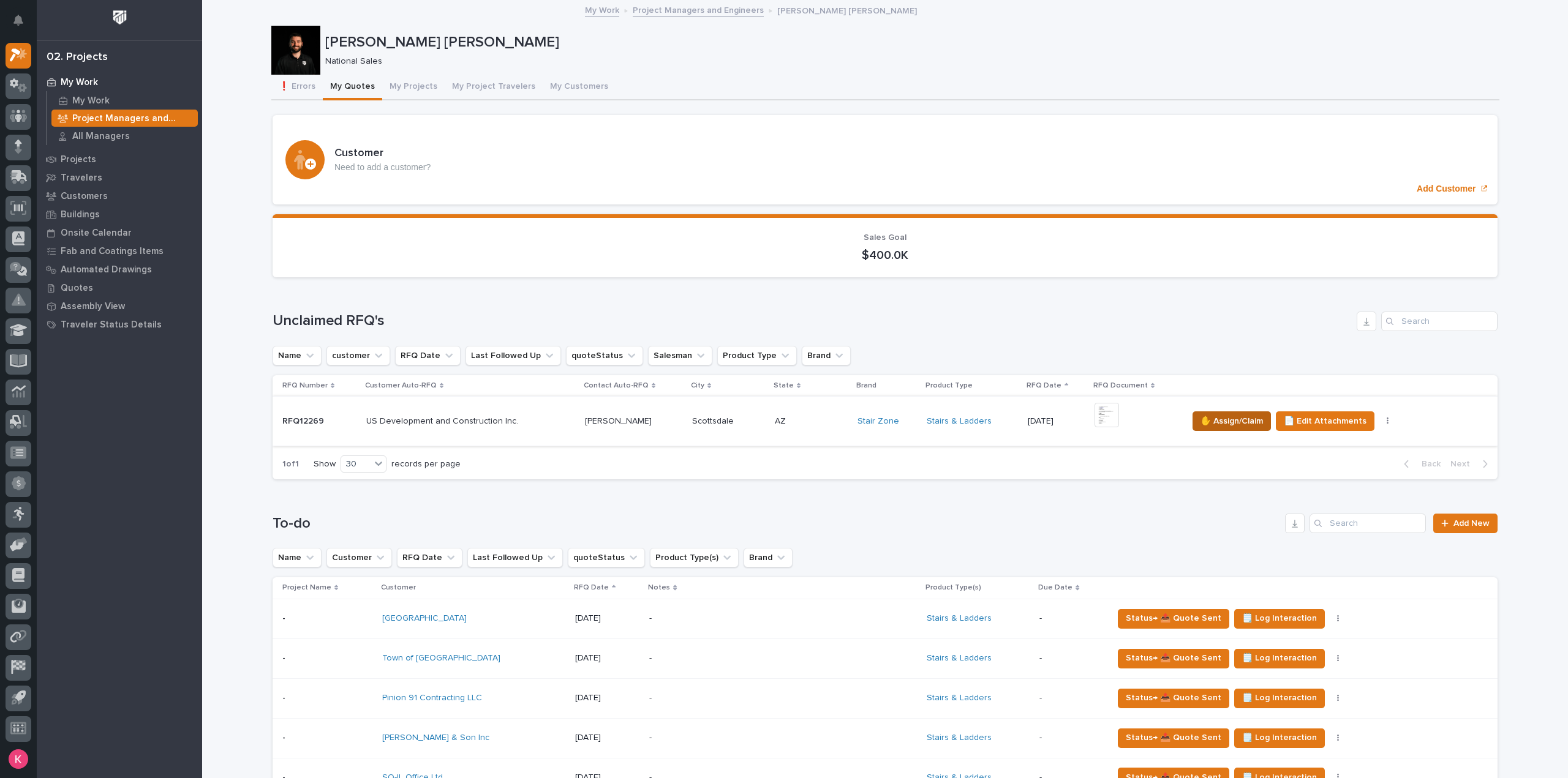
click at [1215, 422] on span "✋ Assign/Claim" at bounding box center [1232, 421] width 63 height 15
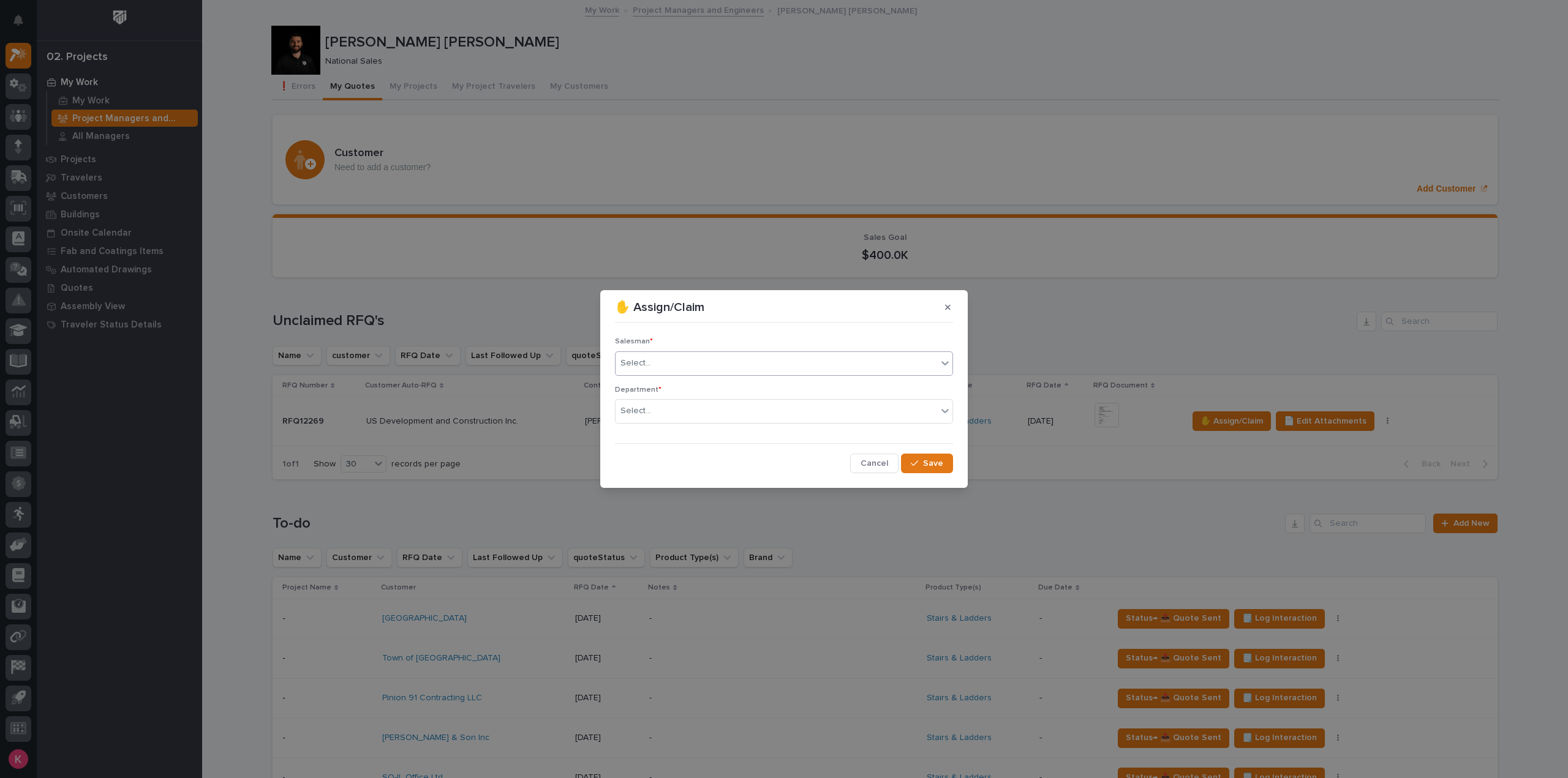
click at [715, 354] on div "Select..." at bounding box center [776, 363] width 322 height 20
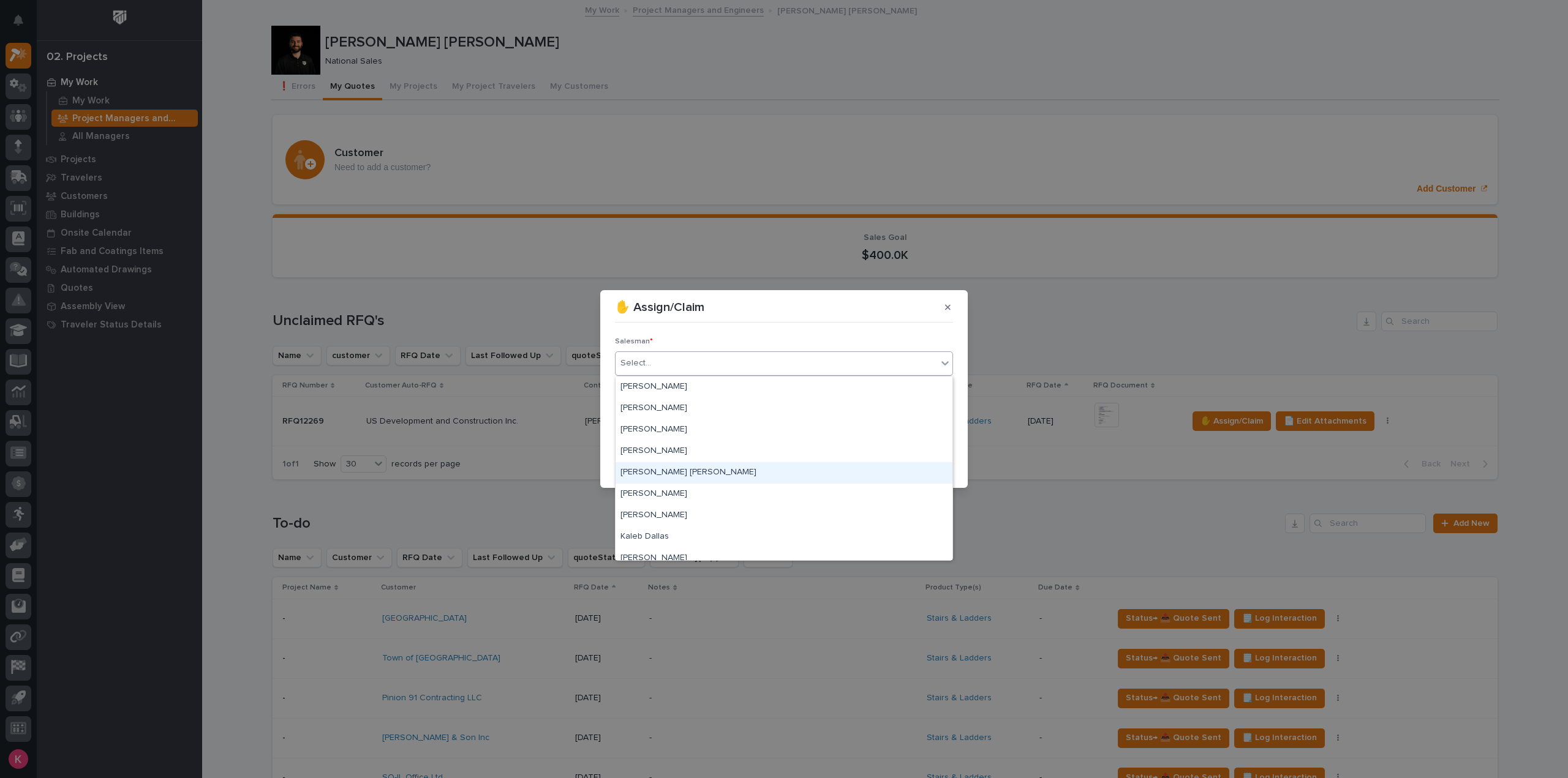
click at [691, 474] on div "[PERSON_NAME] [PERSON_NAME]" at bounding box center [784, 473] width 337 height 22
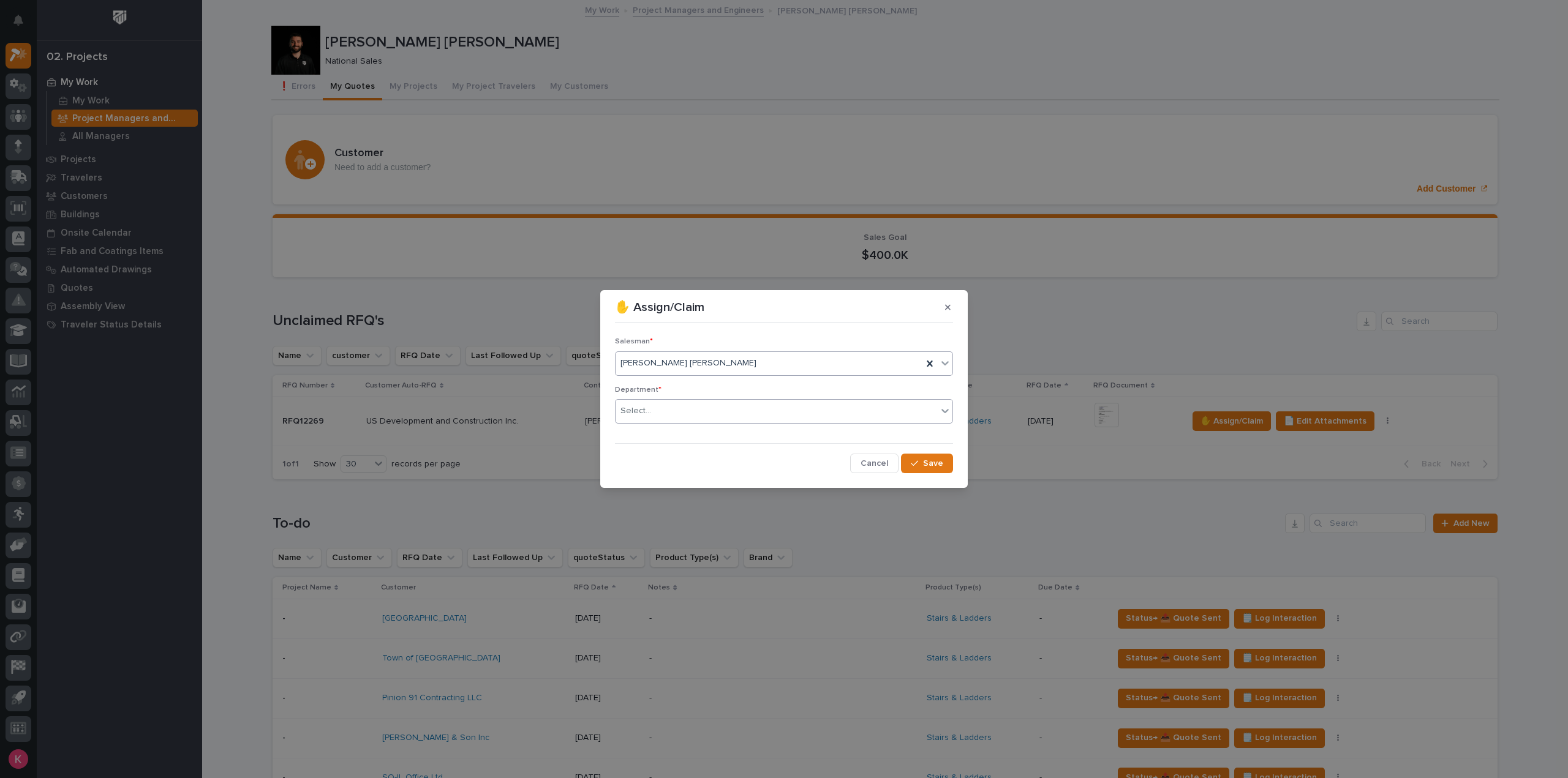
click at [739, 414] on div "Select..." at bounding box center [776, 411] width 322 height 20
drag, startPoint x: 730, startPoint y: 439, endPoint x: 737, endPoint y: 440, distance: 7.1
click at [730, 439] on div "National Sales" at bounding box center [784, 434] width 337 height 22
click at [964, 468] on section "✋ Assign/Claim Salesman * Connor Matthes Department * National Sales Cancel Save" at bounding box center [784, 389] width 367 height 198
drag, startPoint x: 923, startPoint y: 465, endPoint x: 920, endPoint y: 482, distance: 17.3
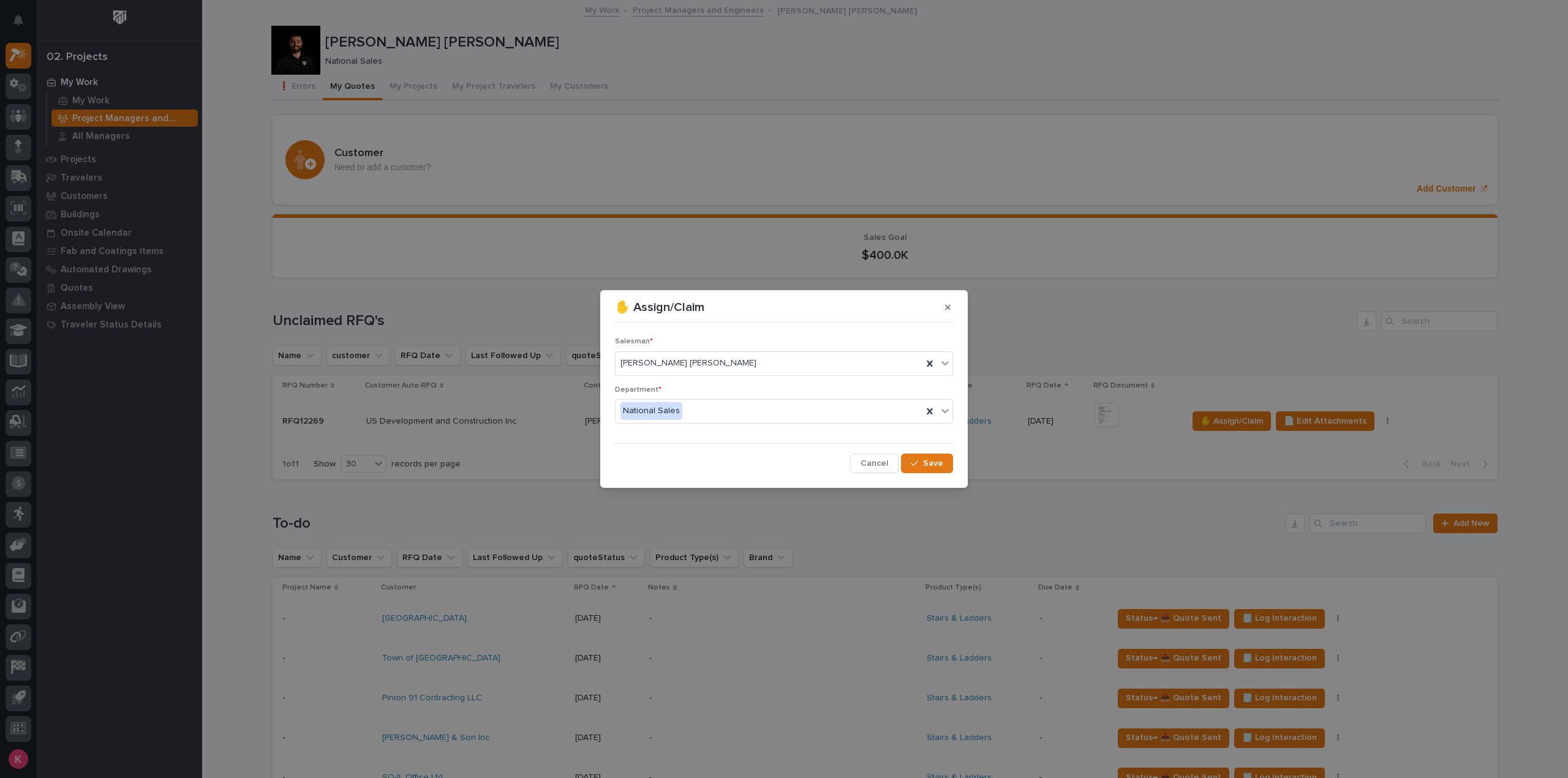
click at [922, 465] on div "button" at bounding box center [916, 463] width 12 height 9
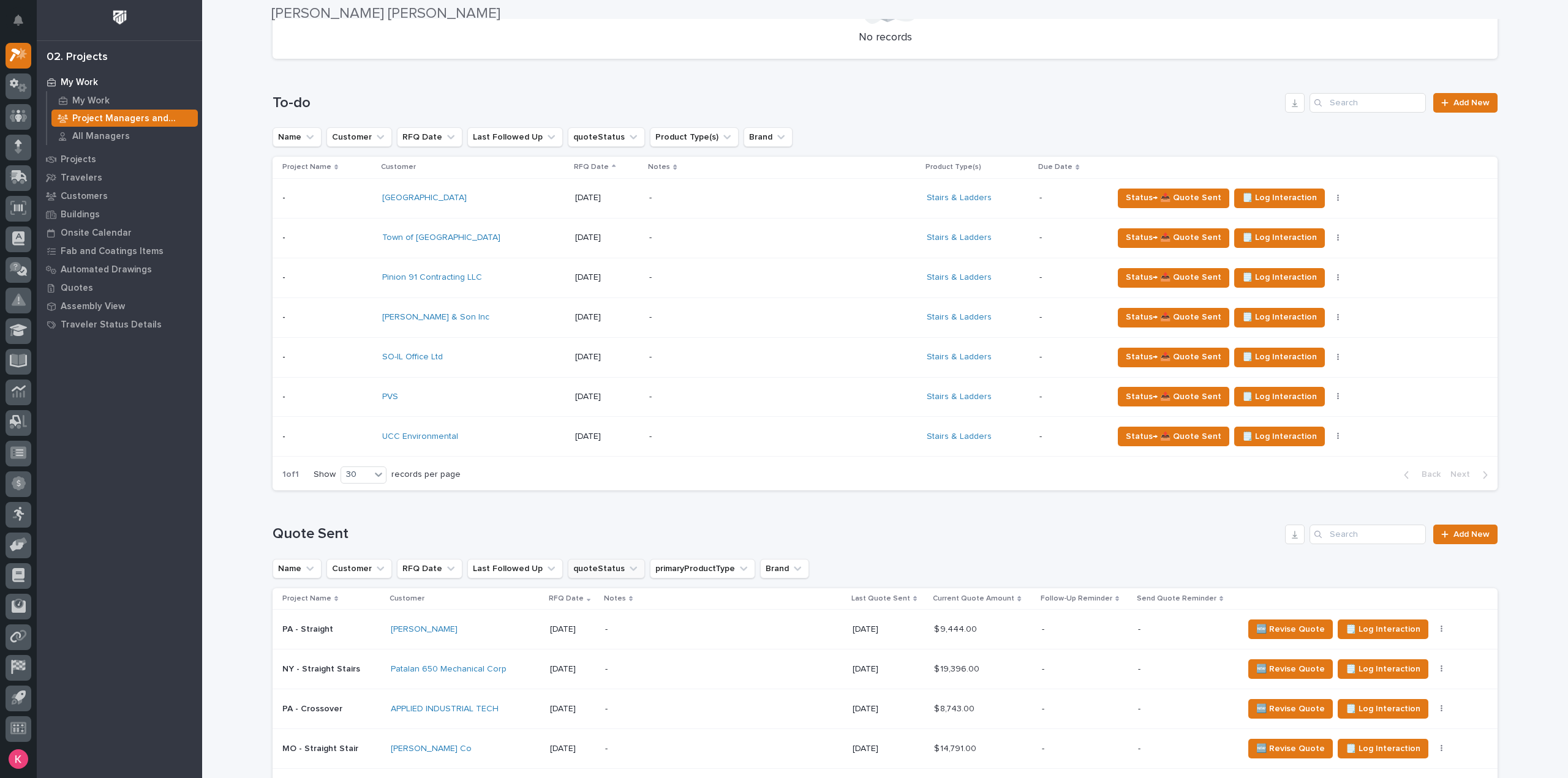
scroll to position [429, 0]
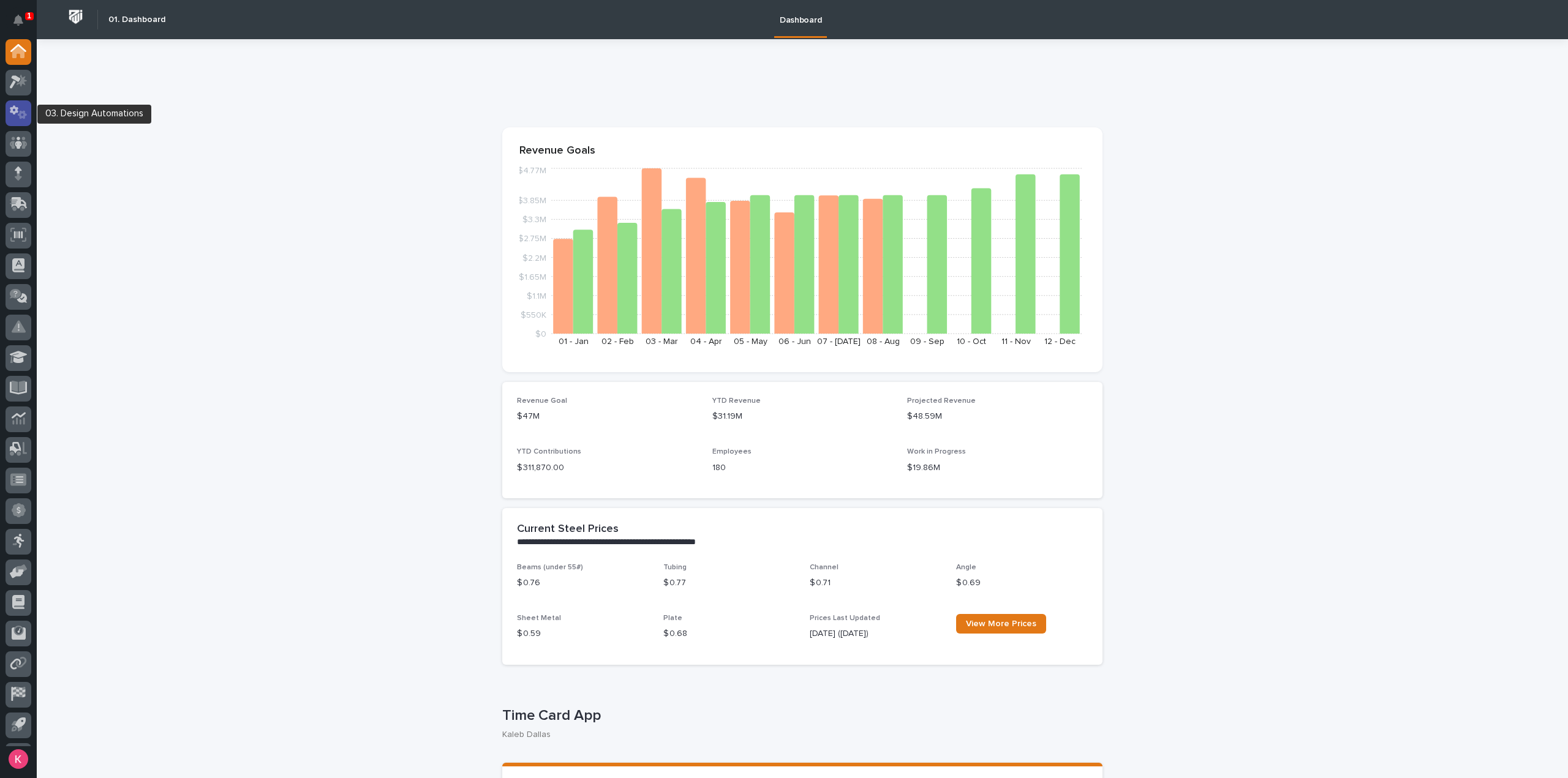
click at [13, 119] on icon at bounding box center [18, 112] width 18 height 14
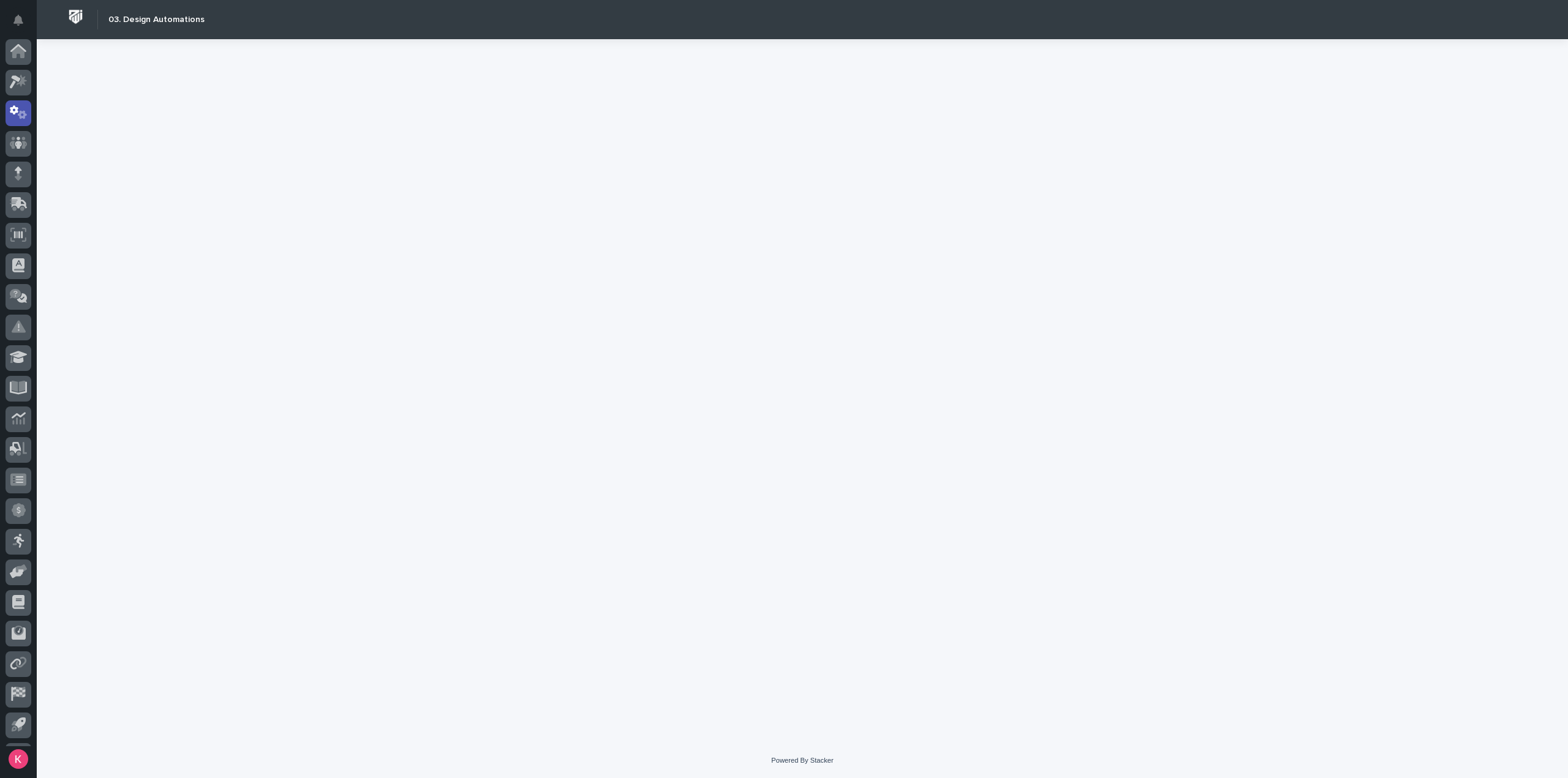
scroll to position [27, 0]
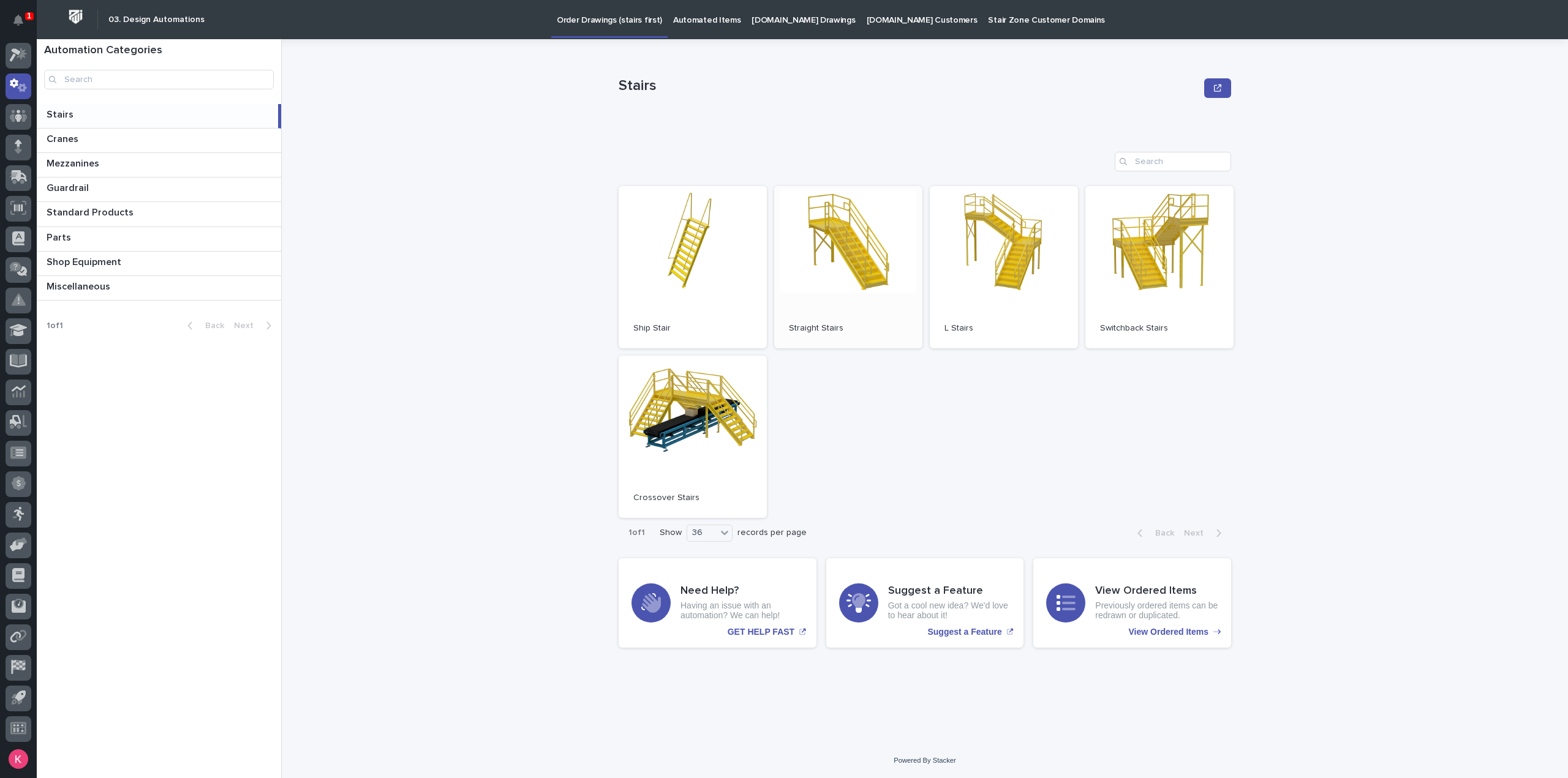
click at [850, 285] on link "Open" at bounding box center [849, 267] width 148 height 162
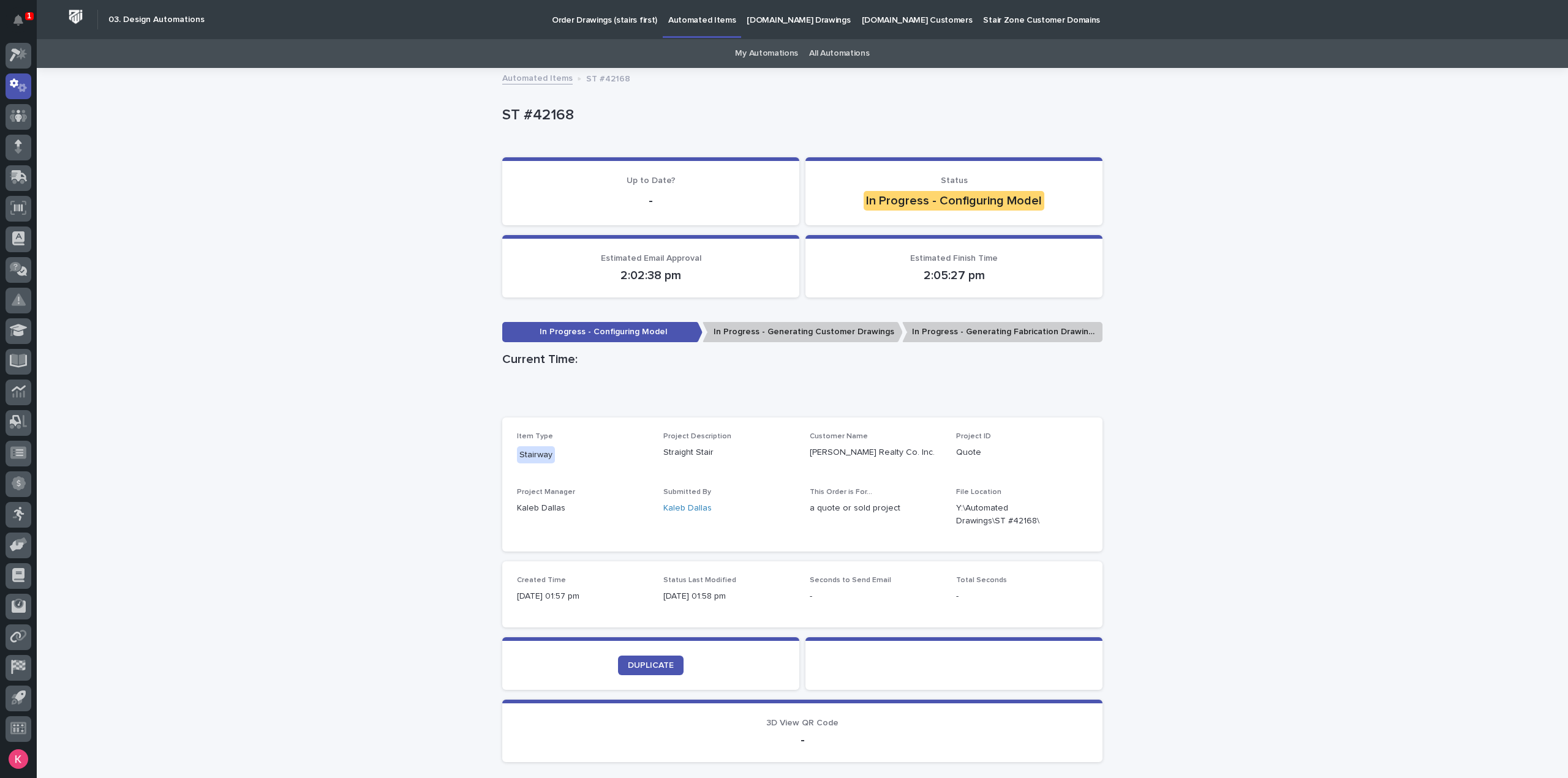
click at [1327, 305] on div "Loading... Saving… Loading... Saving… ST #42168 ST #42168 Sorry, there was an e…" at bounding box center [802, 451] width 1531 height 765
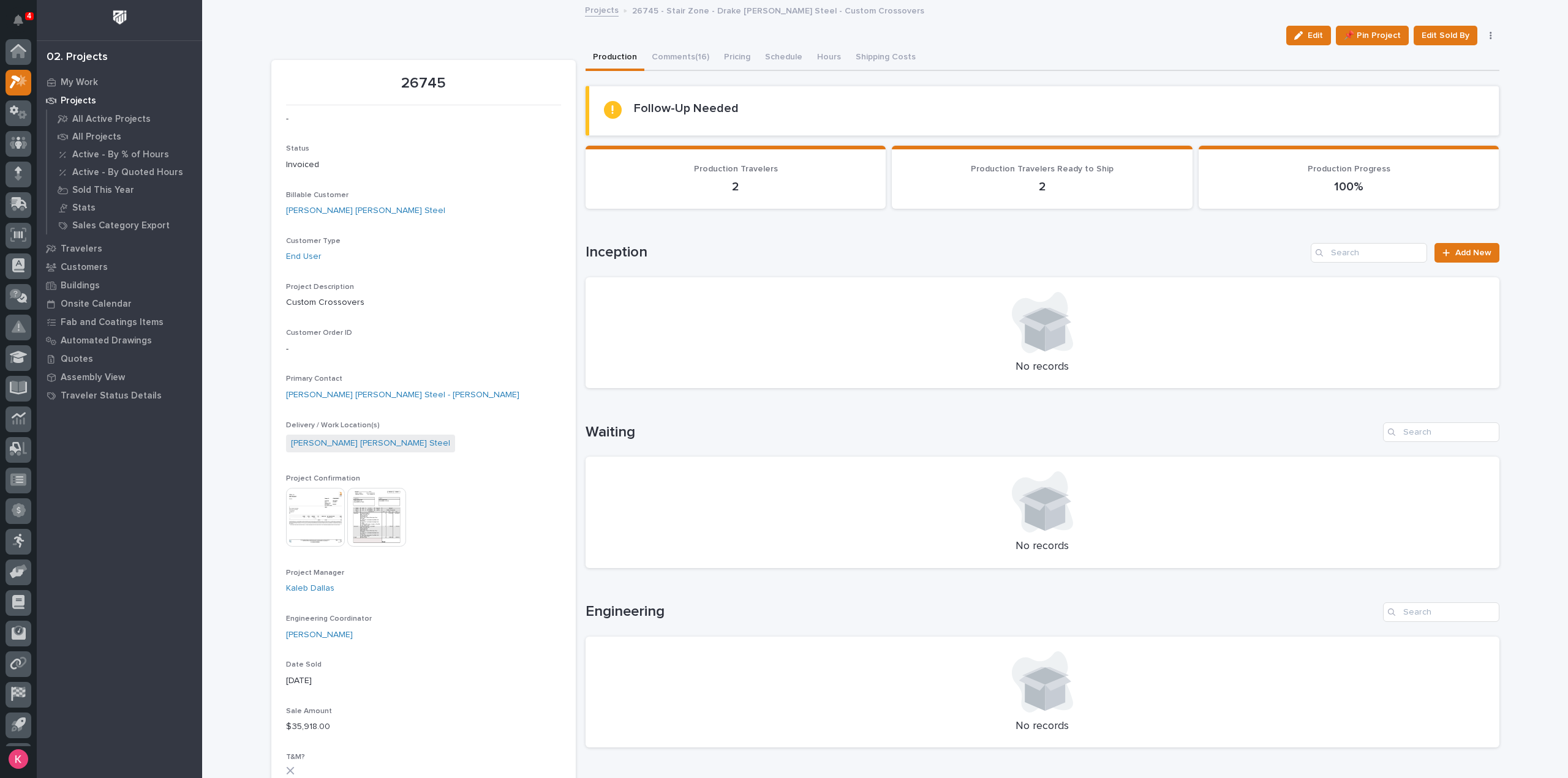
scroll to position [27, 0]
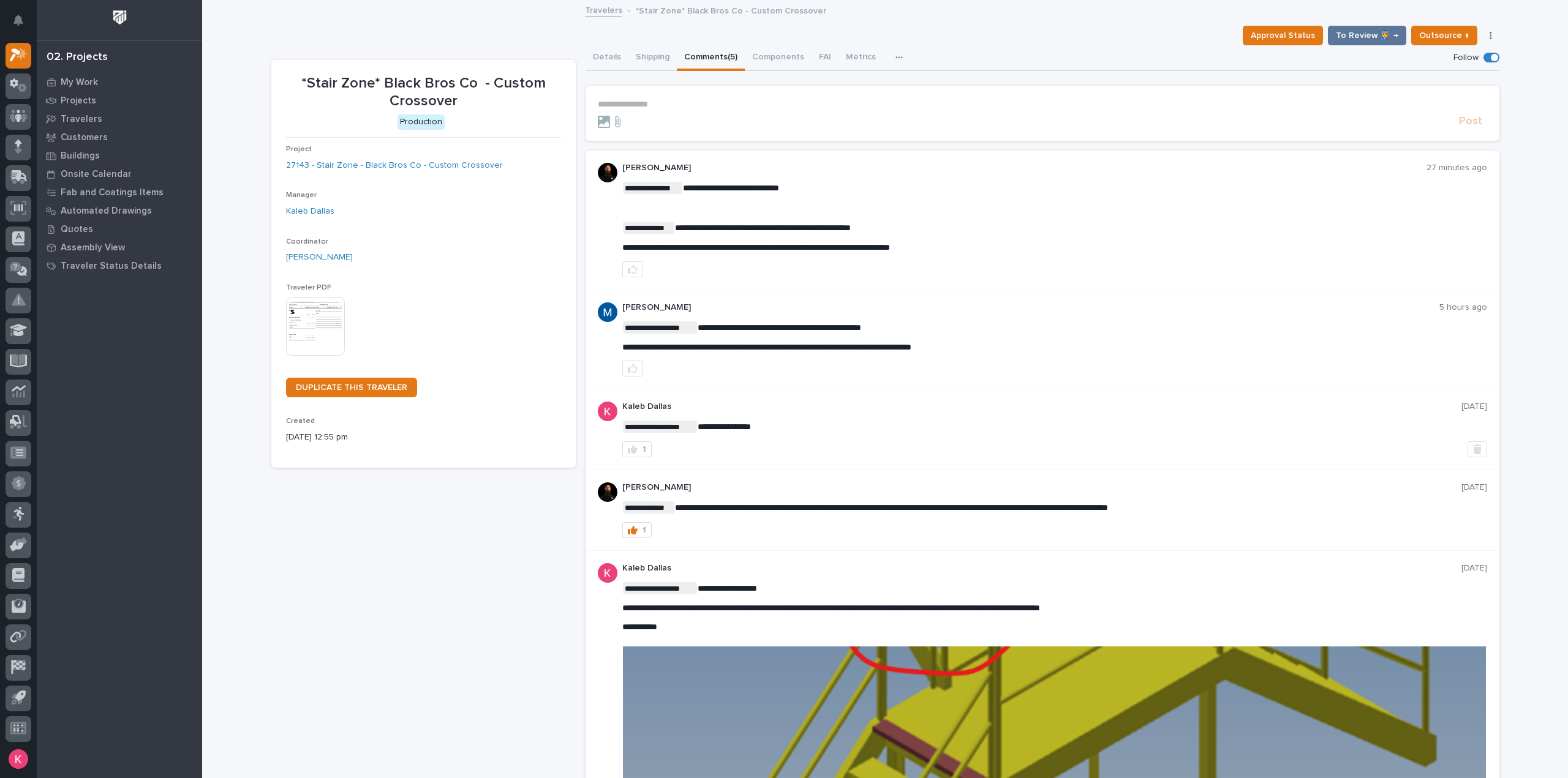
drag, startPoint x: 626, startPoint y: 275, endPoint x: 628, endPoint y: 298, distance: 23.1
click at [626, 274] on button "button" at bounding box center [633, 269] width 21 height 16
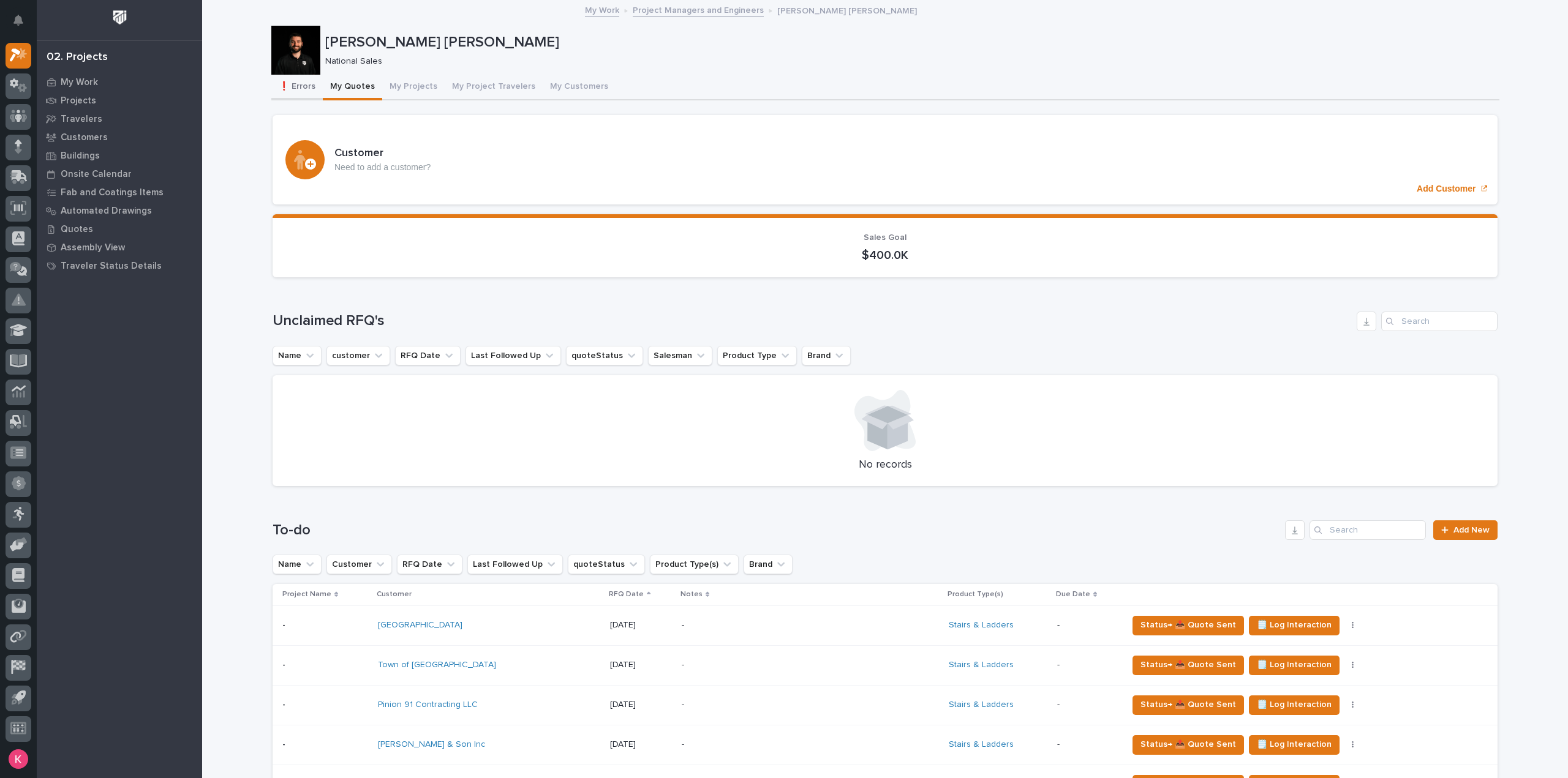
click at [310, 82] on button "❗ Errors" at bounding box center [296, 87] width 51 height 26
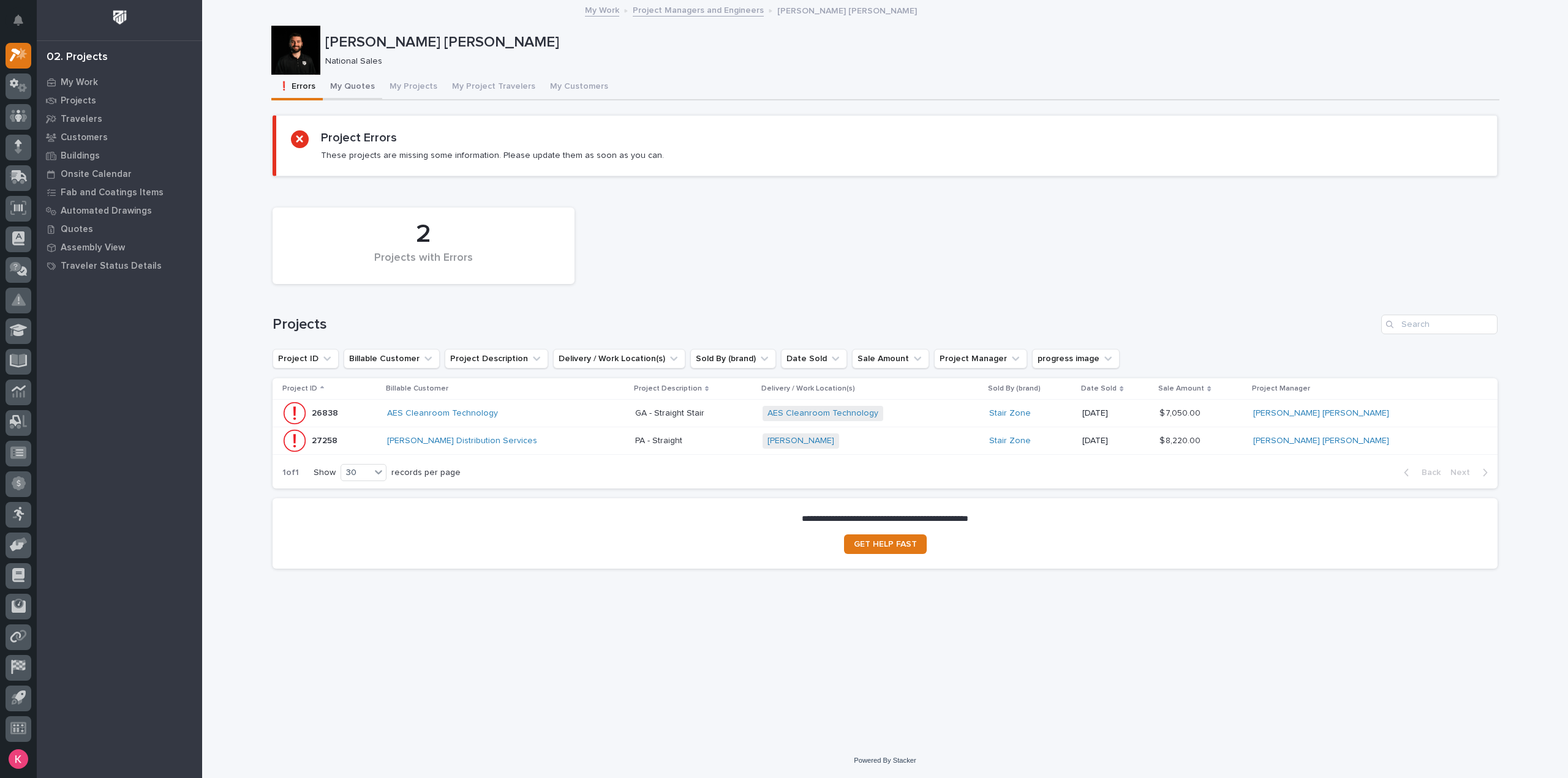
click at [355, 82] on button "My Quotes" at bounding box center [353, 87] width 60 height 26
click at [399, 89] on button "My Projects" at bounding box center [414, 87] width 63 height 26
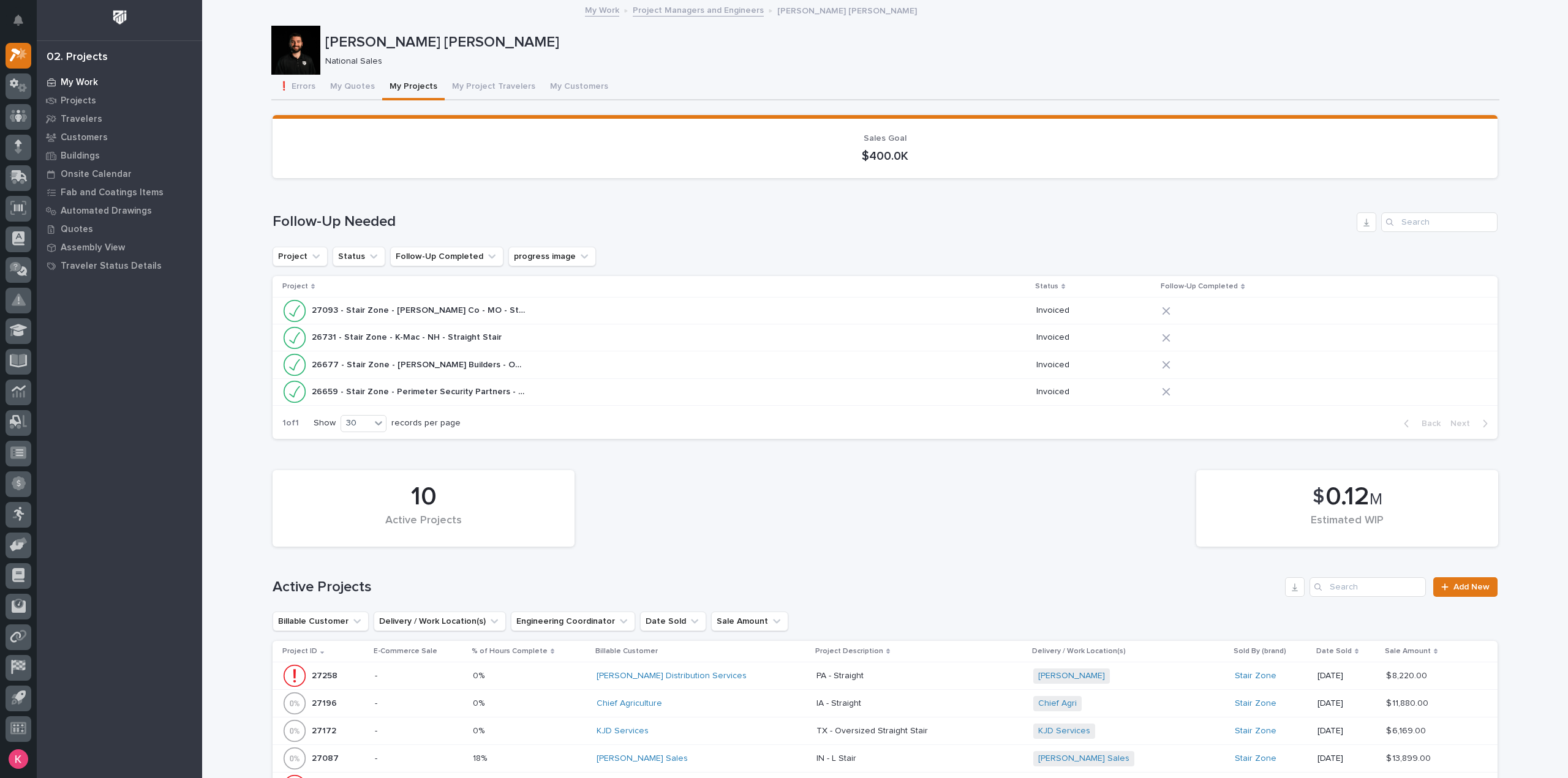
click at [70, 83] on p "My Work" at bounding box center [79, 82] width 37 height 11
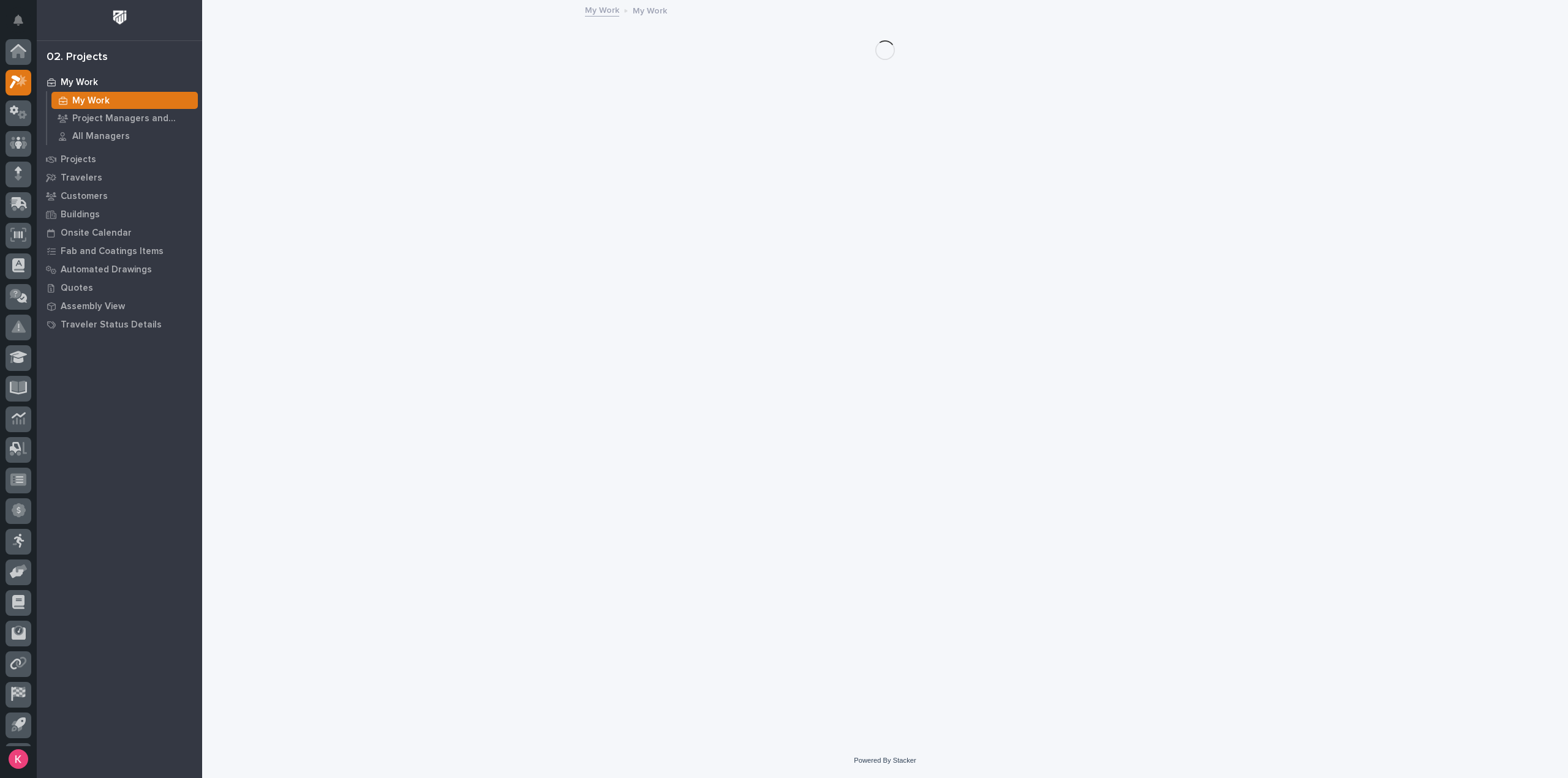
scroll to position [27, 0]
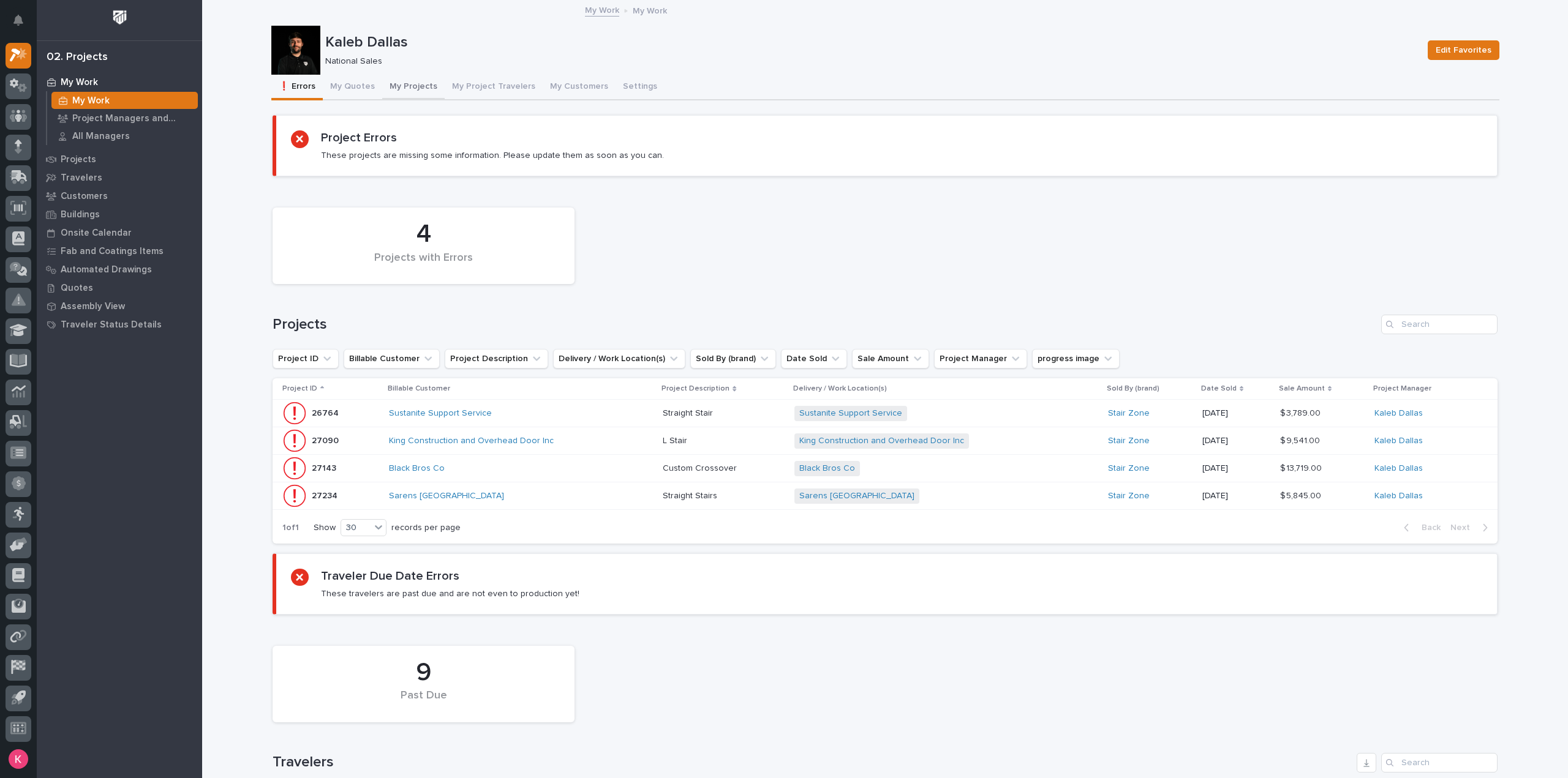
click at [388, 85] on button "My Projects" at bounding box center [414, 87] width 63 height 26
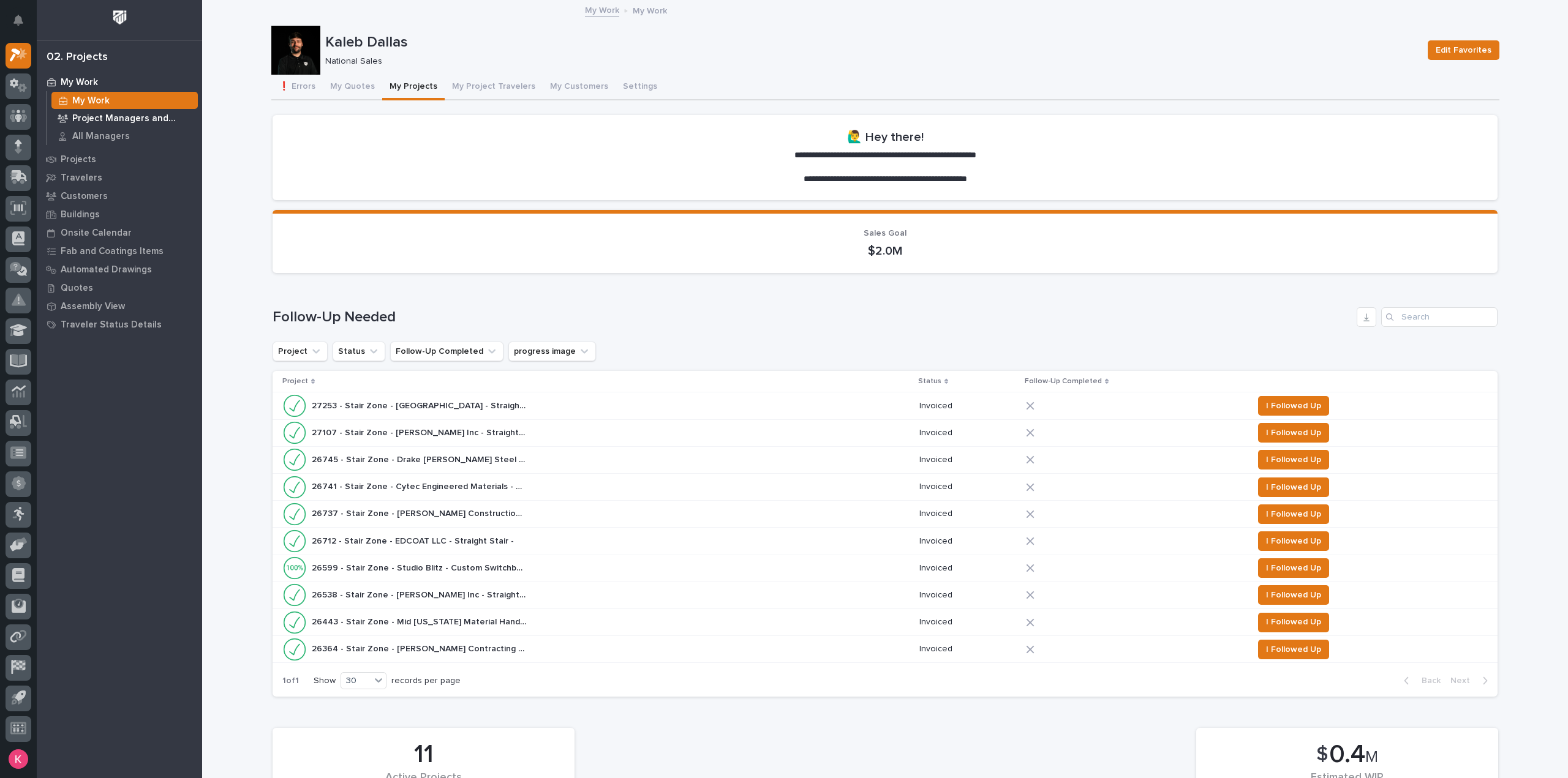
click at [116, 124] on div "Project Managers and Engineers" at bounding box center [124, 118] width 146 height 17
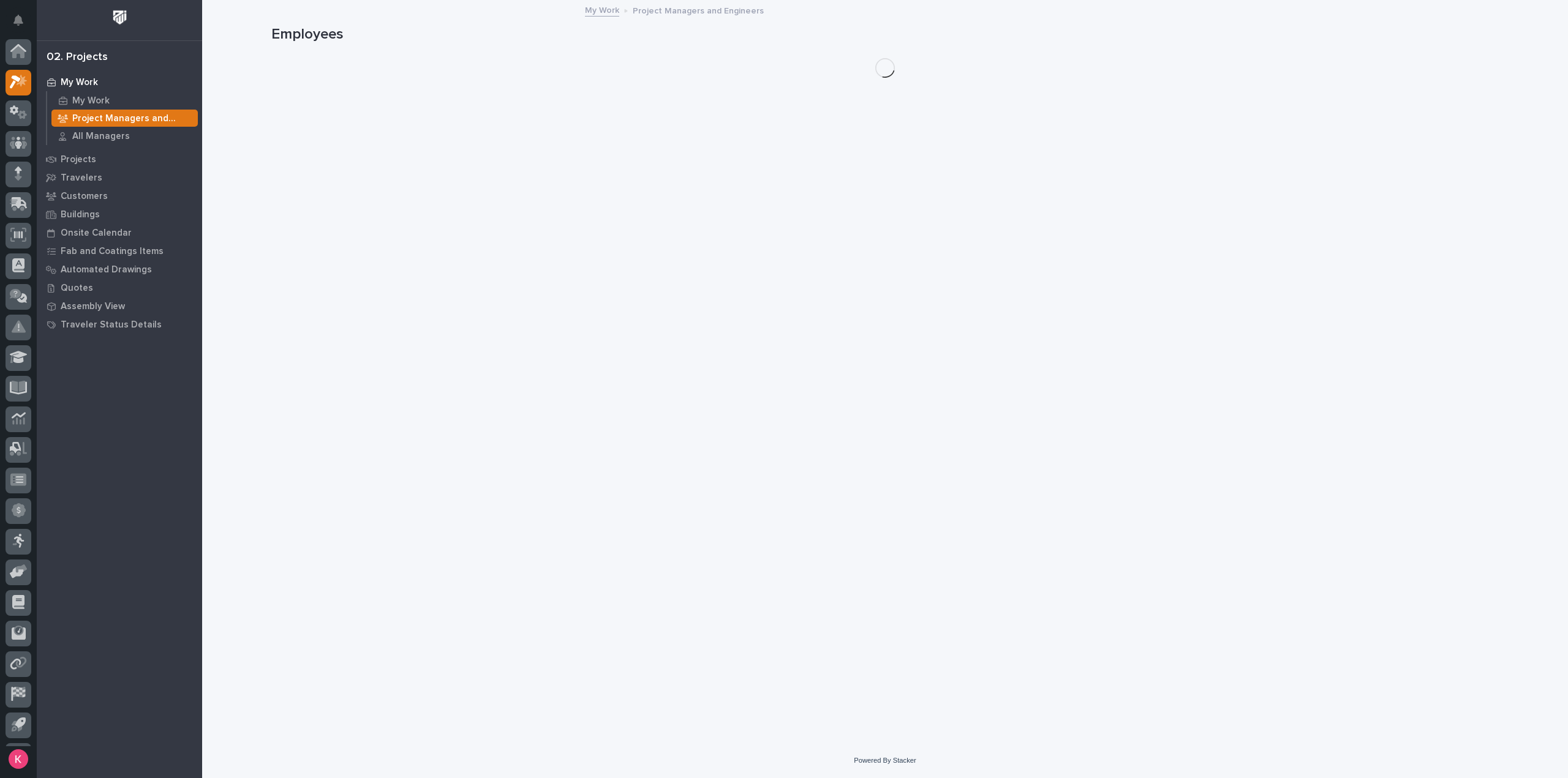
scroll to position [27, 0]
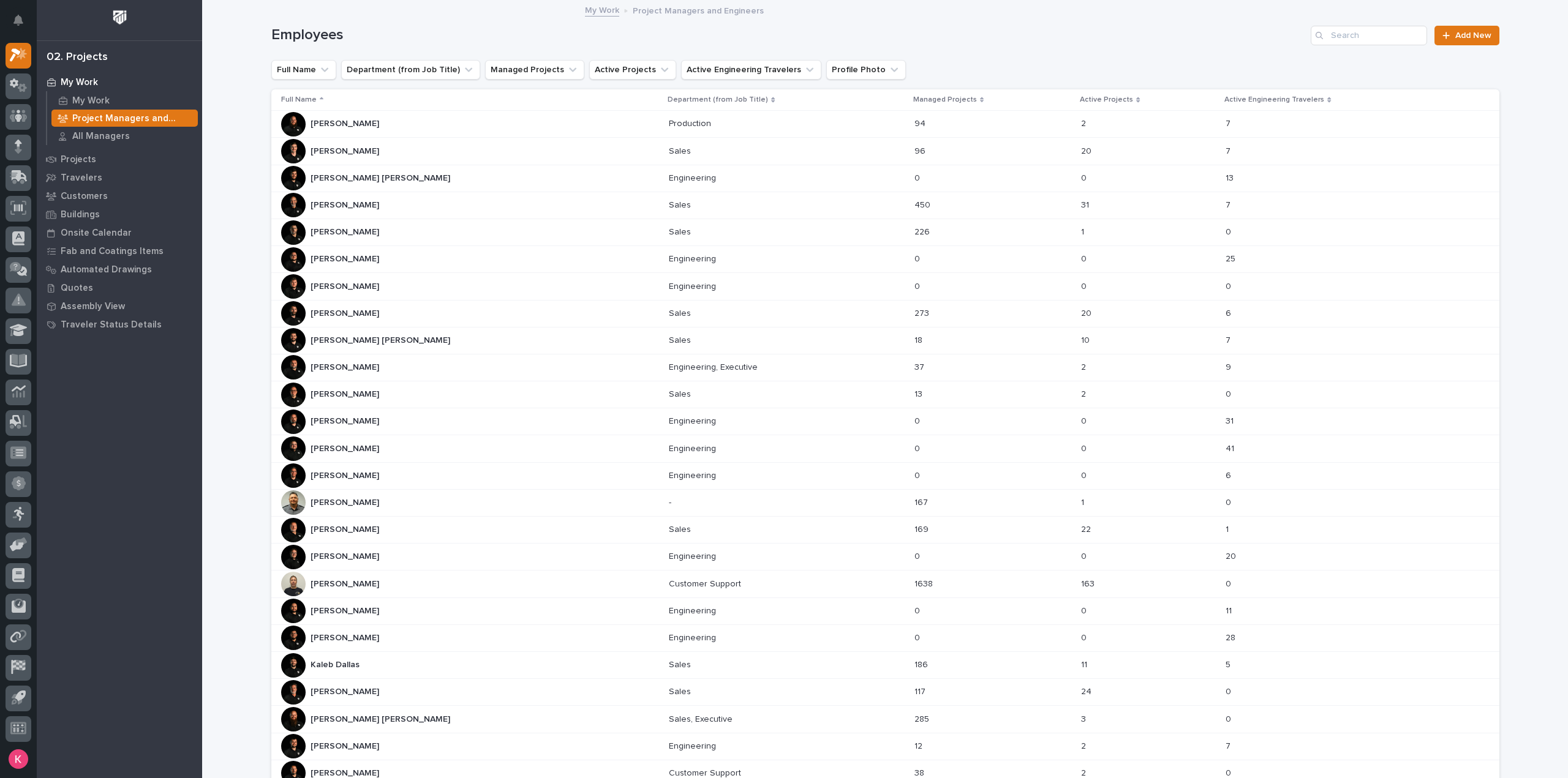
click at [378, 340] on div "[PERSON_NAME] [PERSON_NAME] [PERSON_NAME] [PERSON_NAME]" at bounding box center [471, 340] width 379 height 25
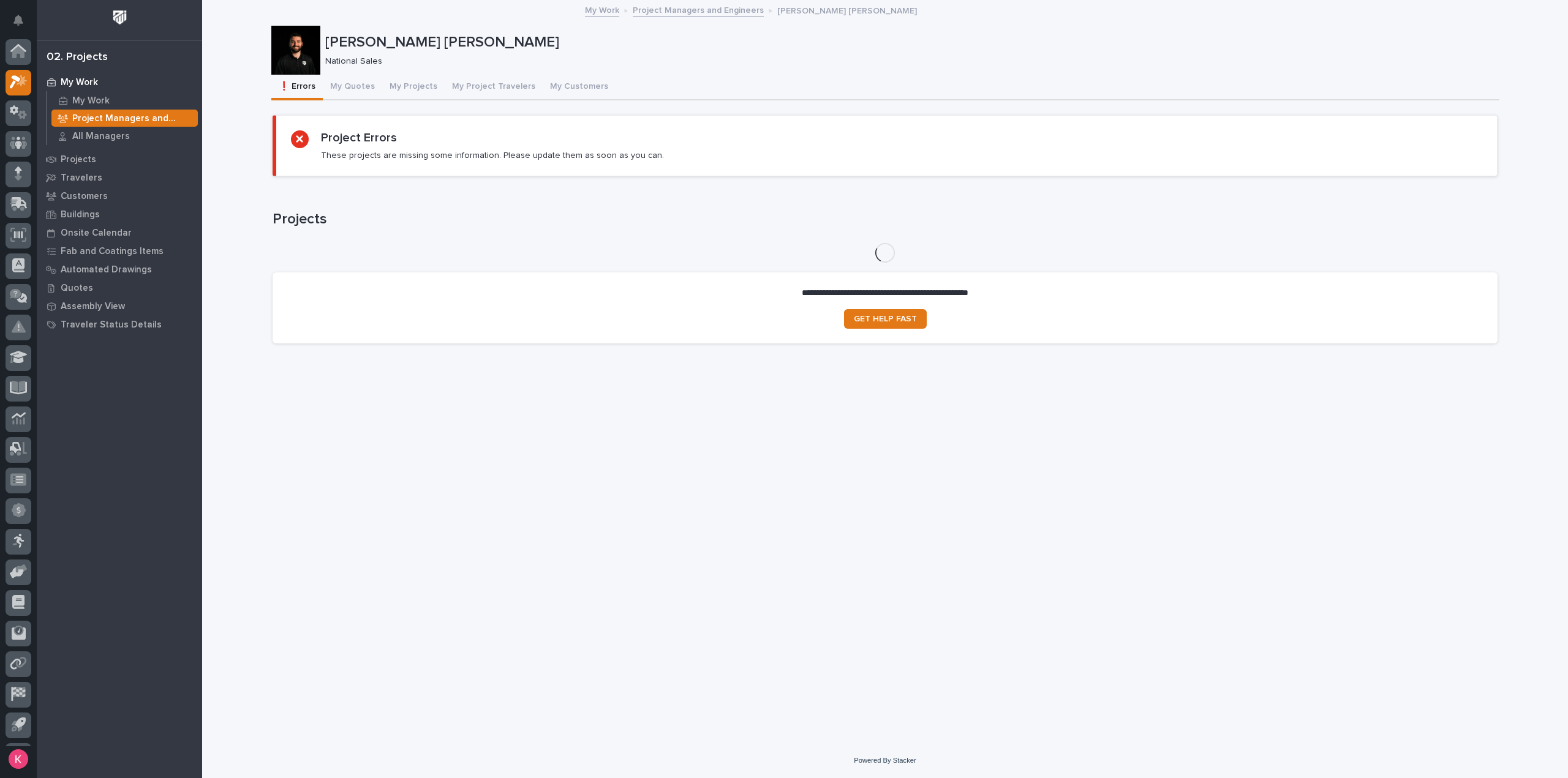
scroll to position [27, 0]
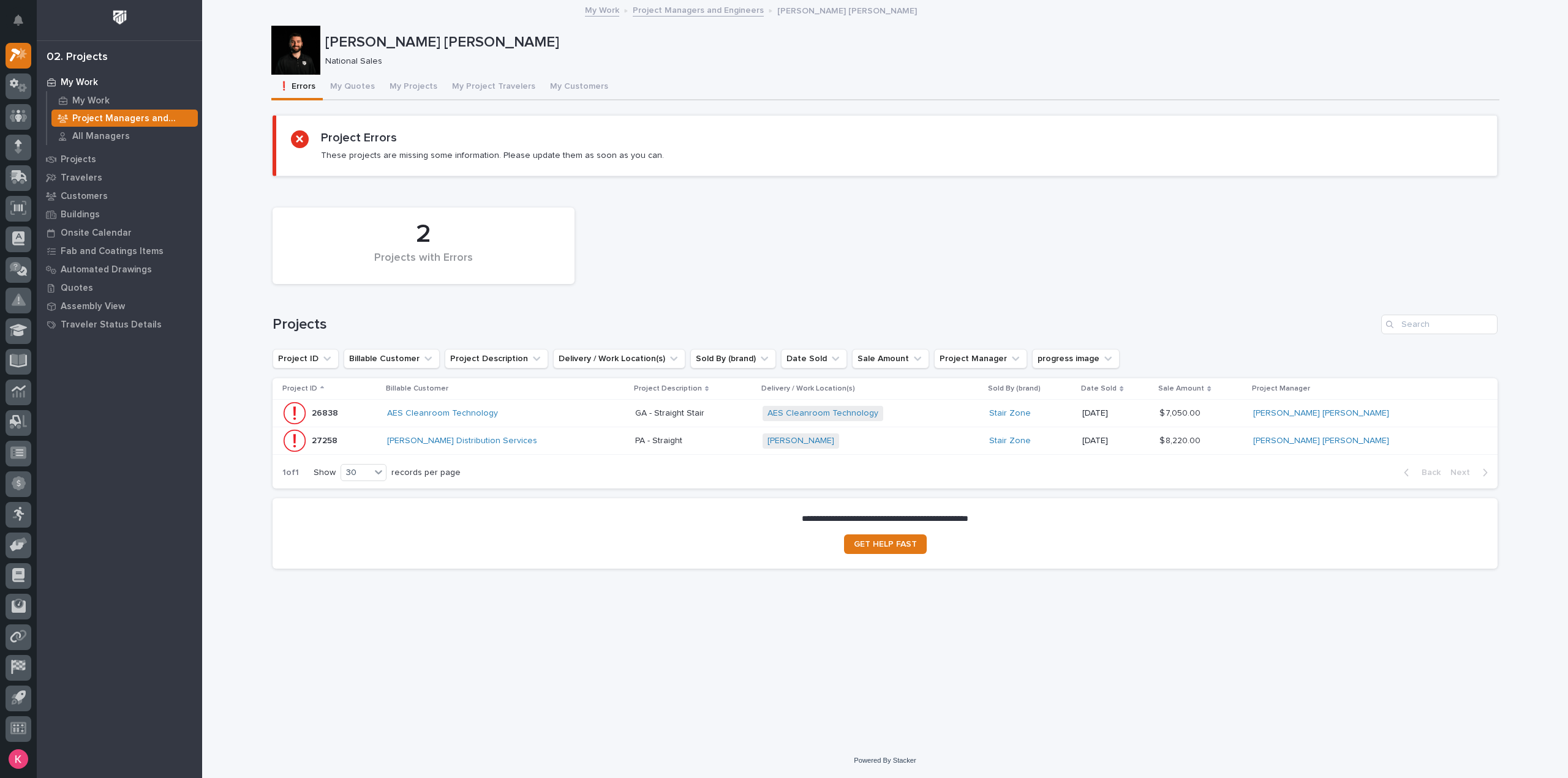
click at [401, 85] on button "My Projects" at bounding box center [414, 87] width 63 height 26
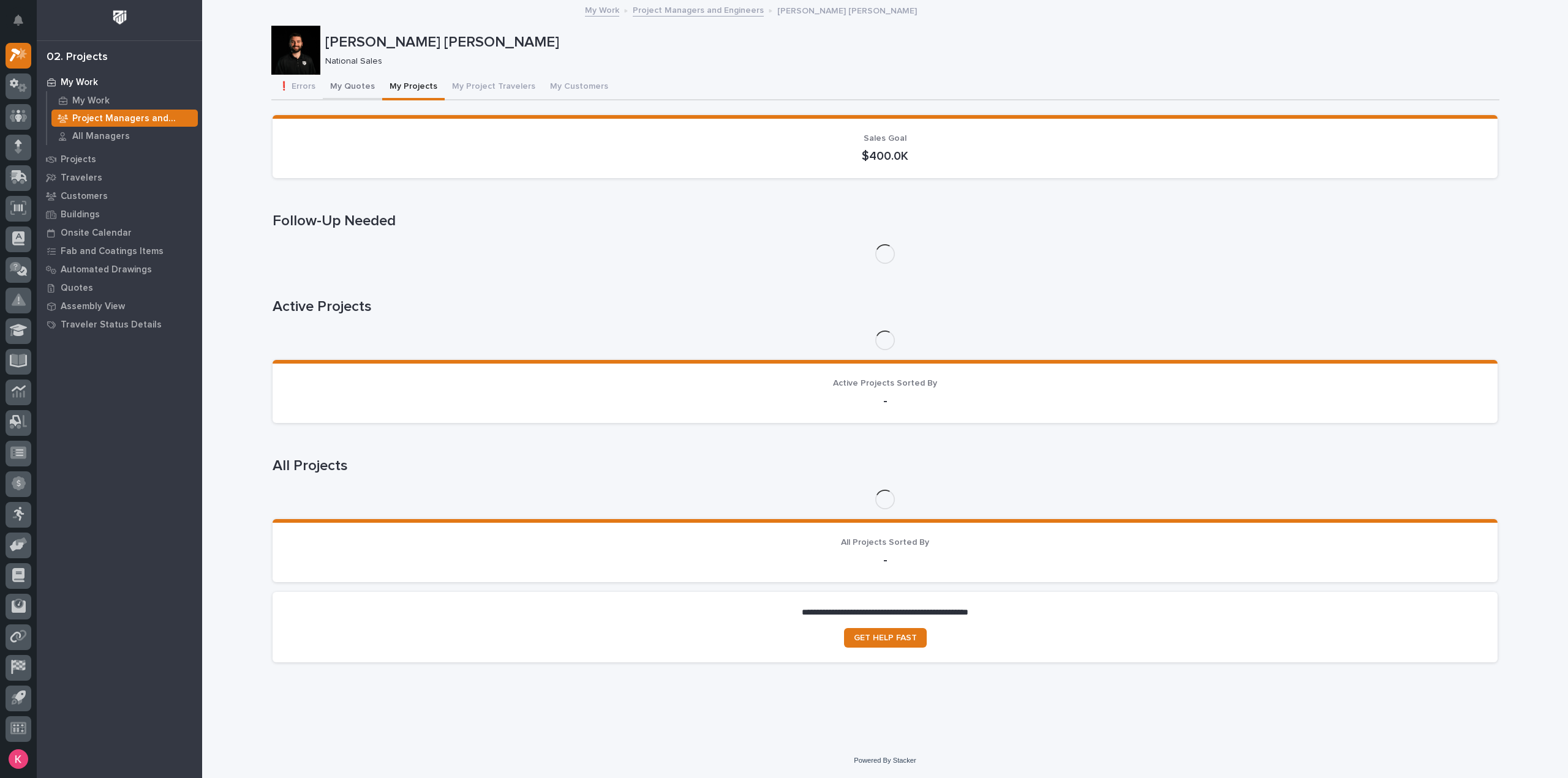
click at [357, 93] on button "My Quotes" at bounding box center [353, 87] width 60 height 26
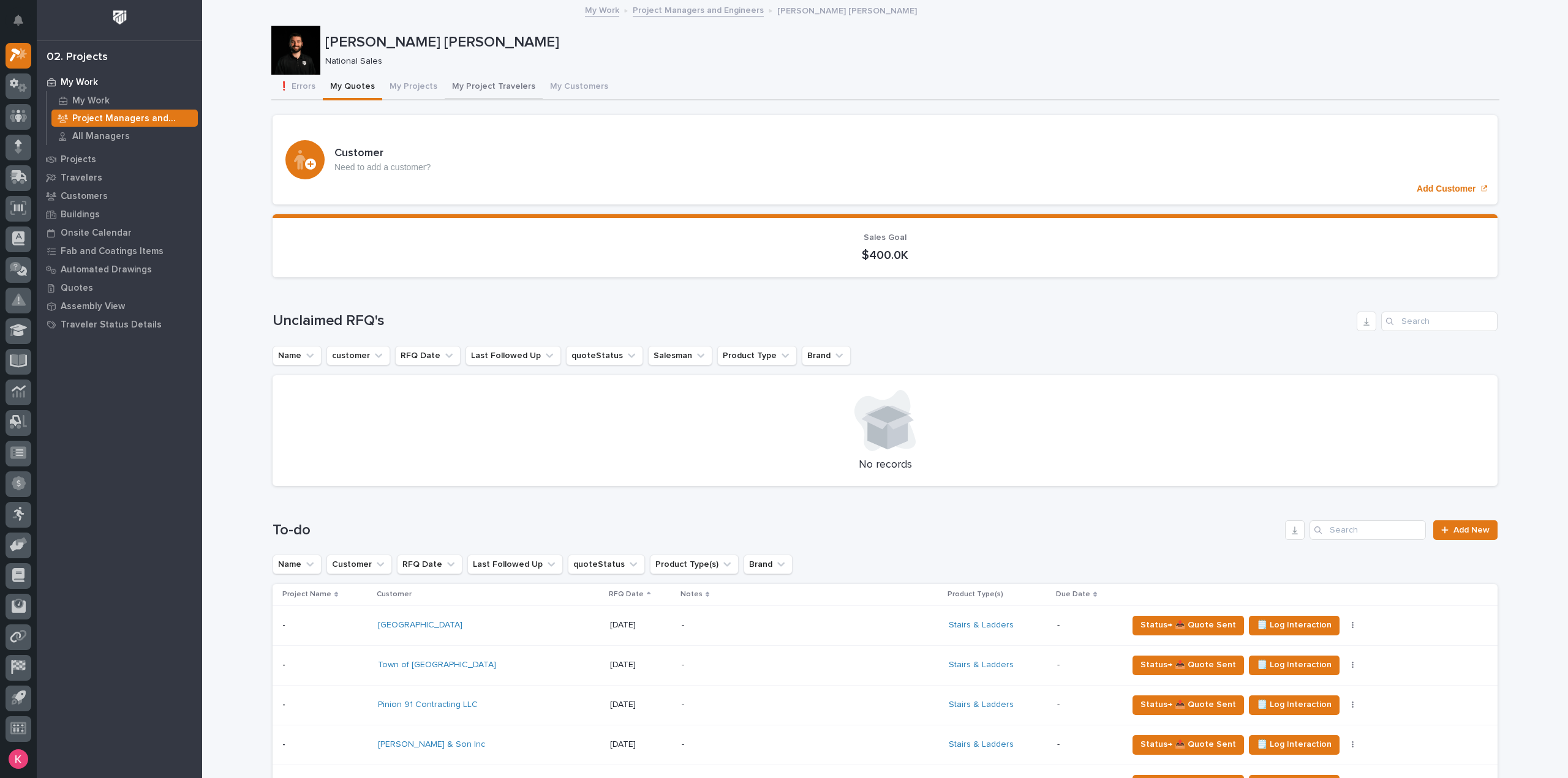
drag, startPoint x: 458, startPoint y: 86, endPoint x: 460, endPoint y: 94, distance: 8.2
click at [458, 86] on button "My Project Travelers" at bounding box center [493, 87] width 98 height 26
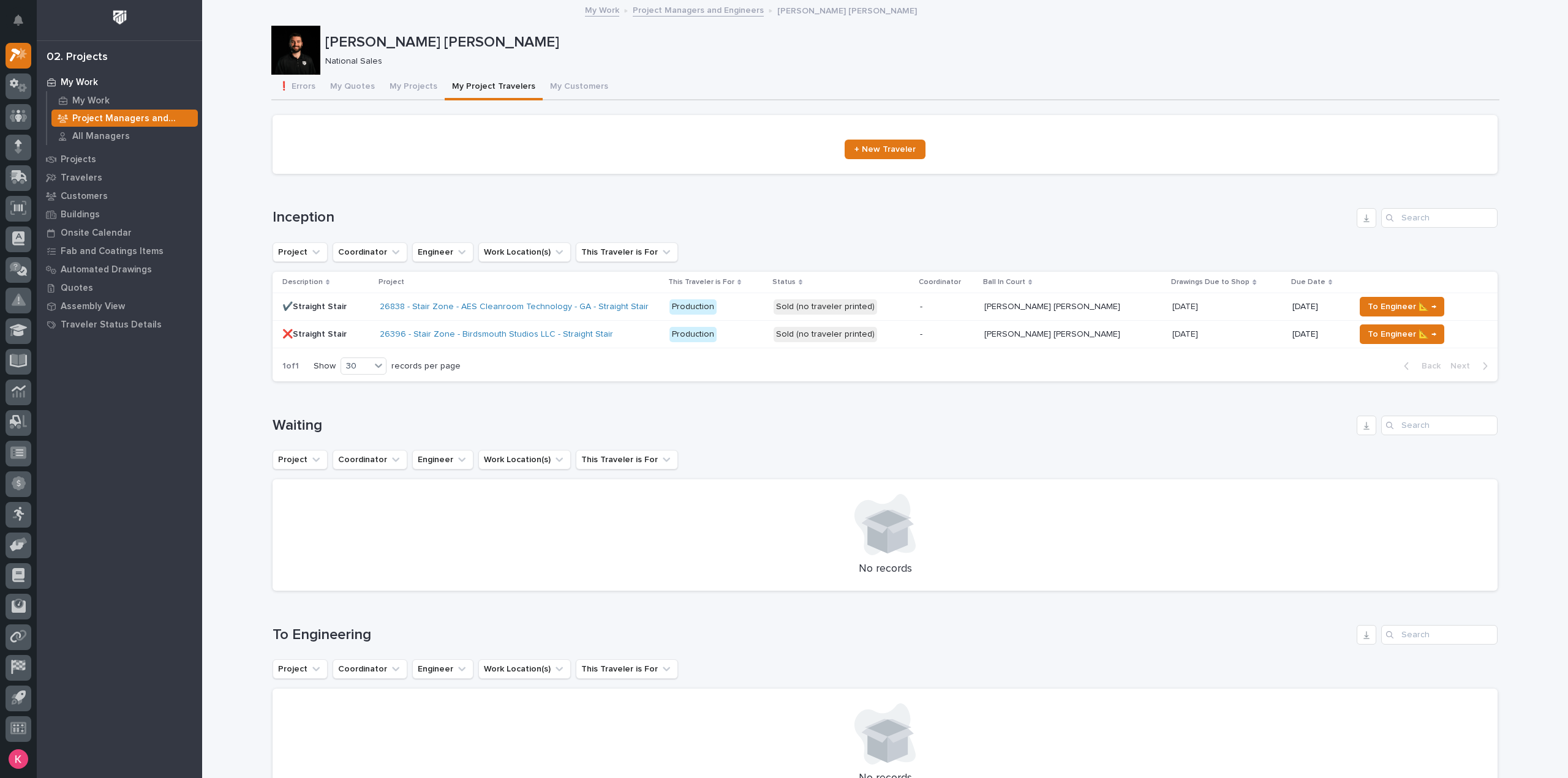
click at [94, 80] on p "My Work" at bounding box center [79, 82] width 37 height 11
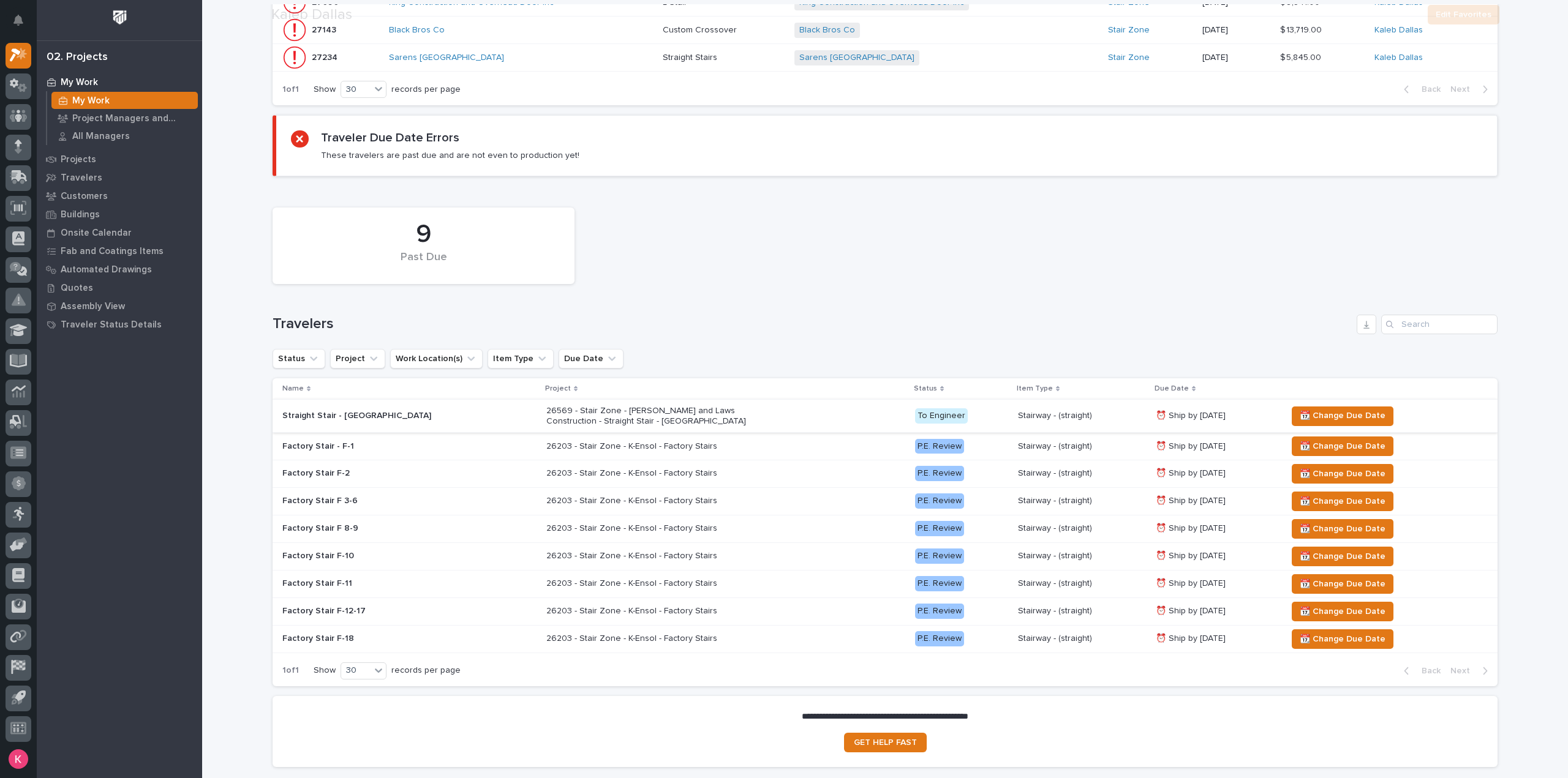
scroll to position [529, 0]
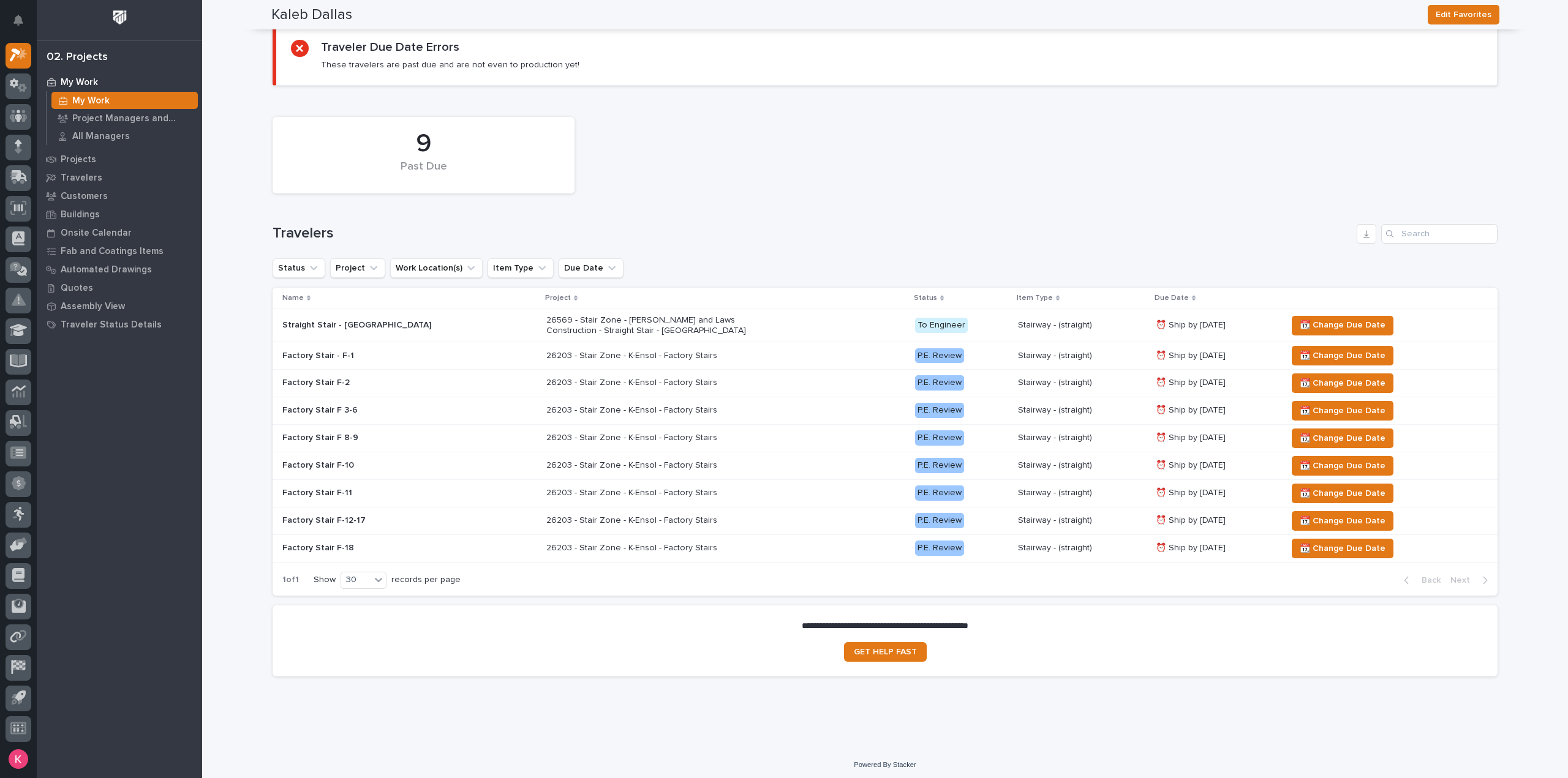
click at [1061, 323] on p "Stairway - (straight)" at bounding box center [1082, 325] width 128 height 10
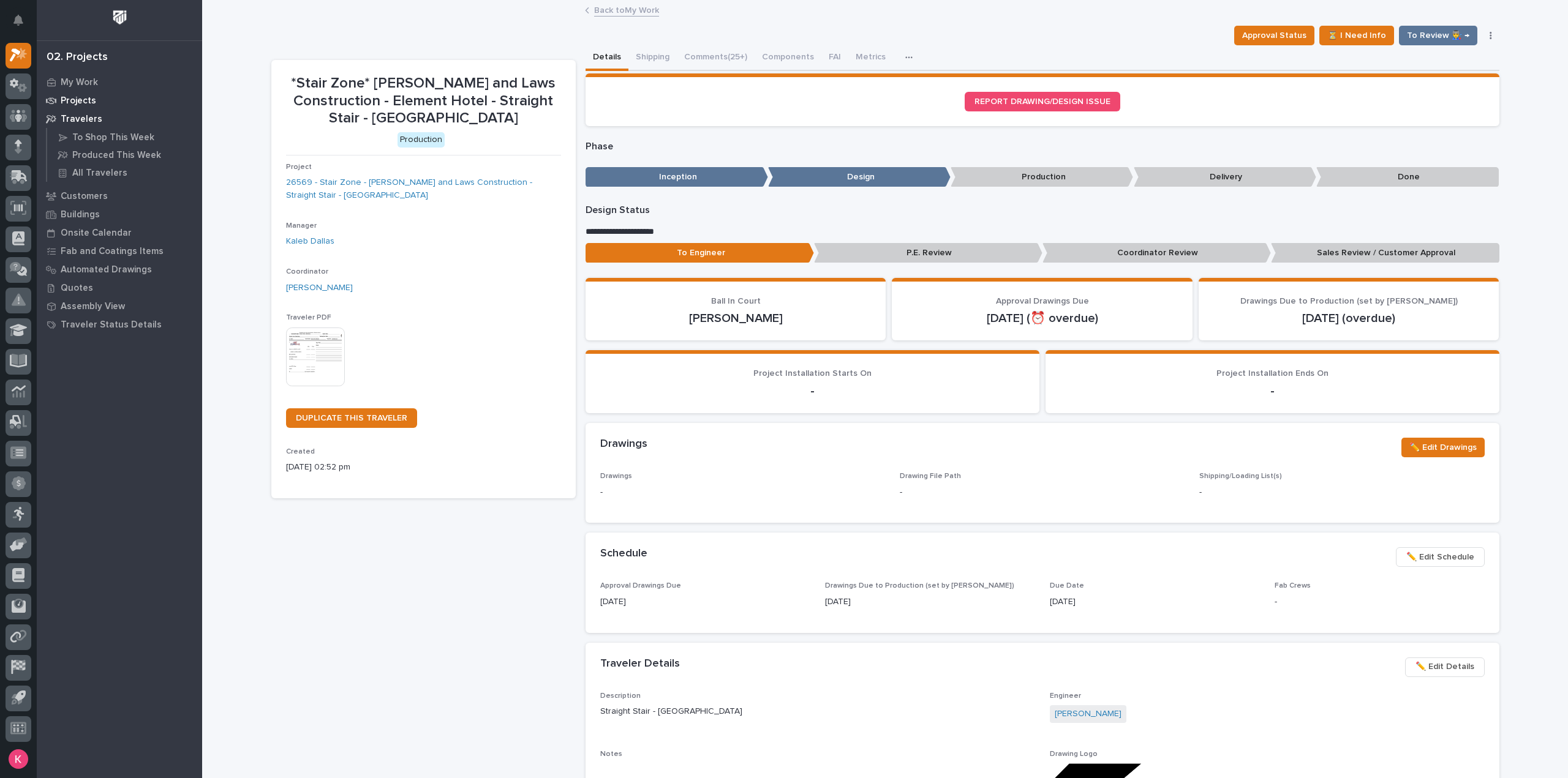
drag, startPoint x: 16, startPoint y: 13, endPoint x: 103, endPoint y: 103, distance: 125.2
click at [16, 13] on button "Notifications" at bounding box center [18, 20] width 26 height 26
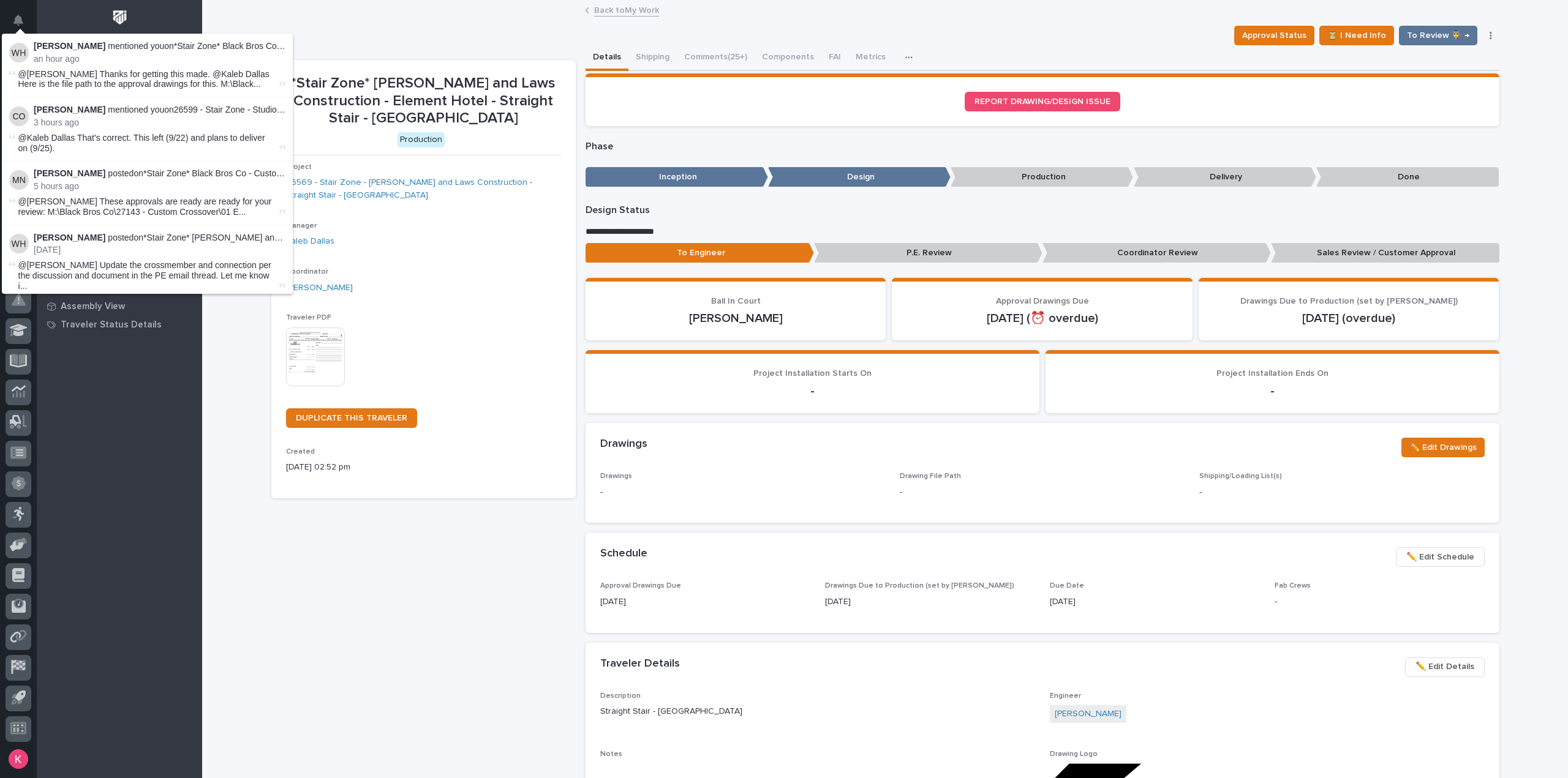
click at [364, 723] on div "*Stair Zone* [PERSON_NAME] and Laws Construction - Element Hotel - Straight Sta…" at bounding box center [423, 651] width 305 height 1182
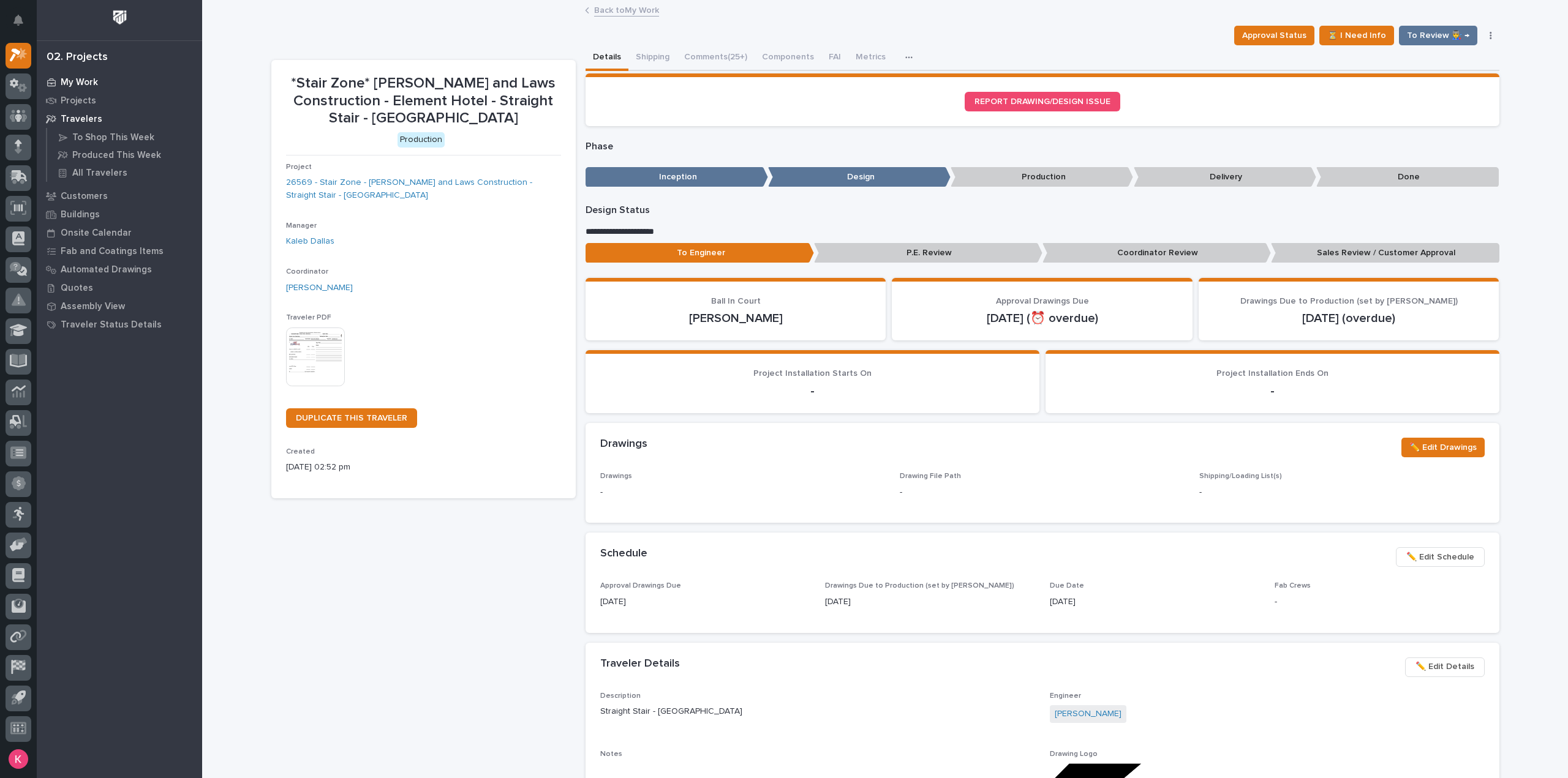
click at [85, 79] on p "My Work" at bounding box center [79, 82] width 37 height 11
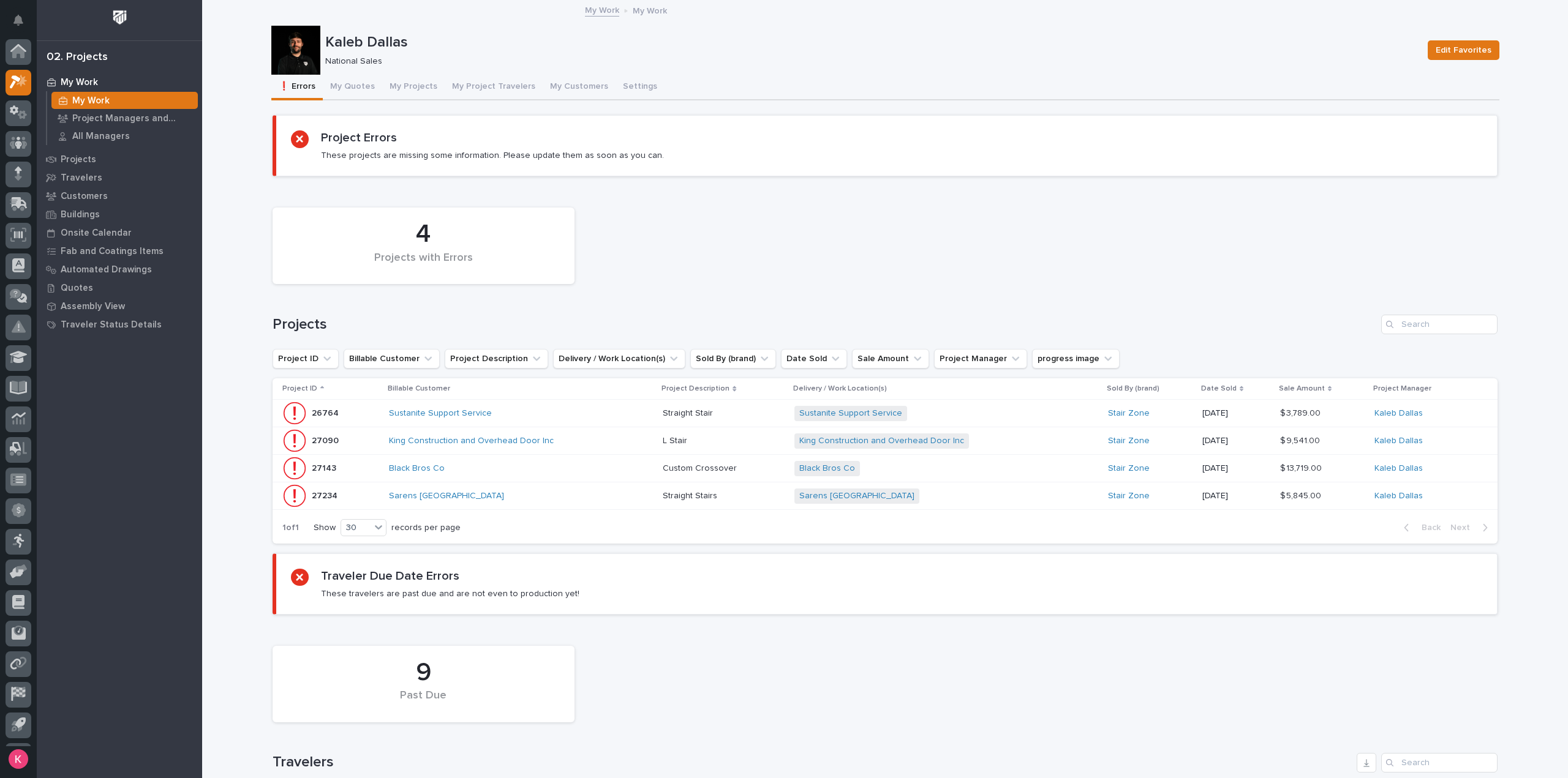
scroll to position [27, 0]
click at [346, 75] on button "My Quotes" at bounding box center [353, 87] width 60 height 26
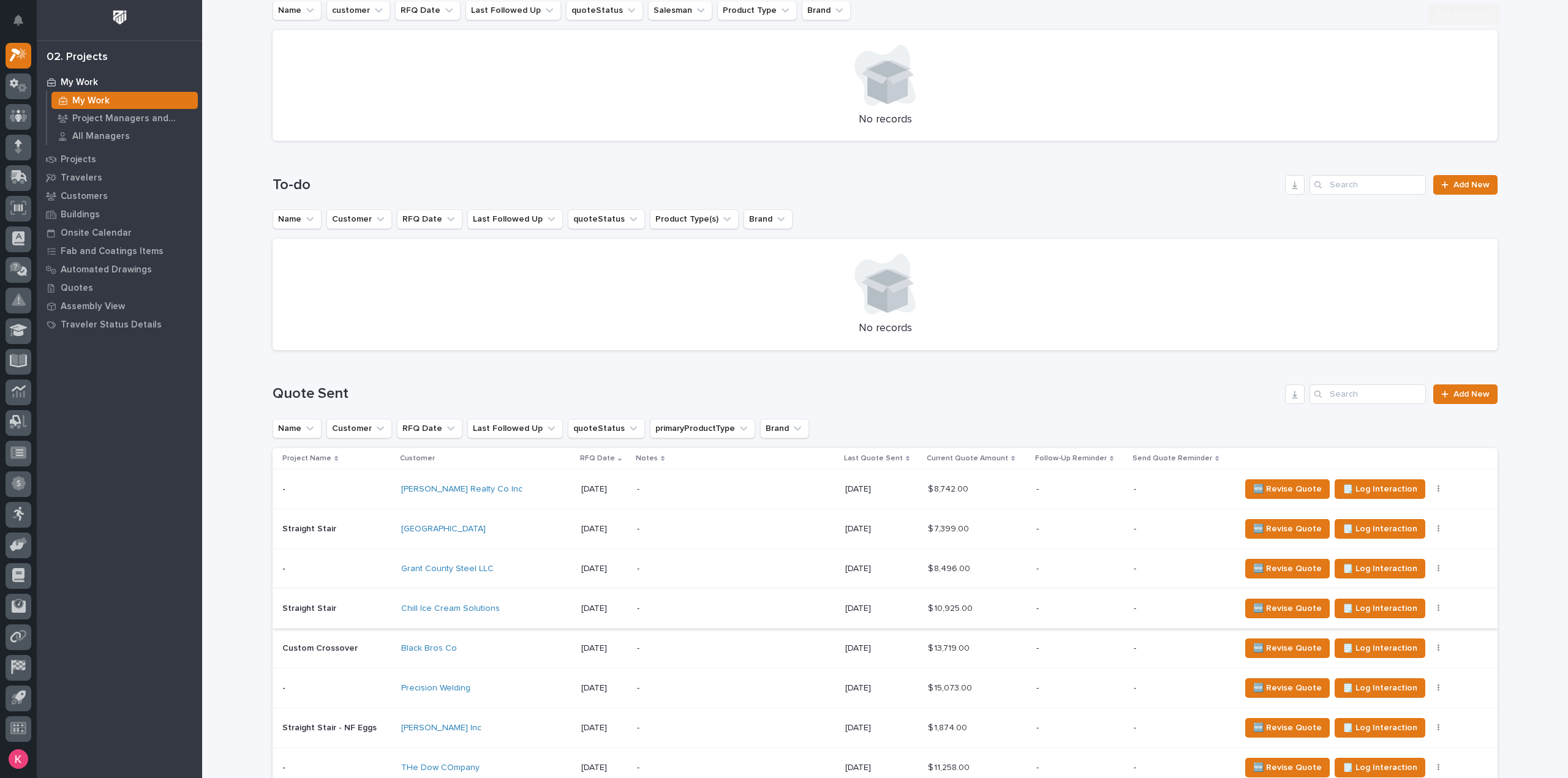
scroll to position [444, 0]
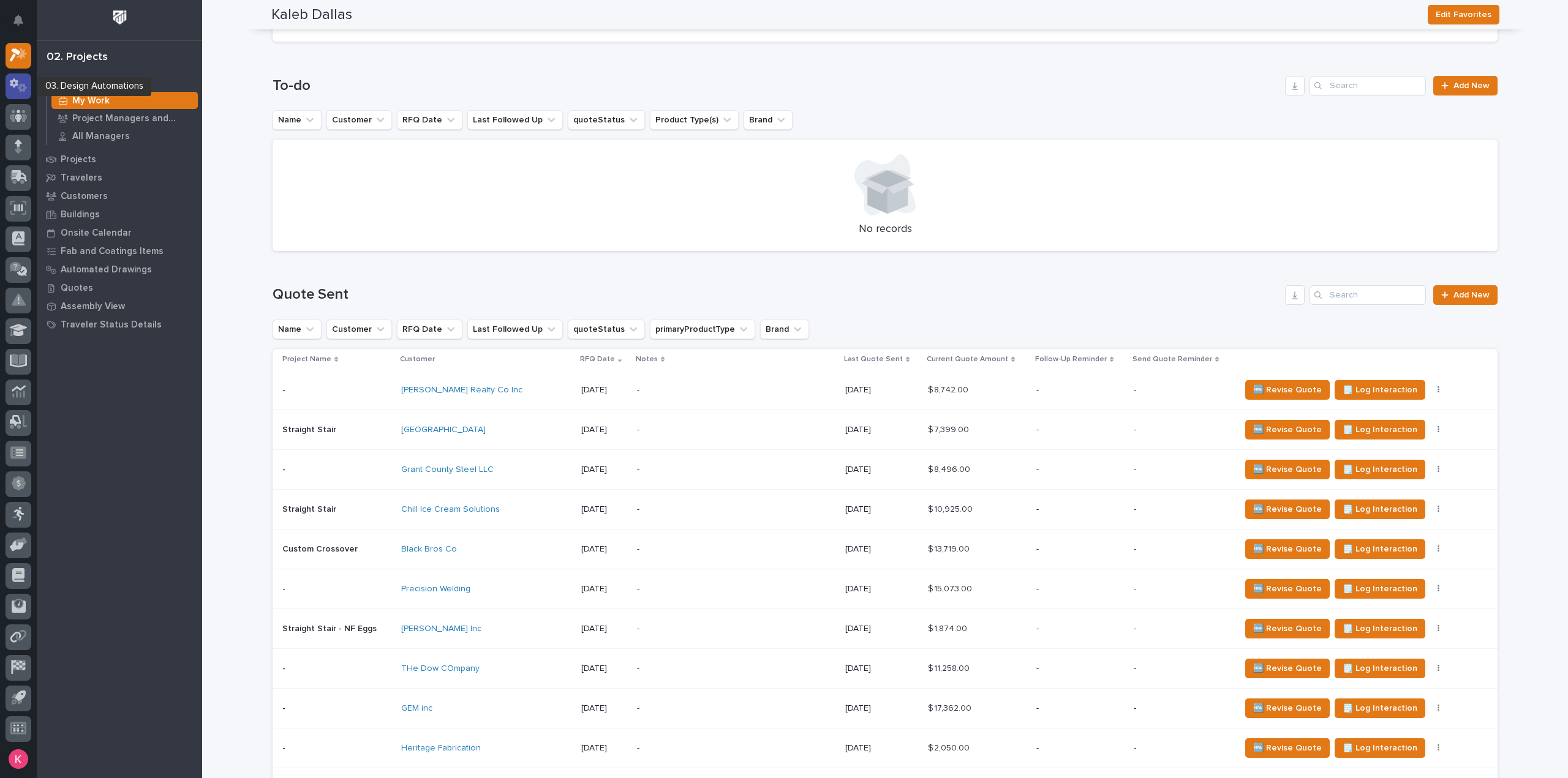
click at [22, 90] on icon at bounding box center [22, 89] width 9 height 9
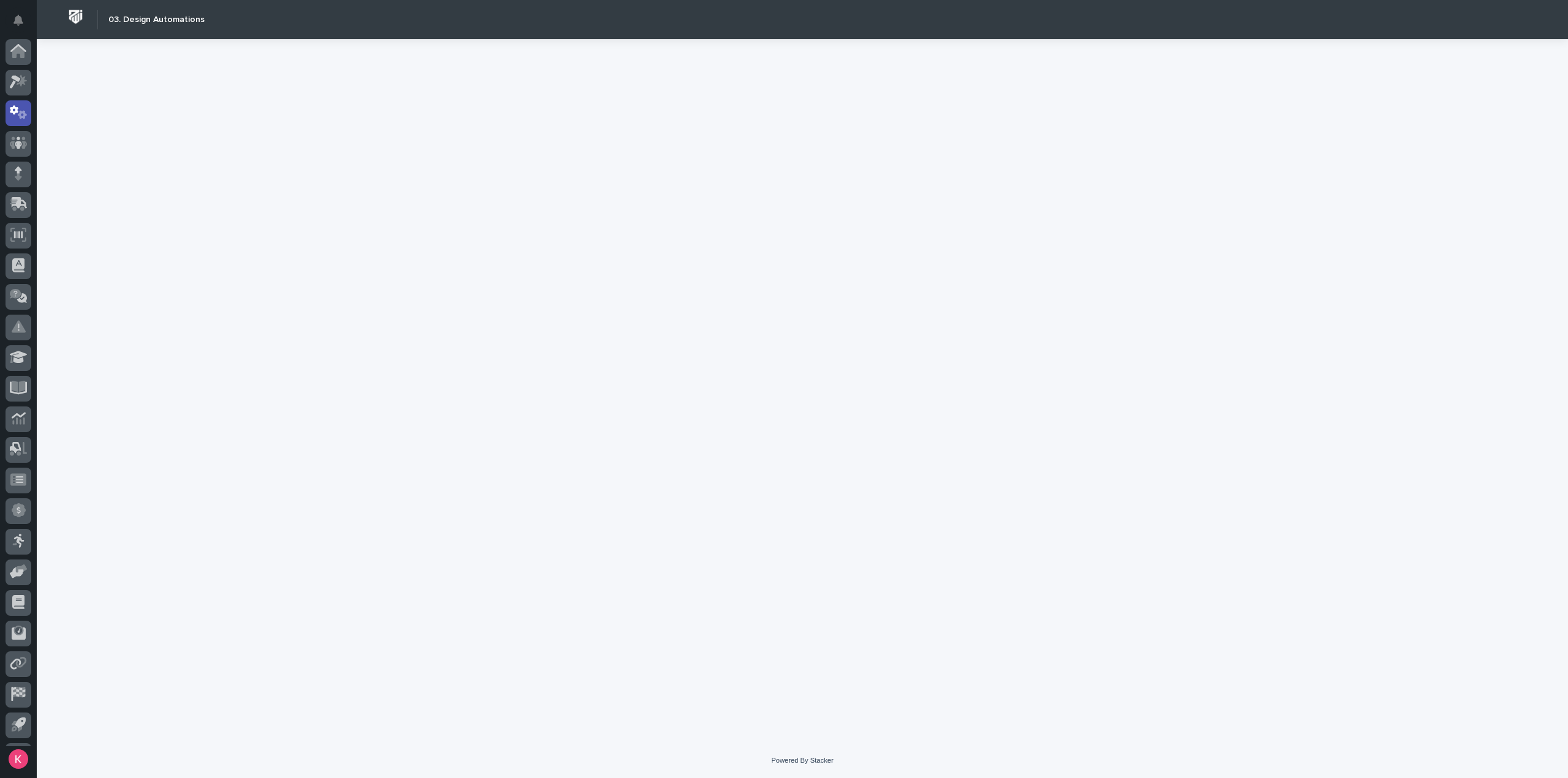
scroll to position [27, 0]
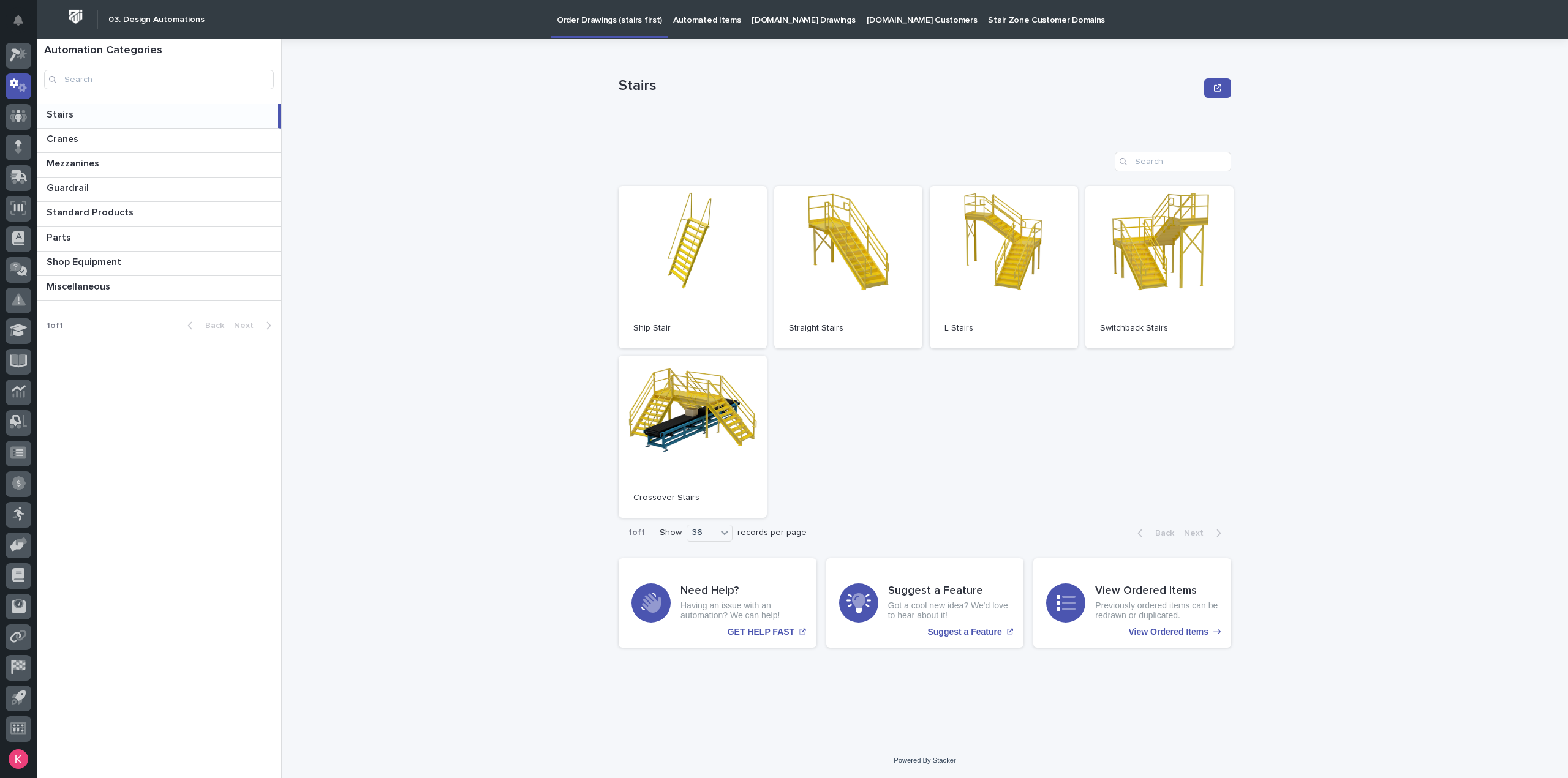
click at [711, 23] on p "Automated Items" at bounding box center [707, 13] width 67 height 26
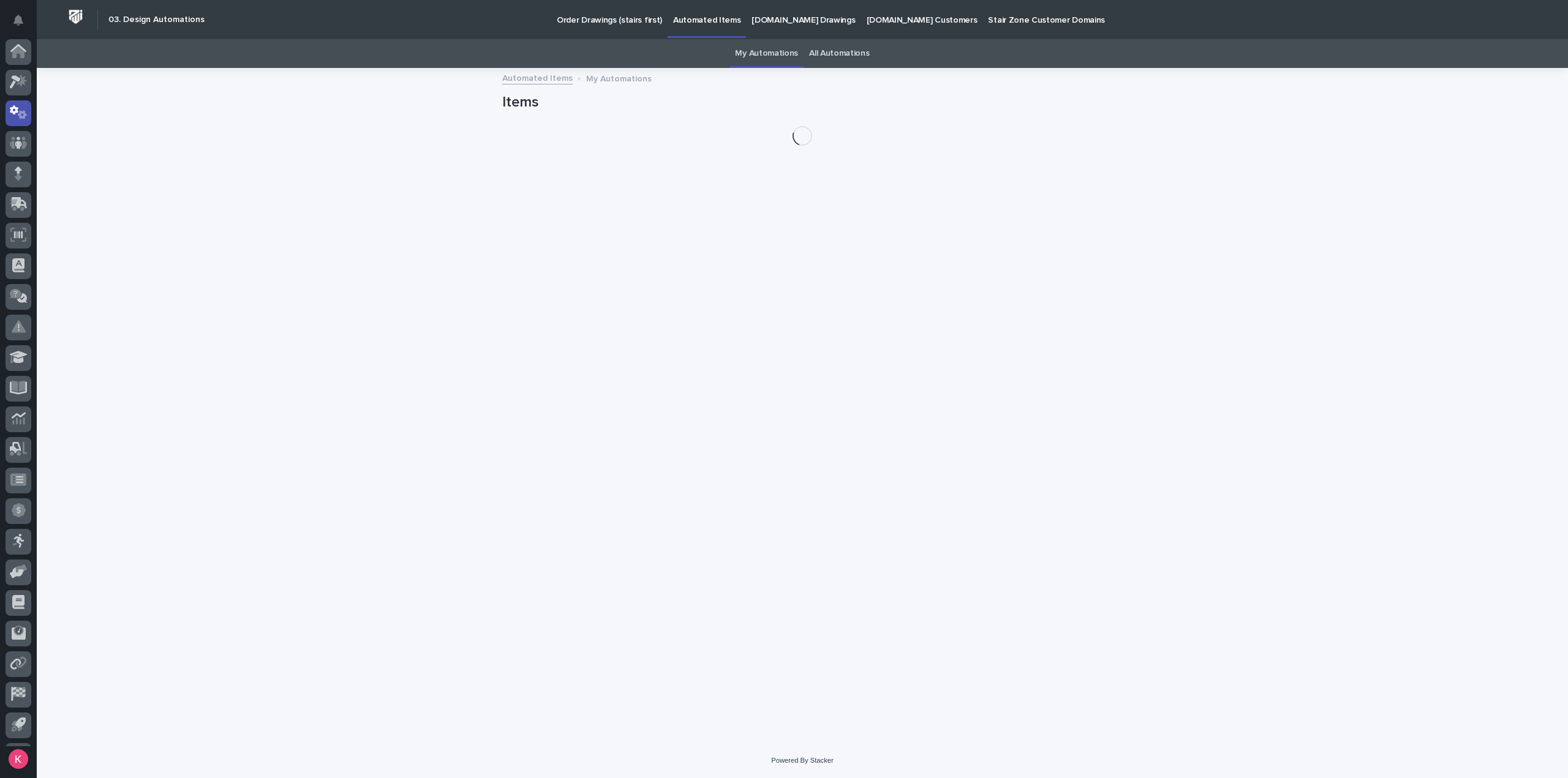
scroll to position [27, 0]
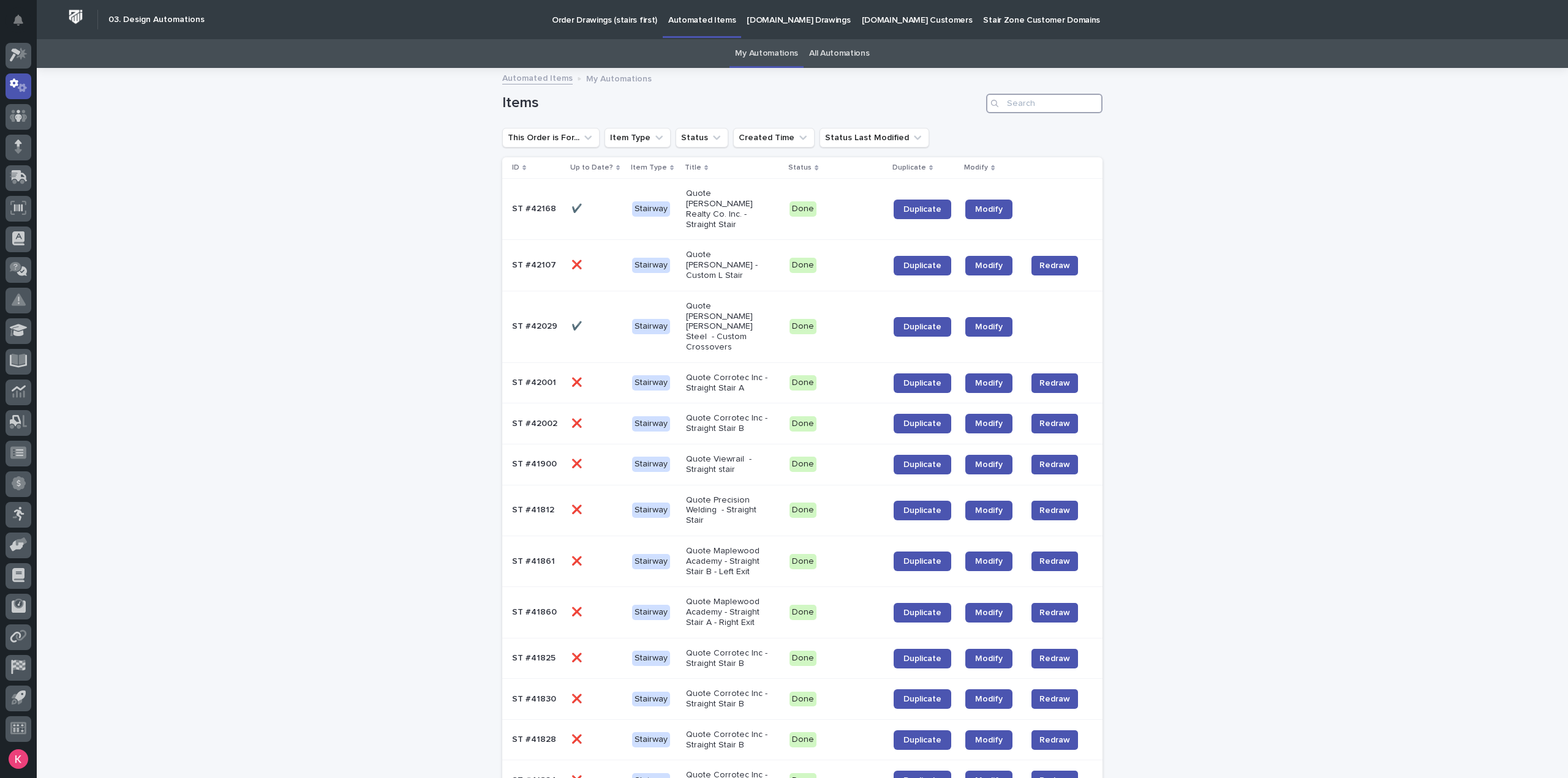
click at [1028, 104] on input "Search" at bounding box center [1044, 103] width 117 height 20
click at [835, 54] on link "All Automations" at bounding box center [839, 53] width 60 height 28
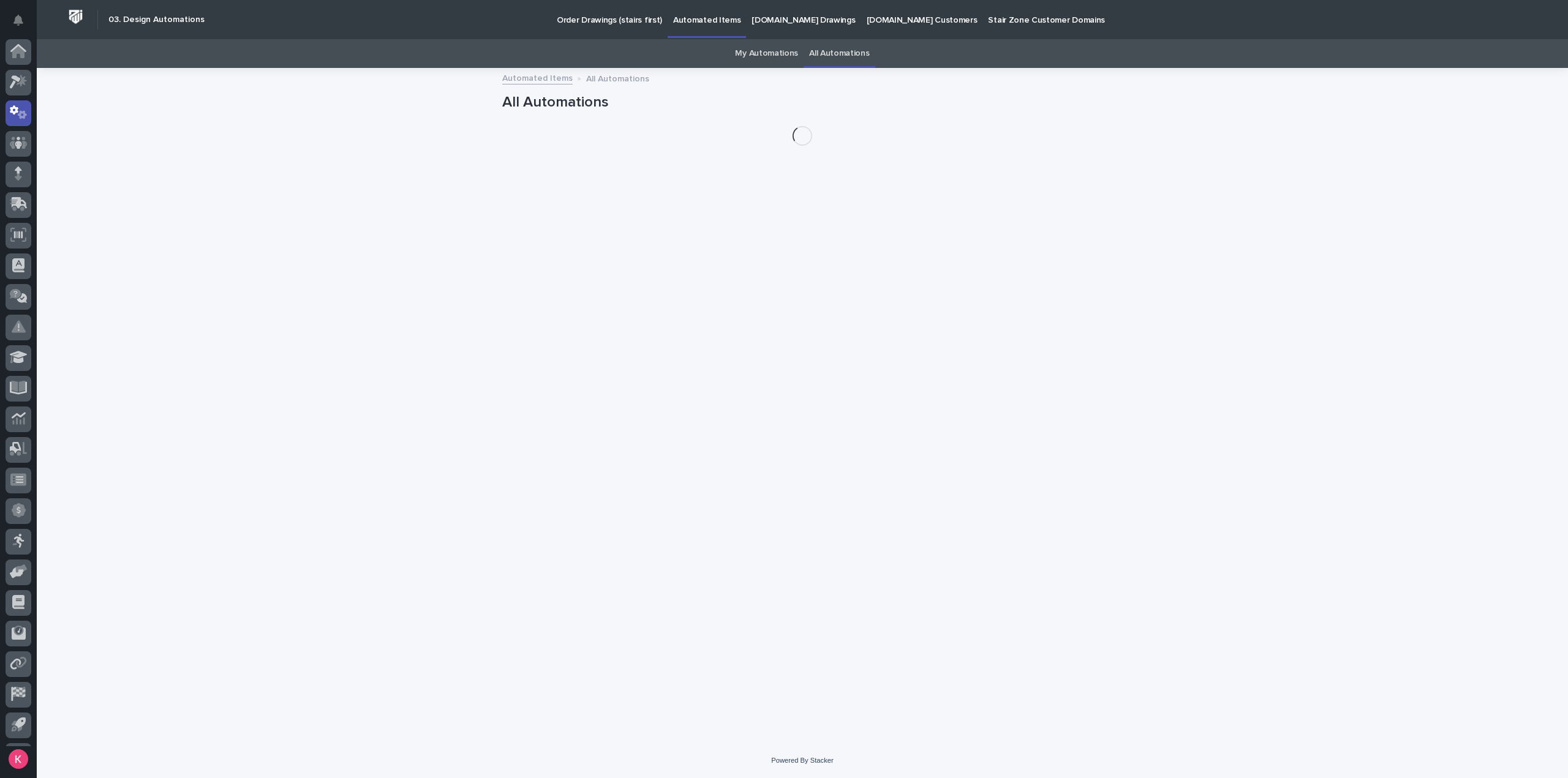
scroll to position [27, 0]
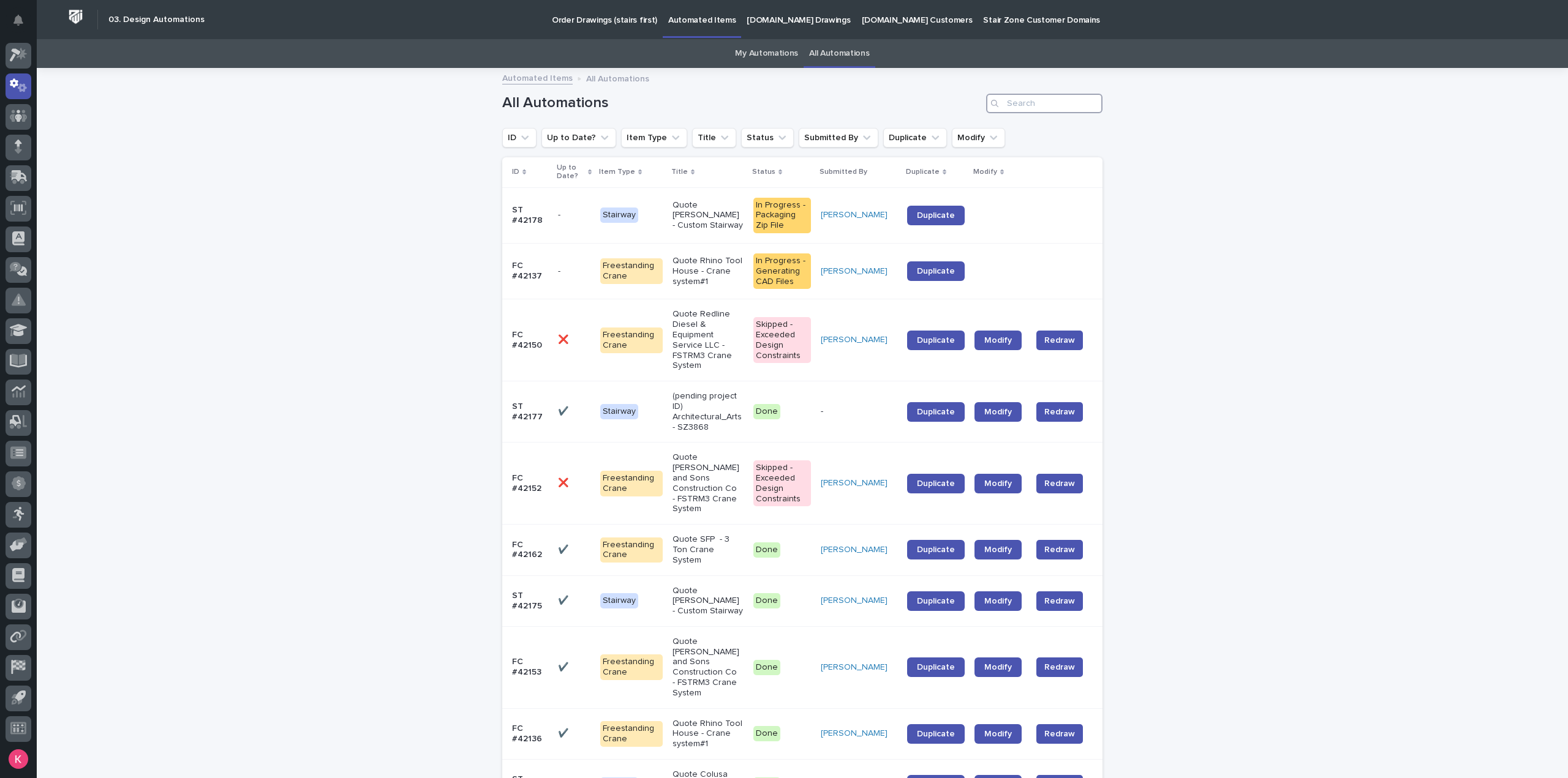
click at [1028, 104] on input "Search" at bounding box center [1044, 103] width 117 height 20
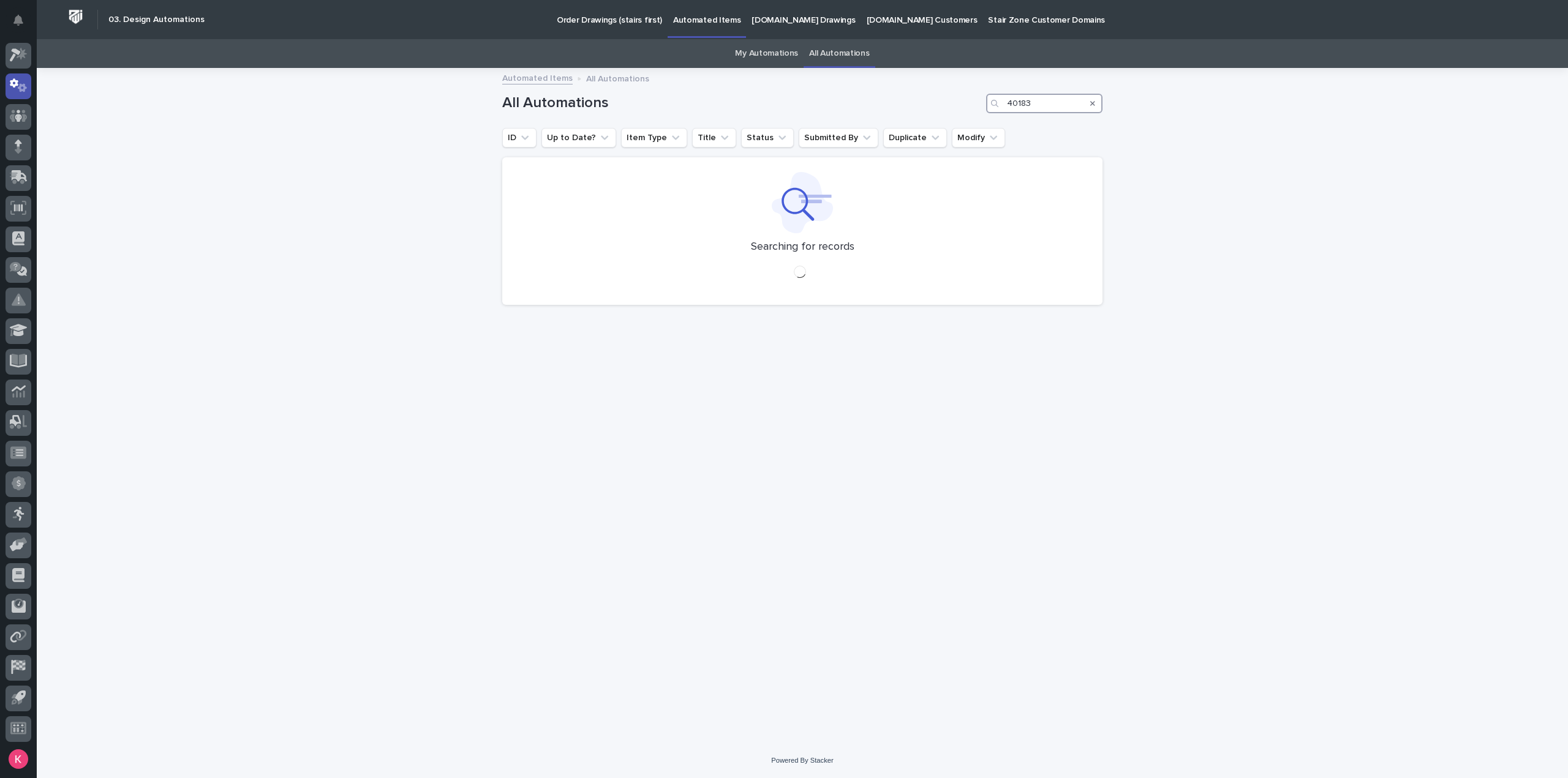
type input "40183"
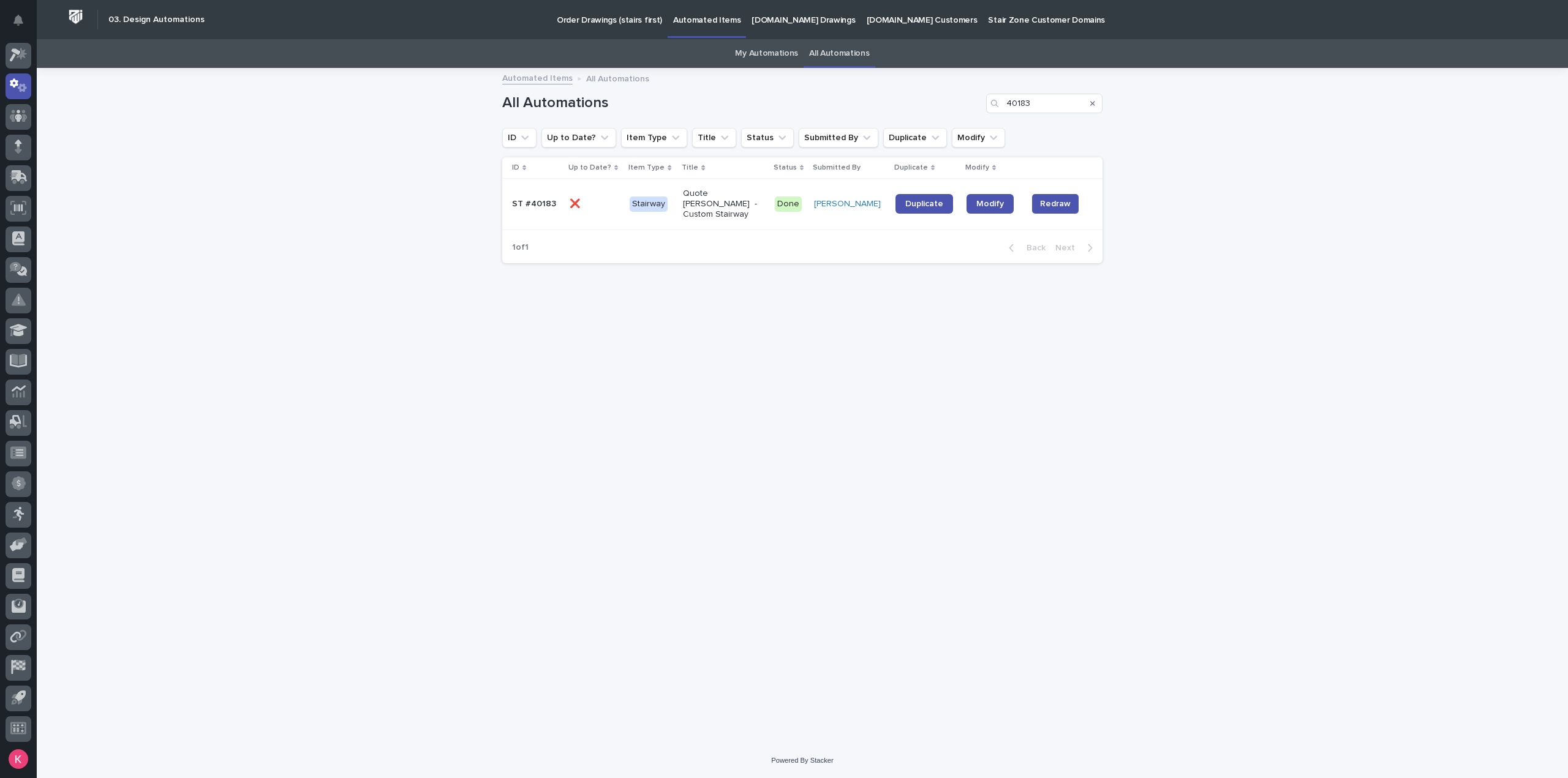
click at [752, 207] on p "Quote [PERSON_NAME] - Custom Stairway" at bounding box center [721, 204] width 77 height 30
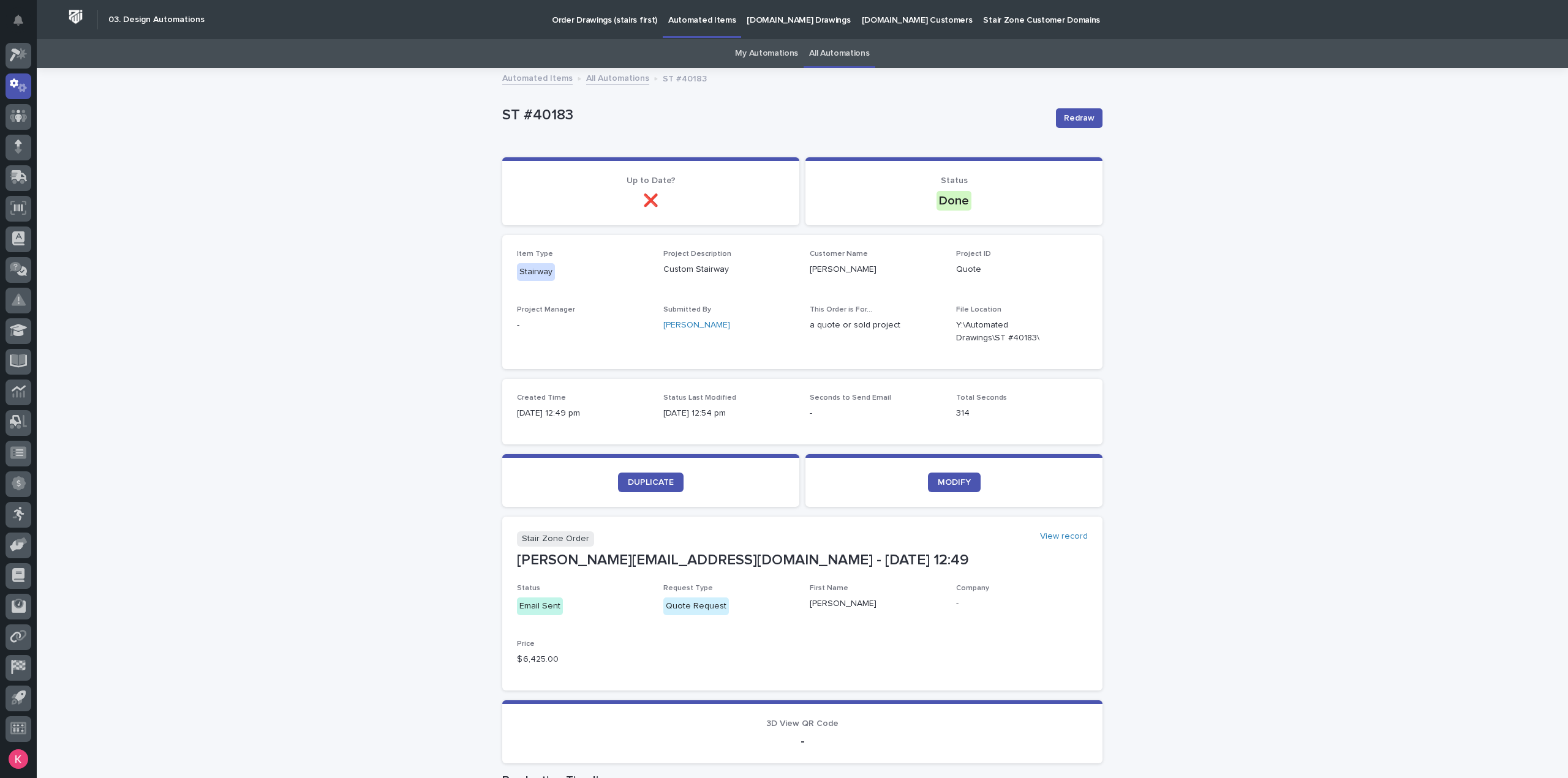
click at [761, 25] on p "[DOMAIN_NAME] Drawings" at bounding box center [798, 13] width 103 height 26
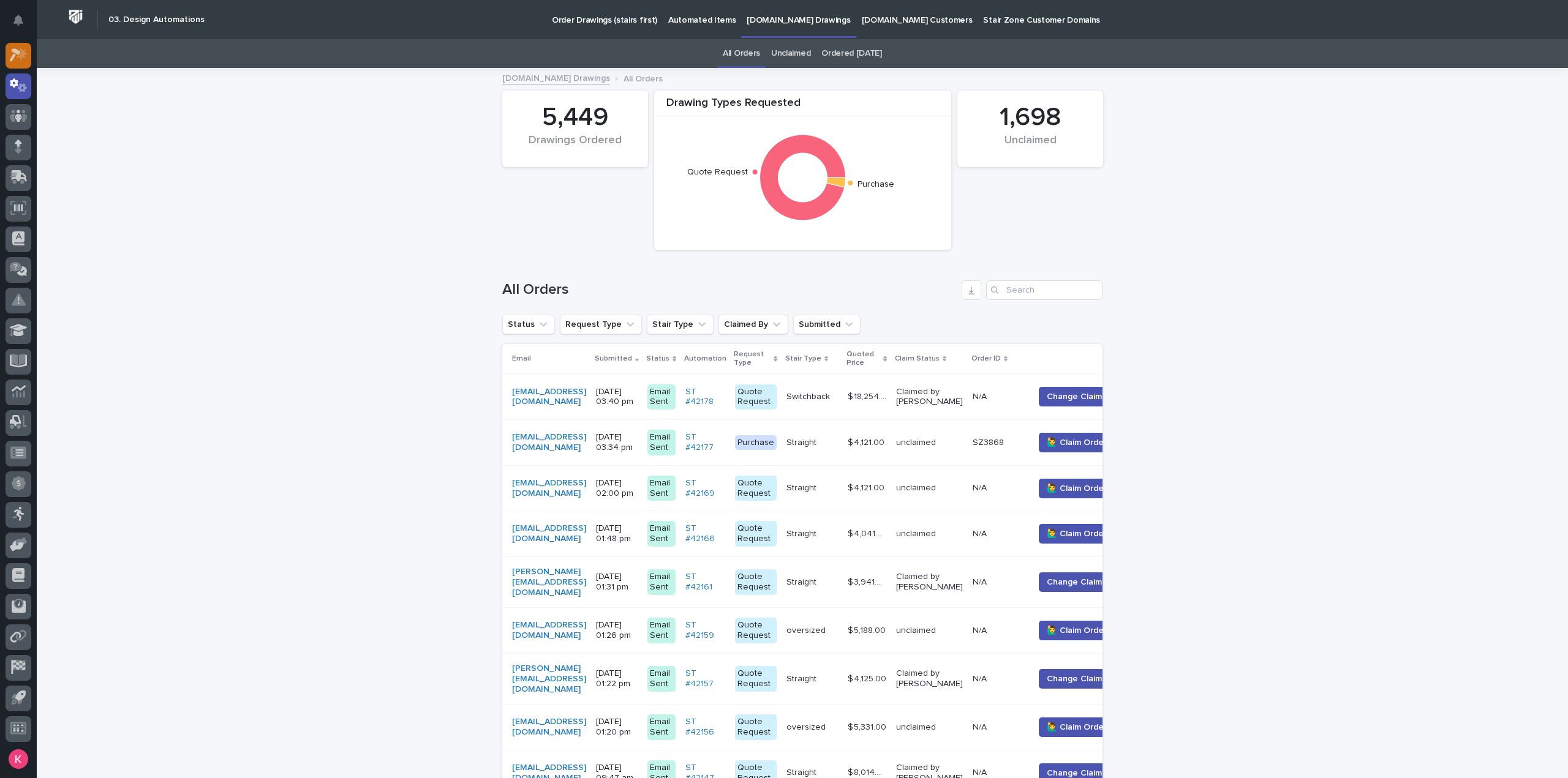
click at [22, 56] on icon at bounding box center [22, 53] width 10 height 12
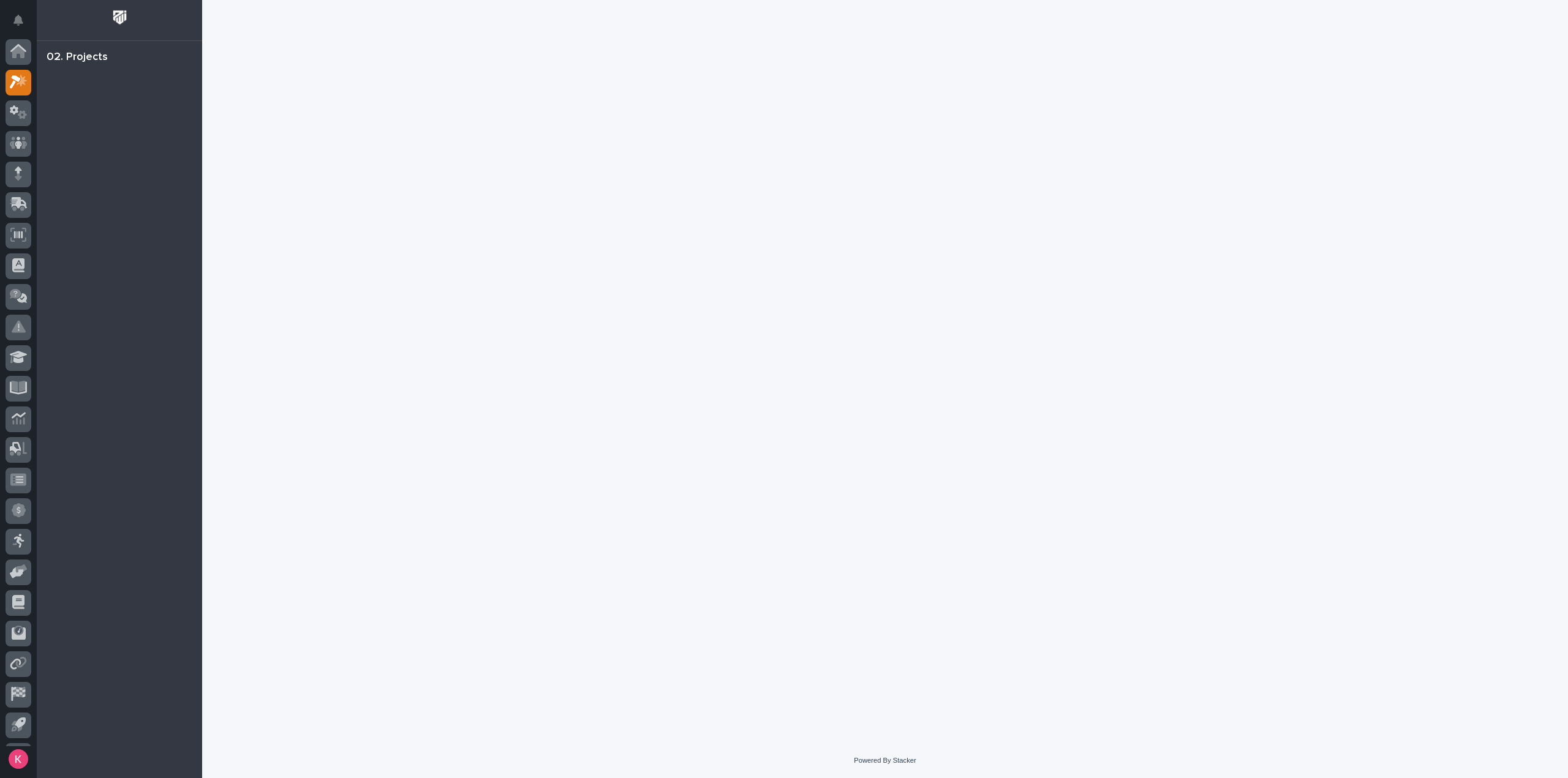
scroll to position [27, 0]
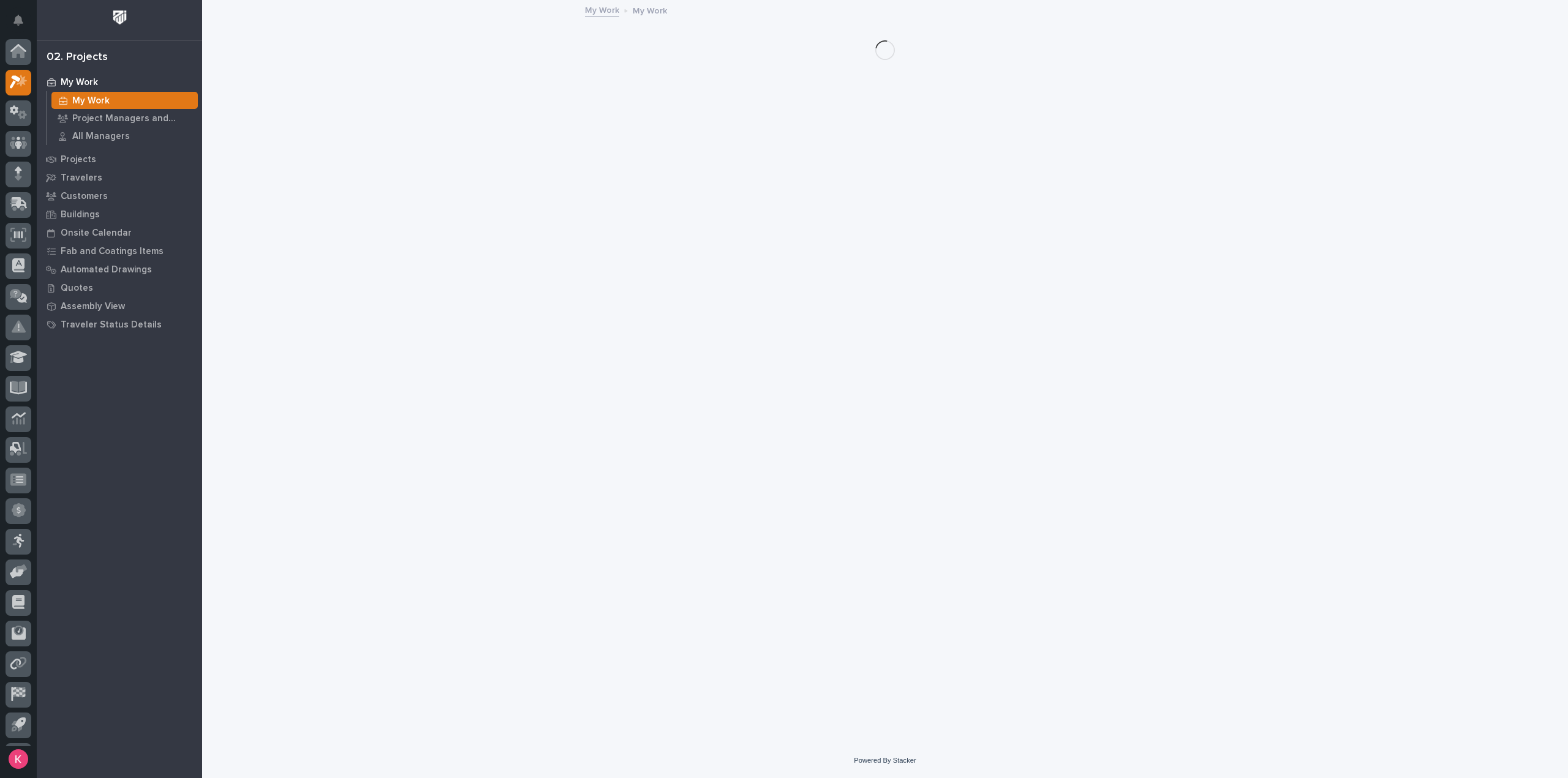
scroll to position [27, 0]
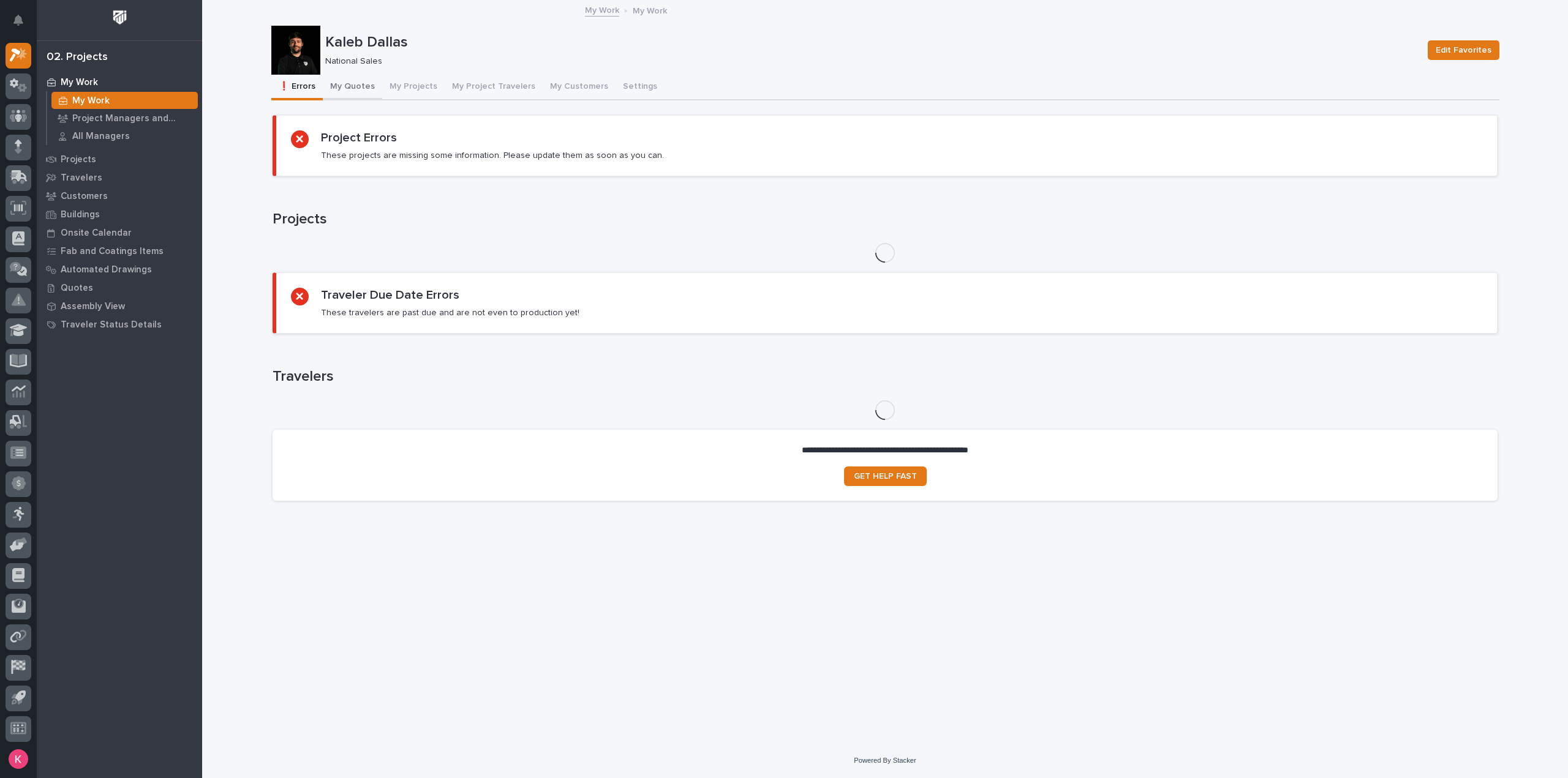
click at [351, 84] on button "My Quotes" at bounding box center [353, 87] width 60 height 26
